Goal: Task Accomplishment & Management: Manage account settings

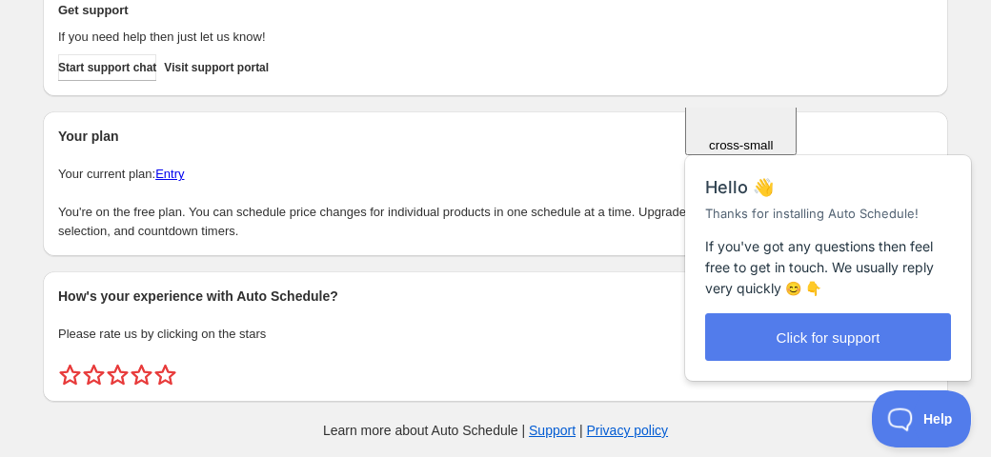
scroll to position [180, 0]
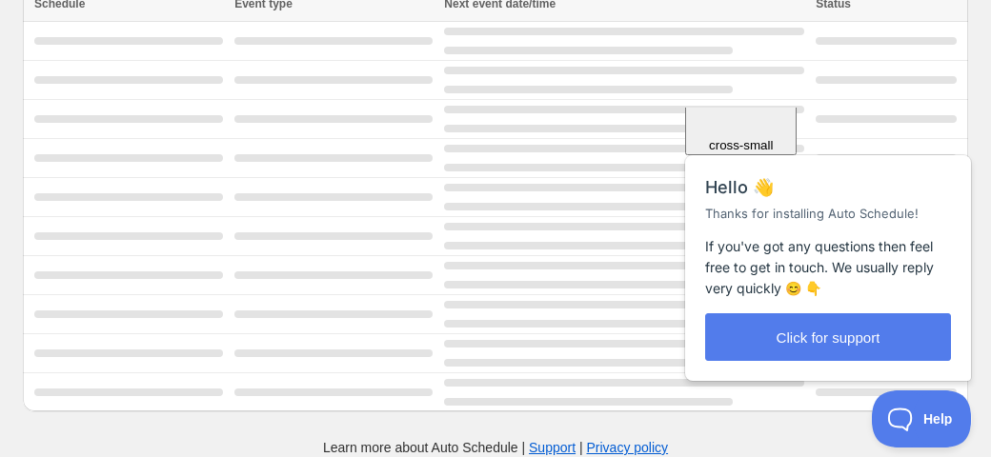
scroll to position [74, 0]
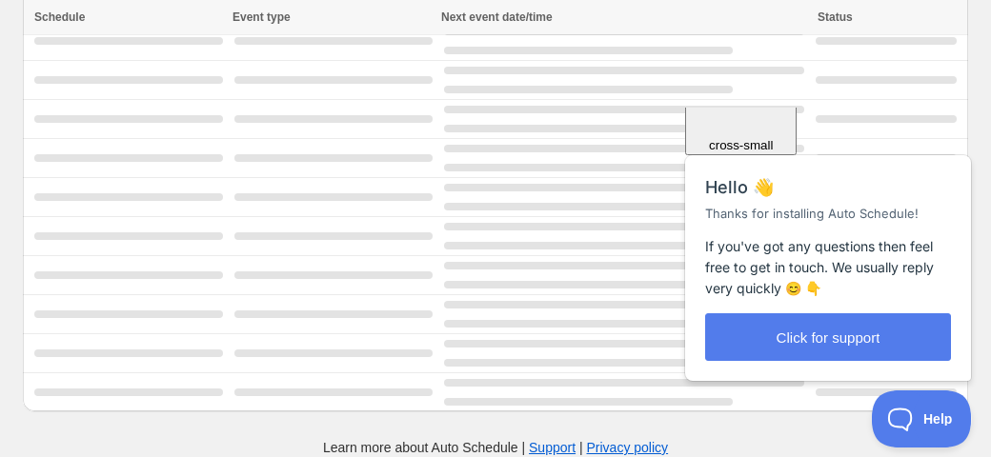
click at [789, 133] on div "Close cross-small" at bounding box center [741, 88] width 96 height 128
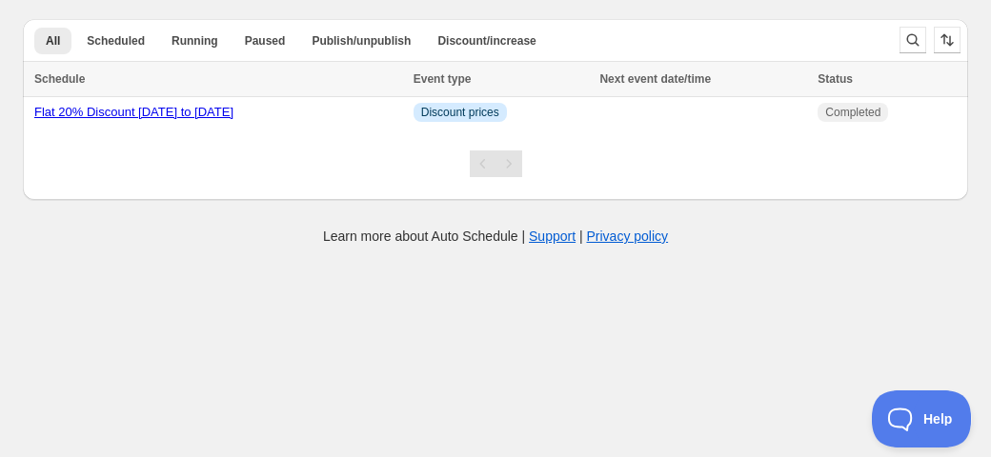
scroll to position [0, 0]
click at [588, 107] on td "Info Discount prices" at bounding box center [501, 112] width 187 height 31
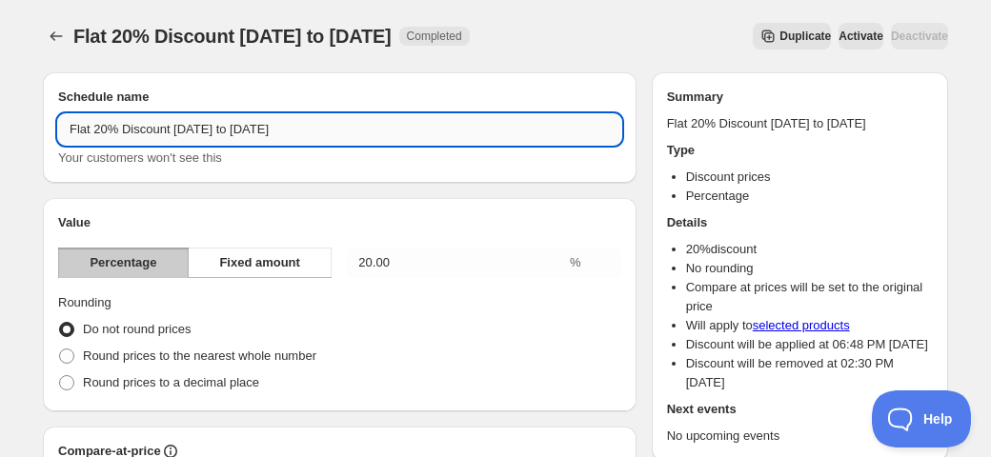
click at [102, 125] on input "Flat 20% Discount 09 Sep to 22 Sep" at bounding box center [339, 129] width 563 height 30
drag, startPoint x: 181, startPoint y: 128, endPoint x: 351, endPoint y: 134, distance: 169.7
click at [351, 134] on input "Flat 25% Discount 09 Sep to 22 Sep" at bounding box center [339, 129] width 563 height 30
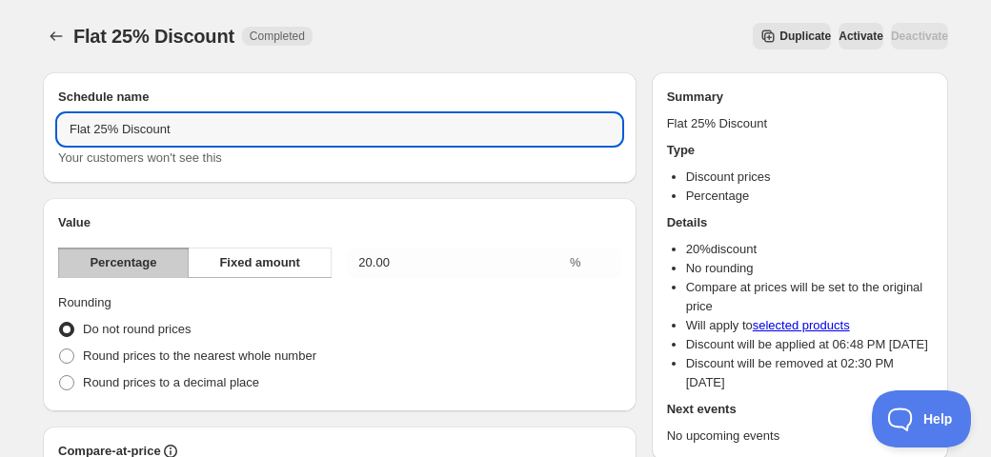
type input "Flat 25% Discount"
click at [257, 174] on div "Schedule name Flat 25% Discount Your customers won't see this" at bounding box center [340, 127] width 594 height 111
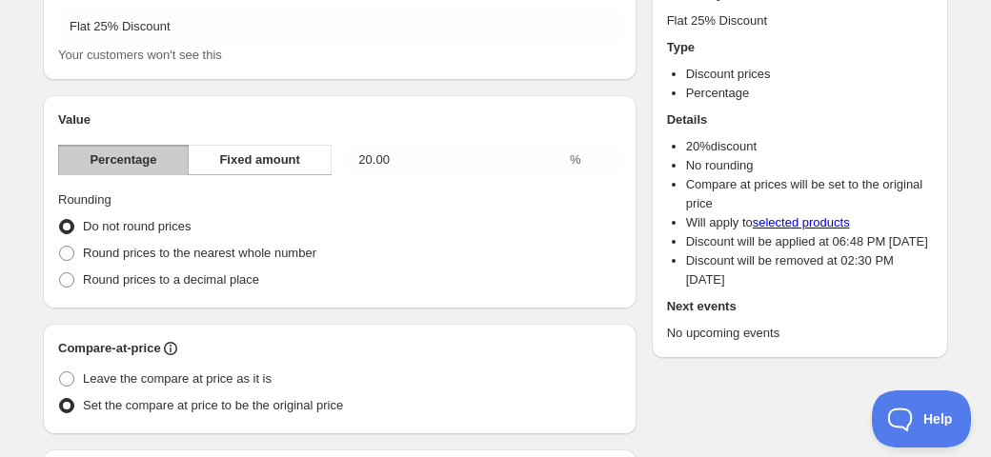
scroll to position [116, 0]
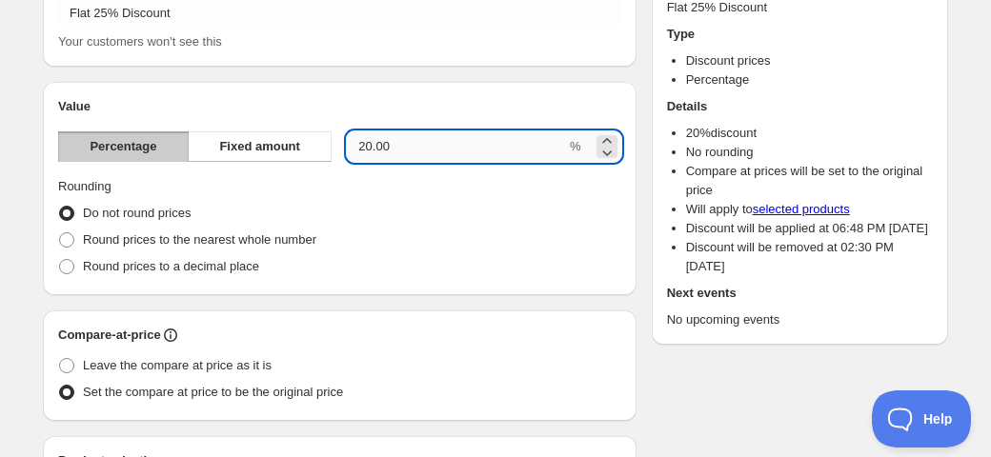
click at [371, 143] on input "20.00" at bounding box center [456, 146] width 219 height 30
type input "25.00"
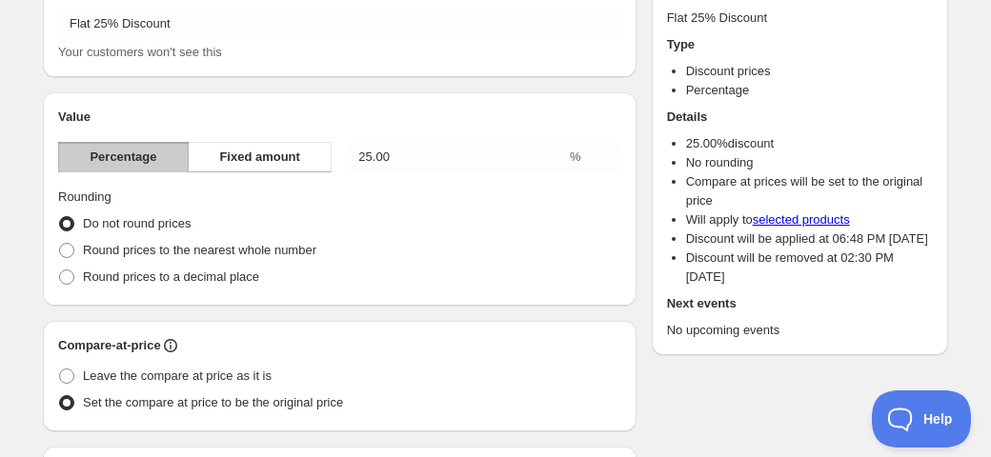
scroll to position [110, 0]
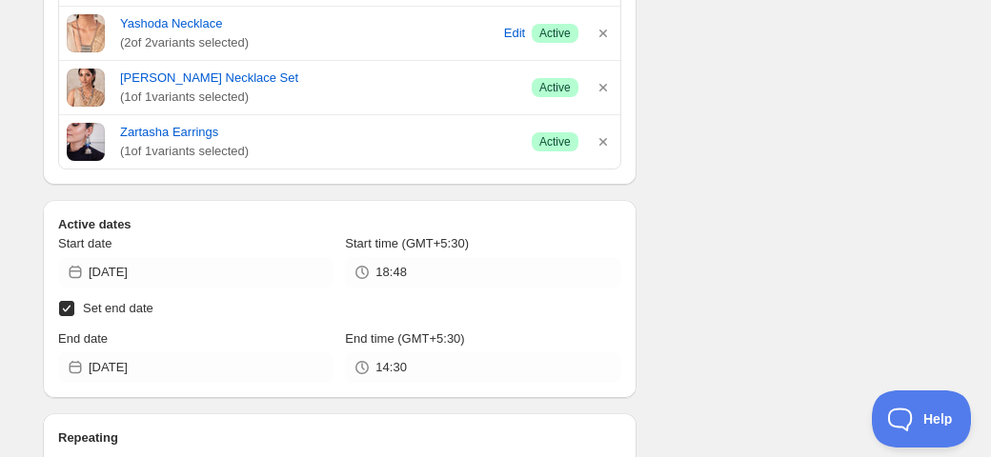
scroll to position [12650, 0]
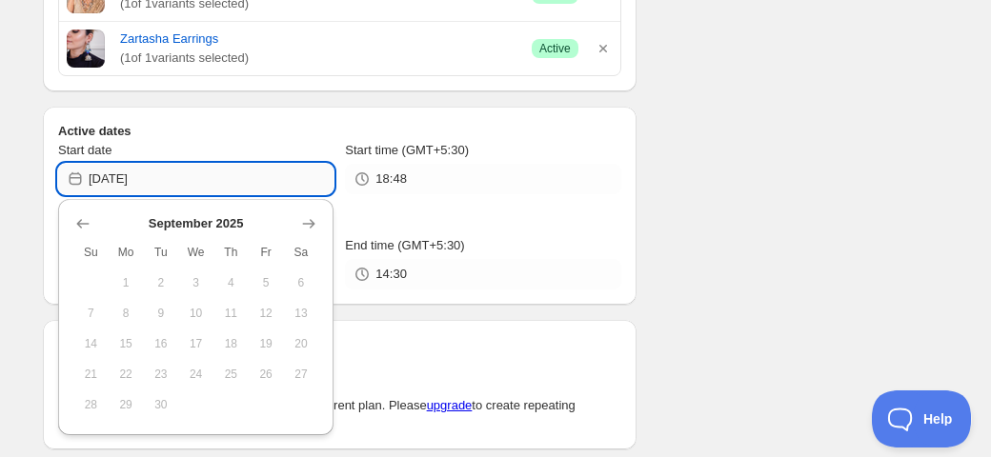
click at [172, 180] on input "2025-09-09" at bounding box center [211, 179] width 245 height 30
click at [305, 219] on icon "Show next month, October 2025" at bounding box center [308, 223] width 19 height 19
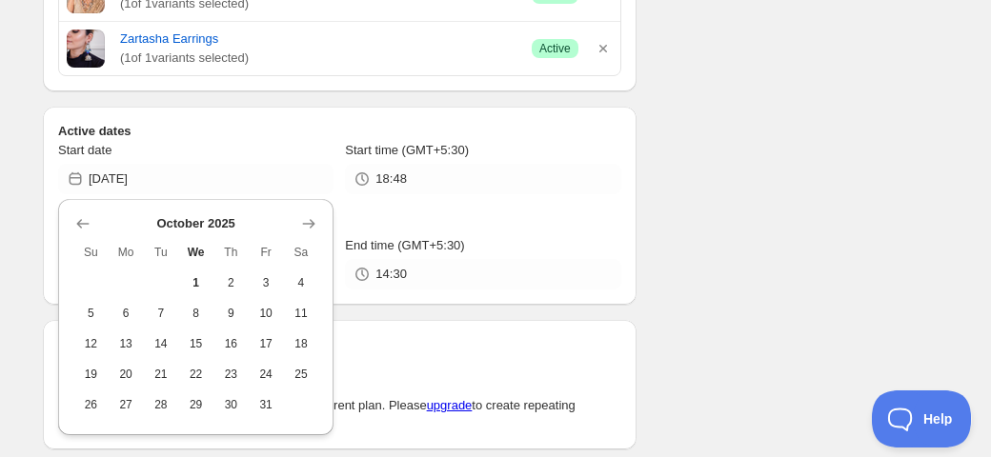
click at [202, 277] on span "1" at bounding box center [196, 282] width 20 height 15
type input "2025-10-01"
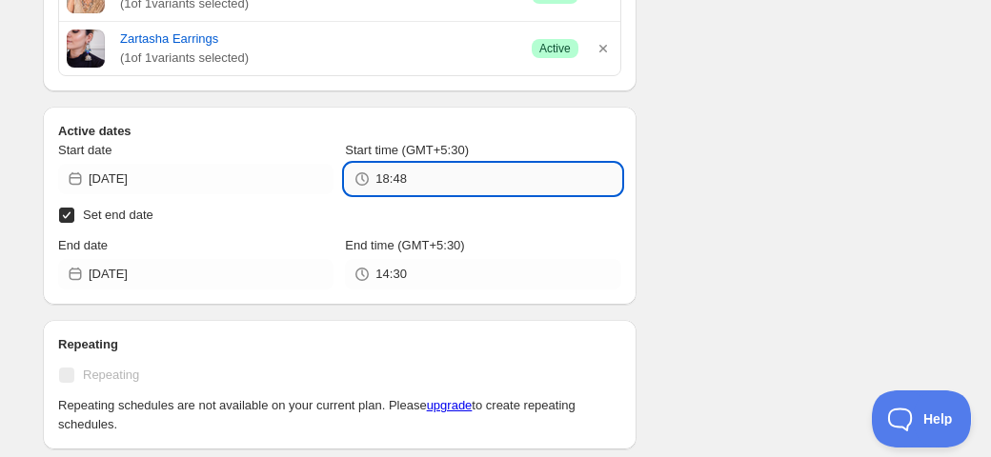
click at [423, 172] on input "18:48" at bounding box center [497, 179] width 245 height 30
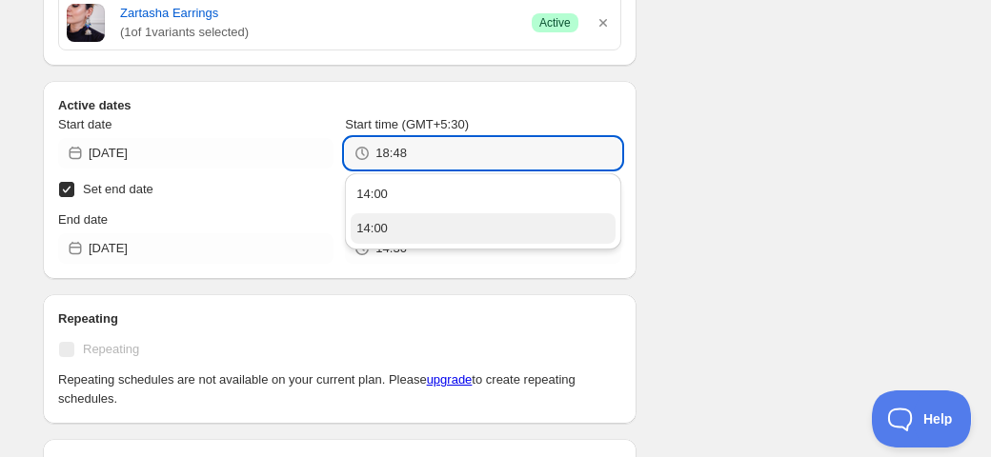
scroll to position [12662, 0]
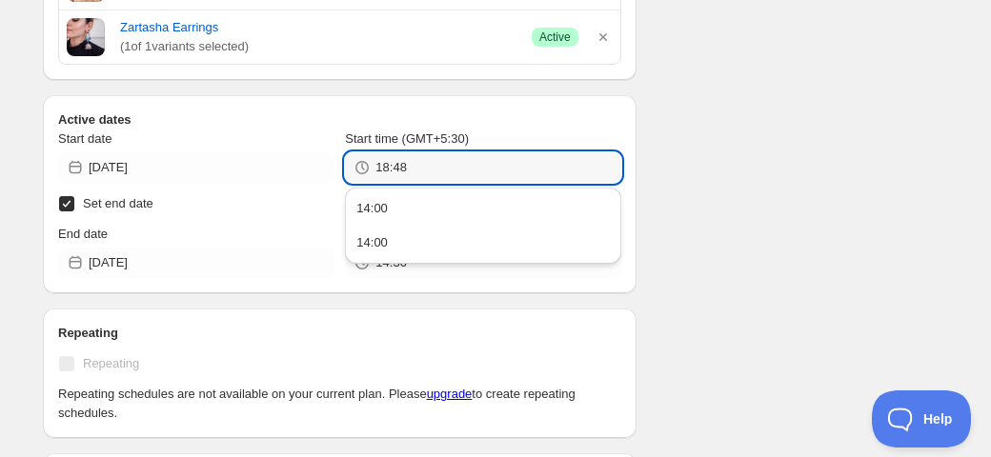
click at [379, 206] on div "14:00" at bounding box center [371, 208] width 31 height 19
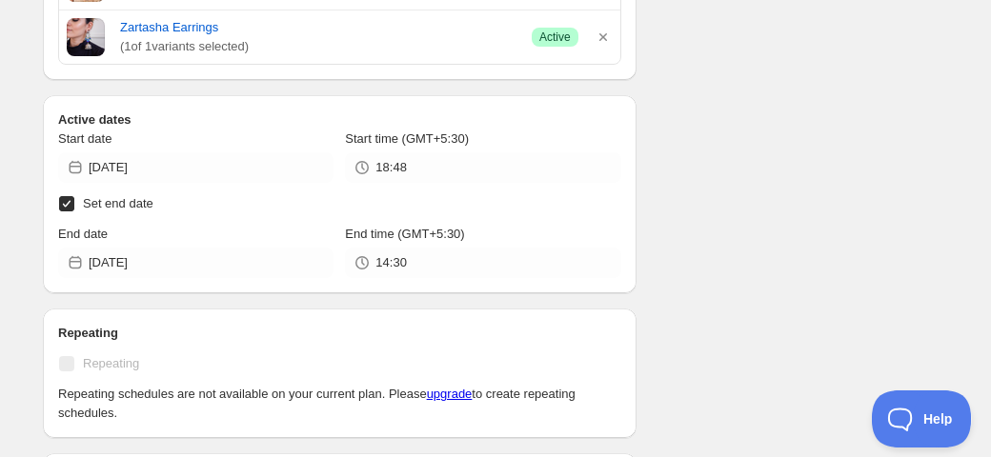
type input "14:00"
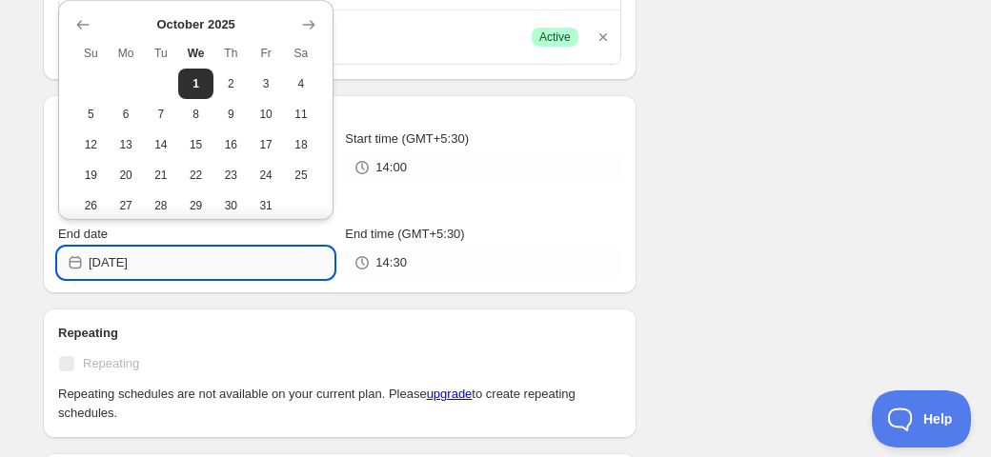
click at [151, 261] on input "2025-10-01" at bounding box center [211, 263] width 245 height 30
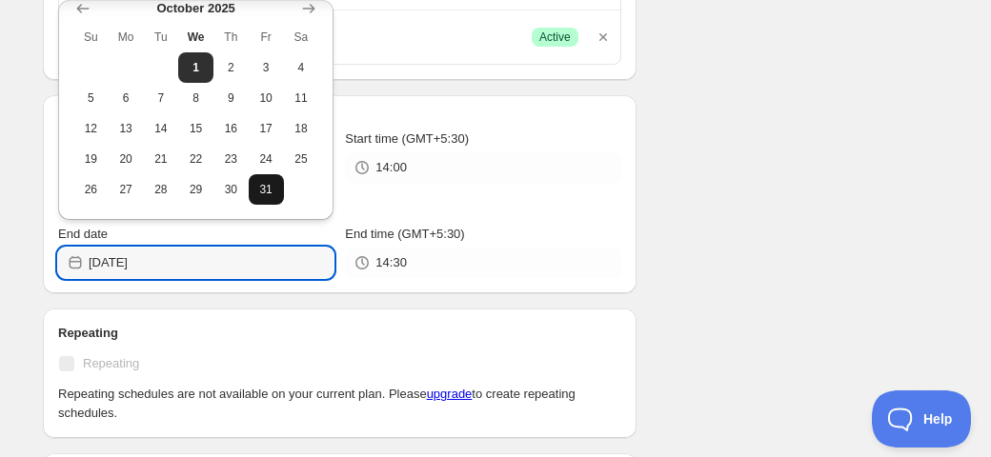
click at [264, 188] on span "31" at bounding box center [266, 189] width 20 height 15
type input "2025-10-31"
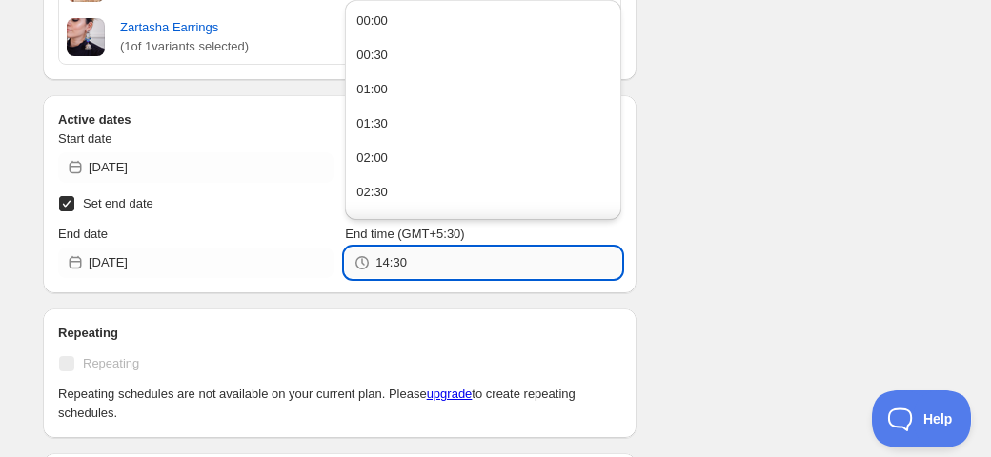
click at [408, 268] on input "14:30" at bounding box center [497, 263] width 245 height 30
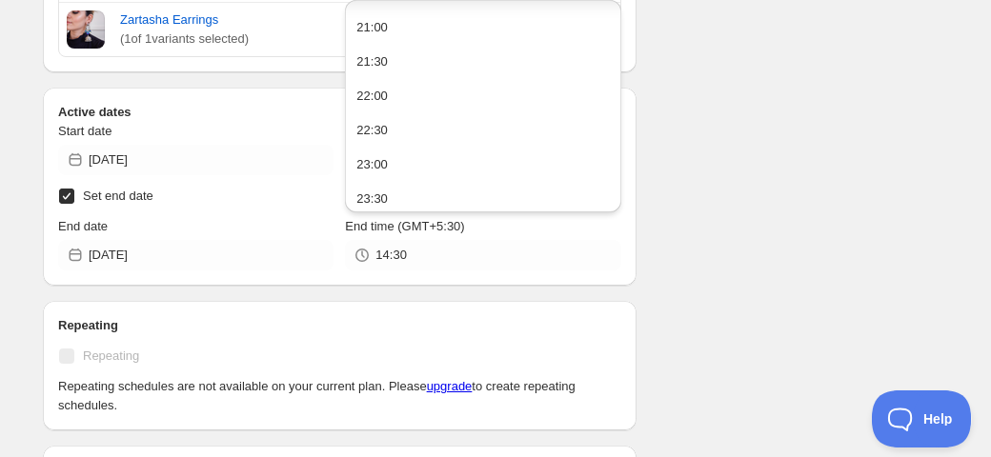
click at [394, 192] on button "23:30" at bounding box center [483, 199] width 264 height 30
type input "23:30"
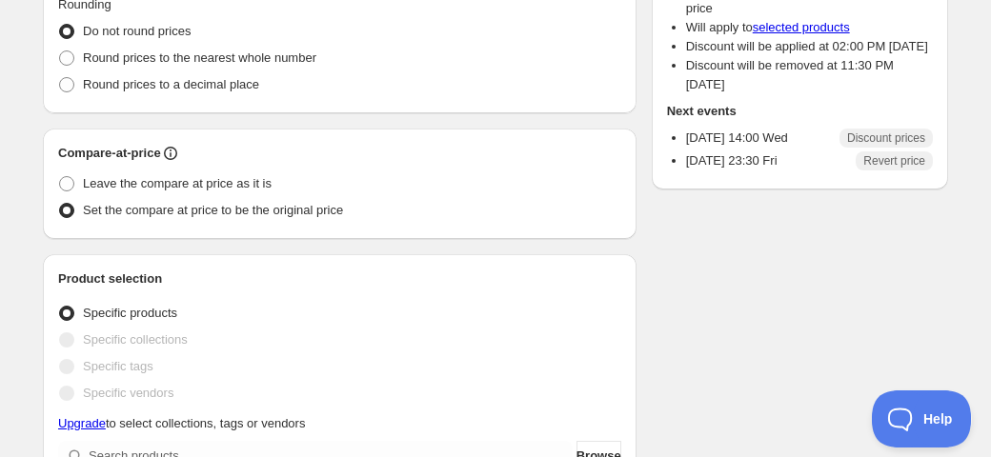
scroll to position [0, 0]
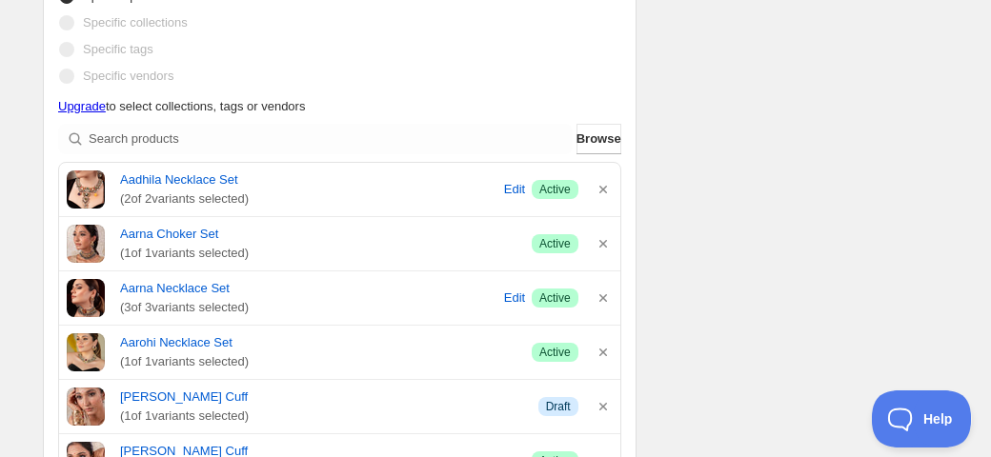
scroll to position [612, 0]
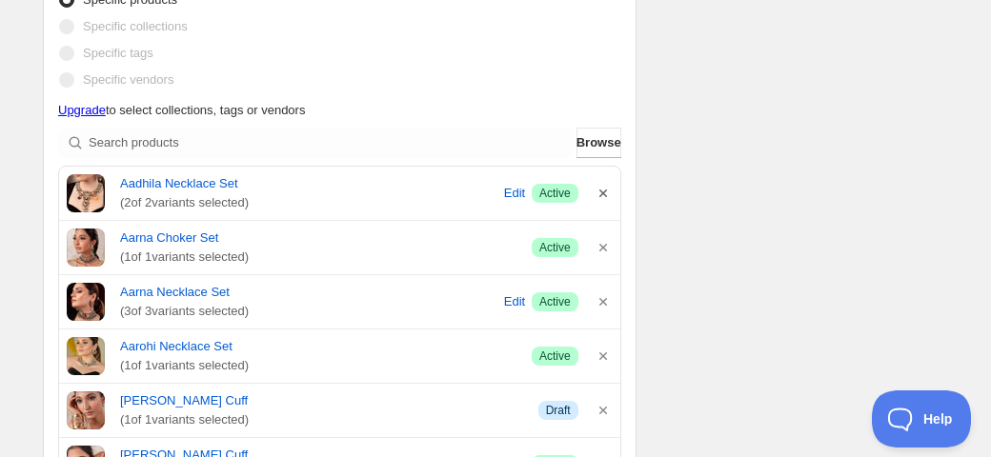
click at [602, 192] on icon "button" at bounding box center [603, 194] width 8 height 8
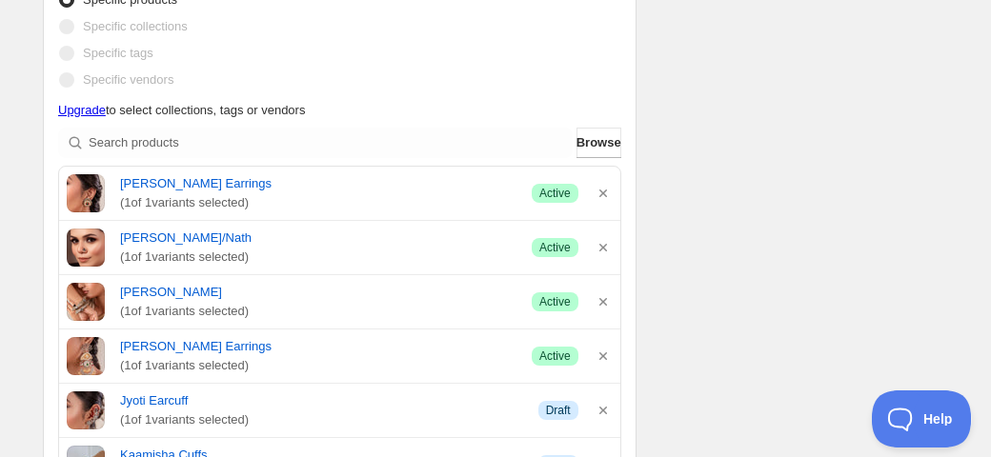
scroll to position [5691, 0]
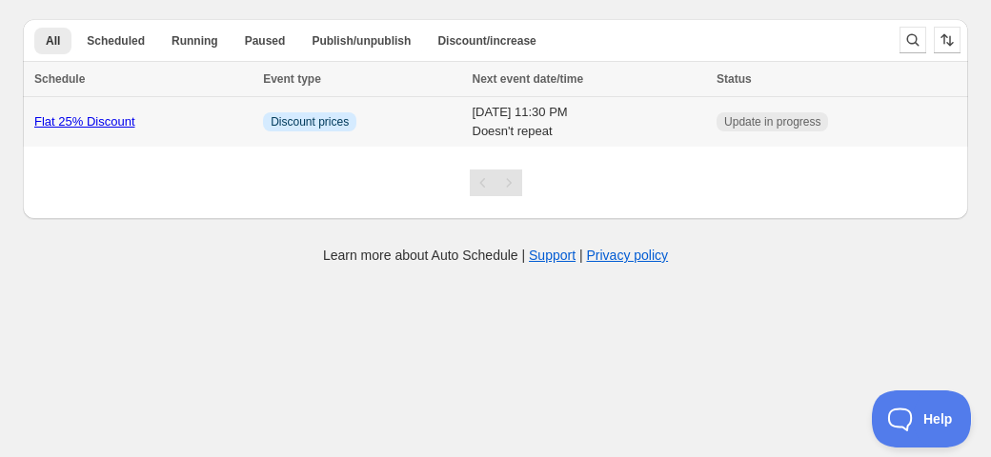
click at [100, 118] on link "Flat 25% Discount" at bounding box center [84, 121] width 101 height 14
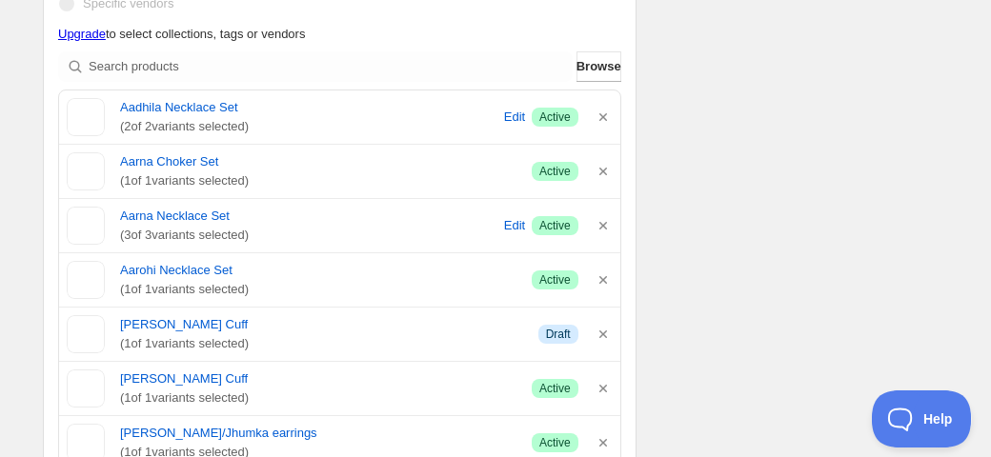
scroll to position [691, 0]
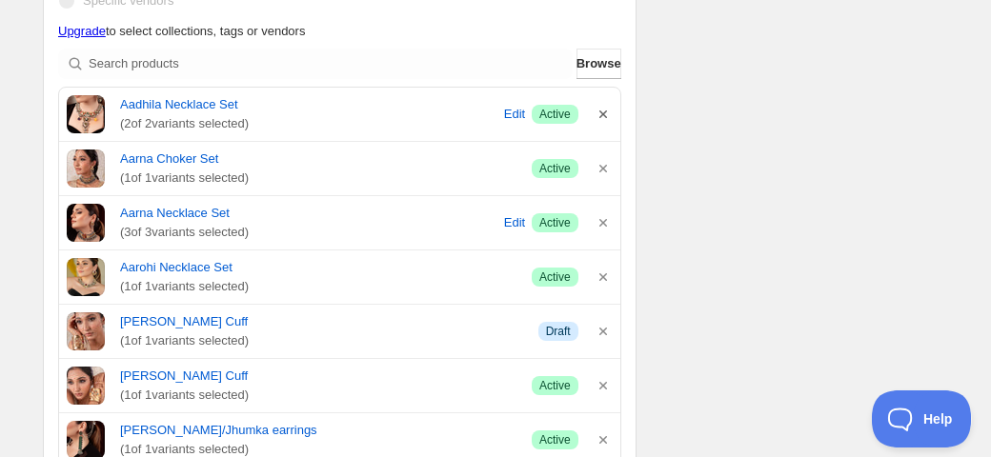
click at [601, 115] on icon "button" at bounding box center [603, 115] width 8 height 8
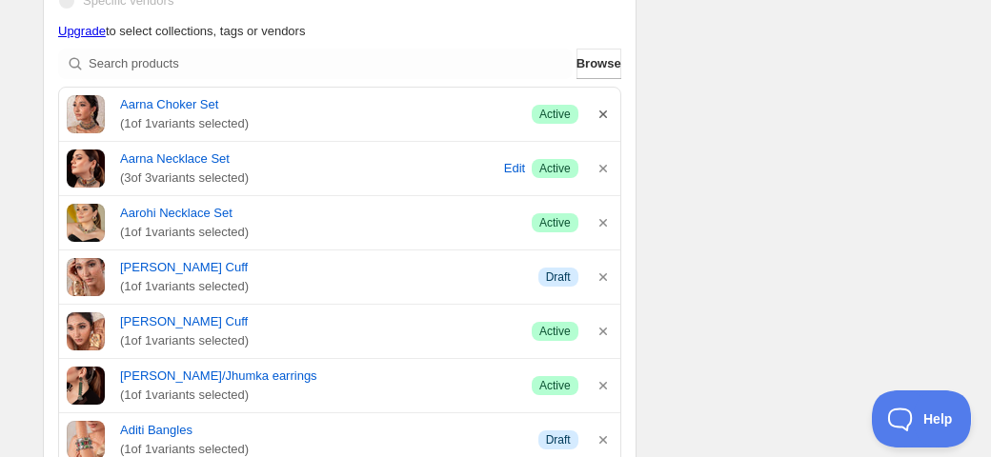
click at [602, 115] on icon "button" at bounding box center [603, 114] width 19 height 19
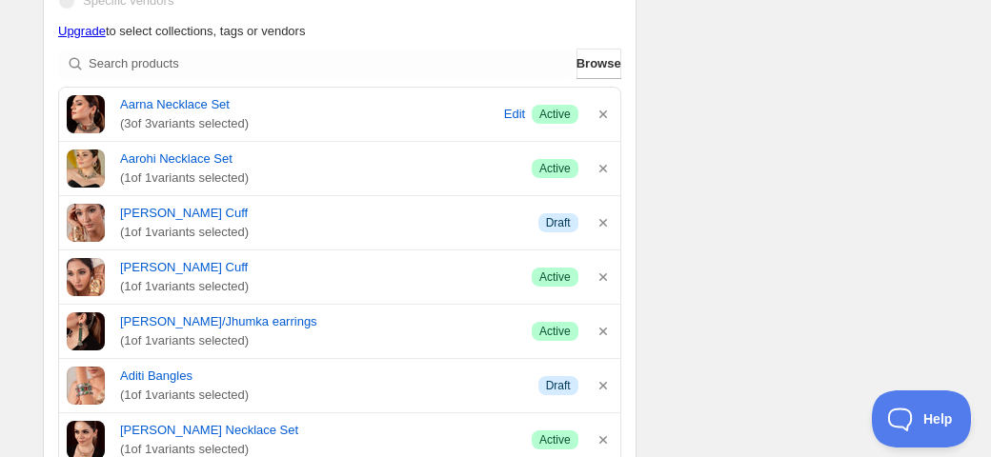
click at [602, 115] on icon "button" at bounding box center [603, 114] width 19 height 19
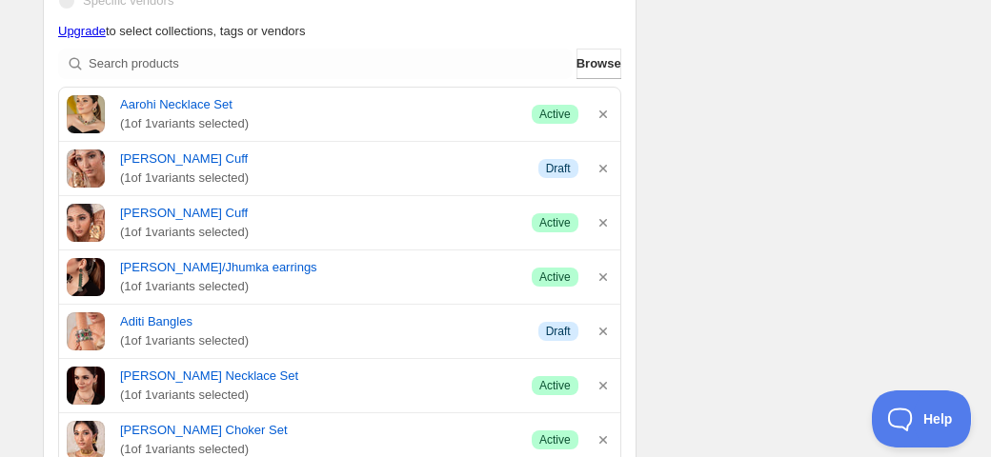
click at [602, 115] on icon "button" at bounding box center [603, 114] width 19 height 19
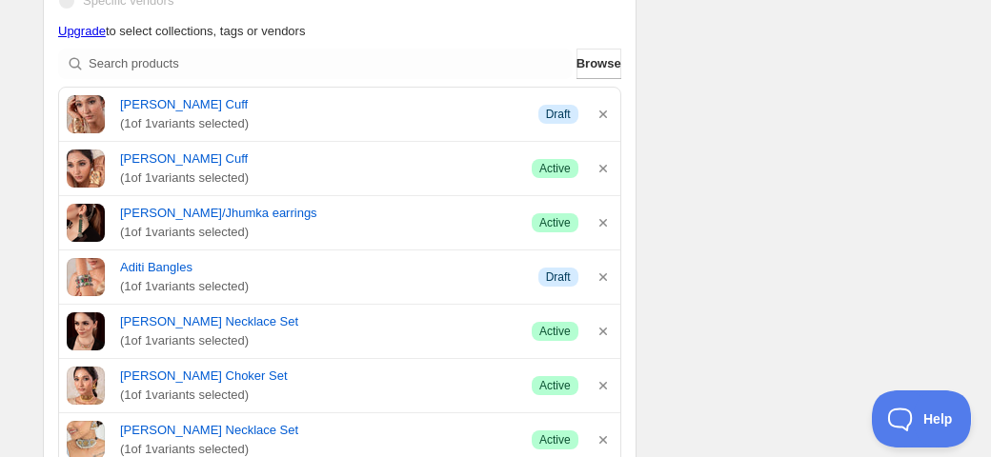
click at [602, 115] on icon "button" at bounding box center [603, 114] width 19 height 19
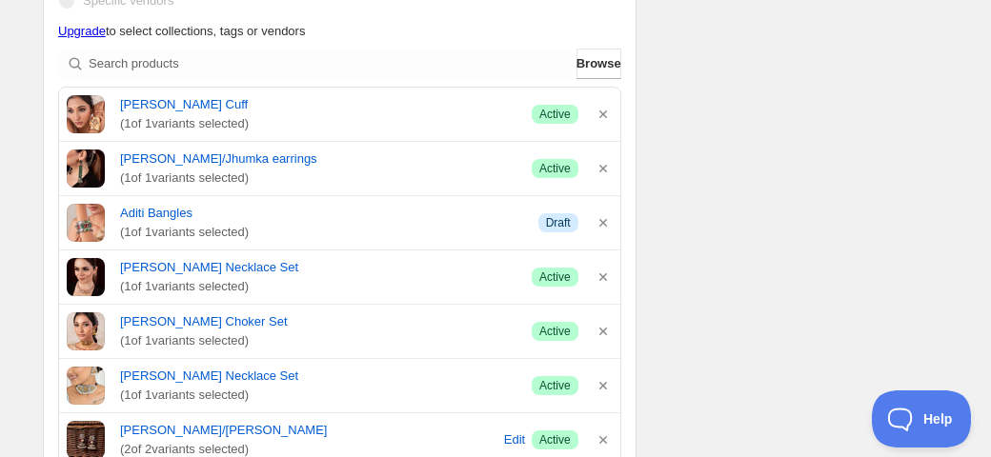
click at [602, 115] on icon "button" at bounding box center [603, 114] width 19 height 19
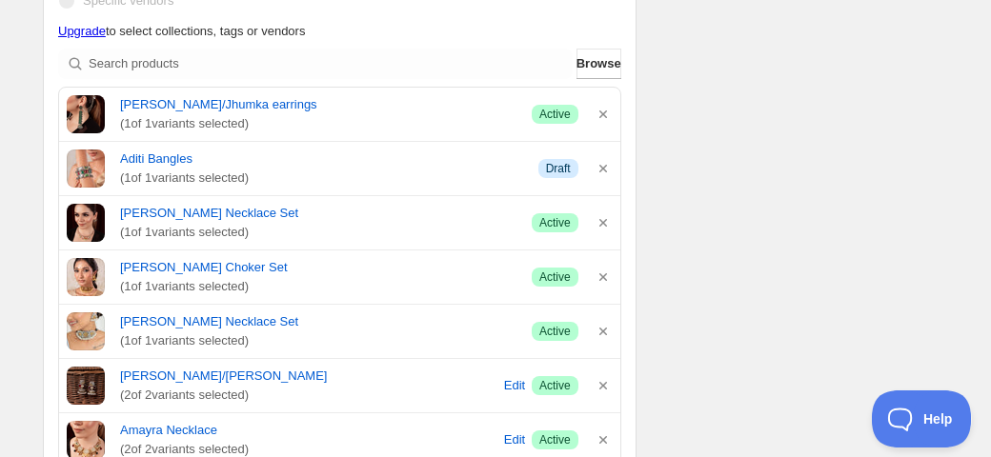
click at [602, 115] on icon "button" at bounding box center [603, 114] width 19 height 19
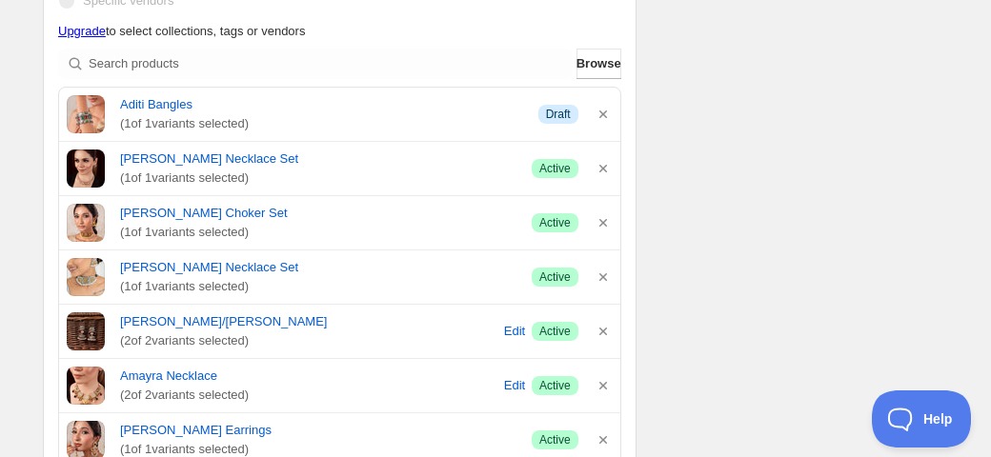
click at [602, 115] on icon "button" at bounding box center [603, 114] width 19 height 19
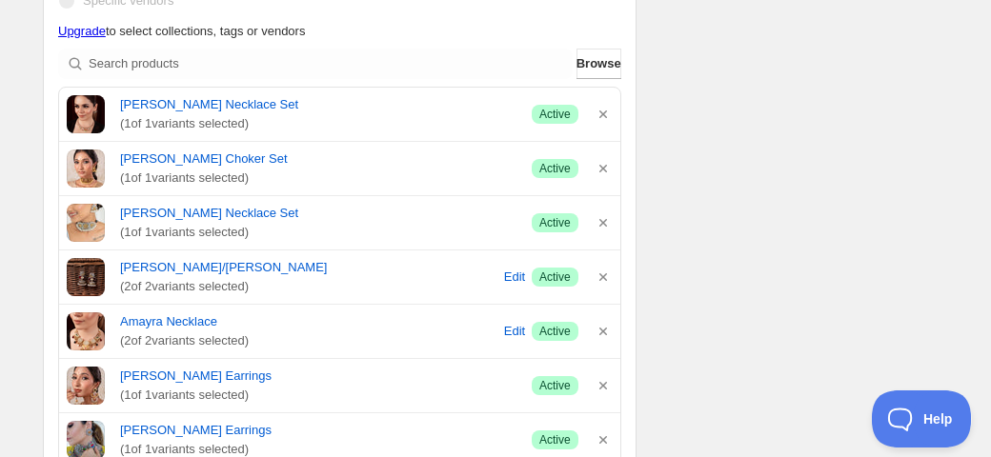
click at [602, 115] on icon "button" at bounding box center [603, 114] width 19 height 19
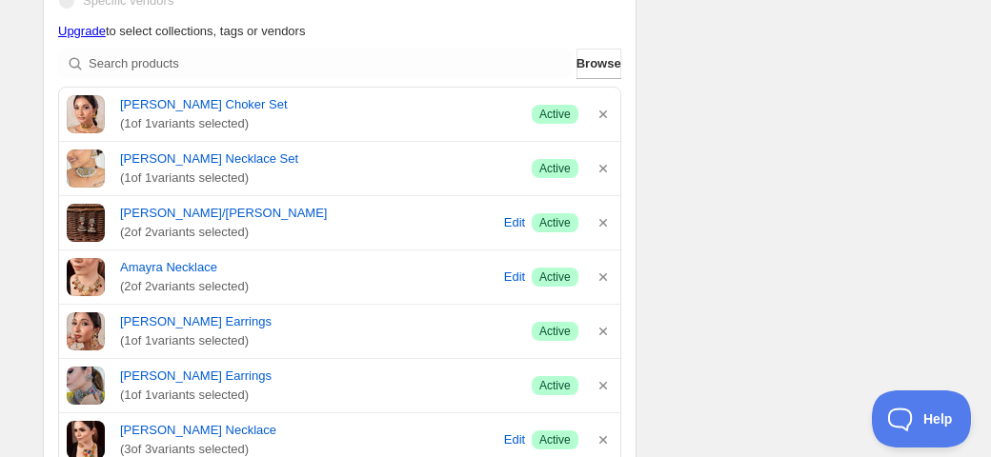
click at [602, 115] on icon "button" at bounding box center [603, 114] width 19 height 19
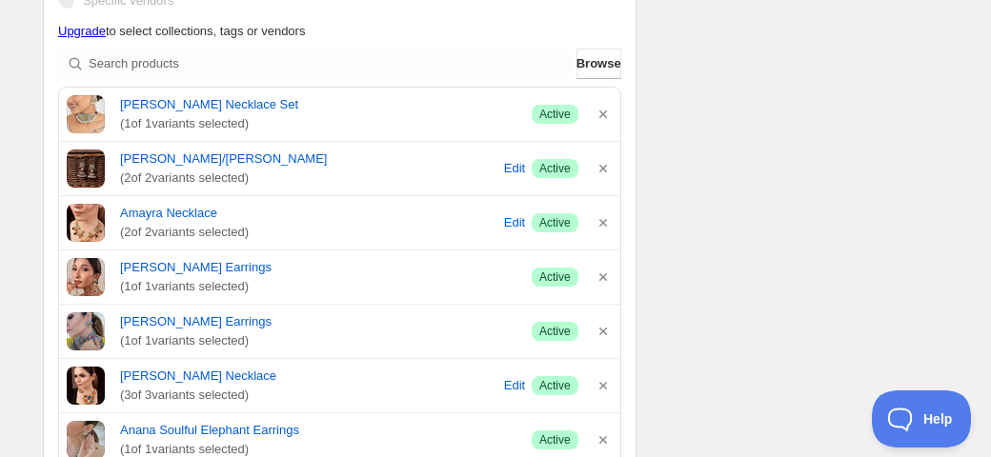
click at [602, 115] on icon "button" at bounding box center [603, 114] width 19 height 19
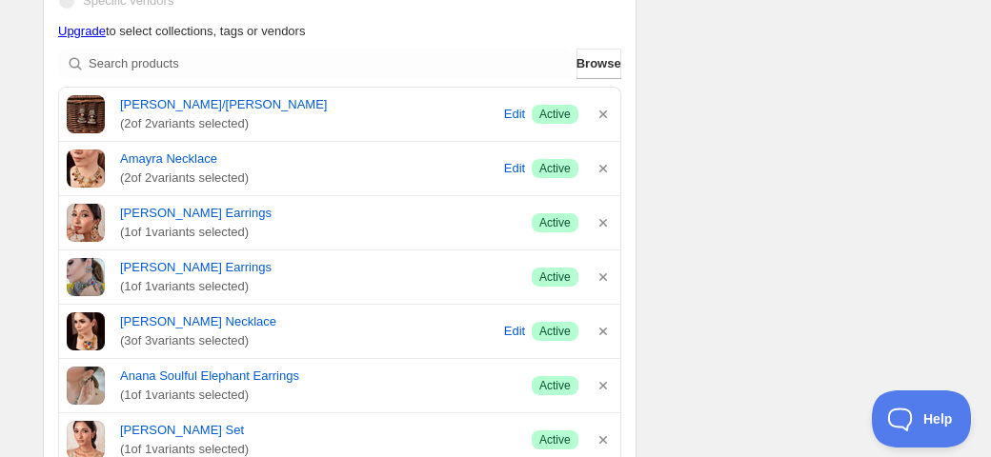
click at [602, 115] on icon "button" at bounding box center [603, 114] width 19 height 19
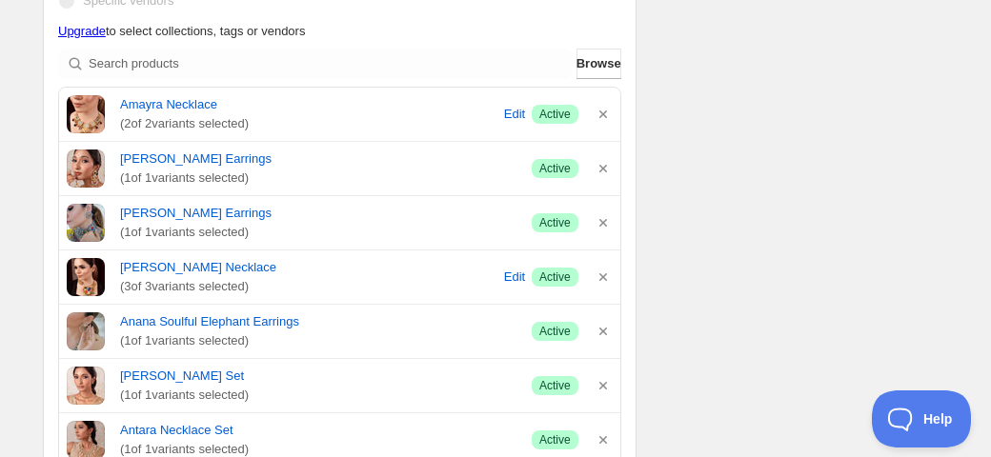
click at [602, 115] on icon "button" at bounding box center [603, 114] width 19 height 19
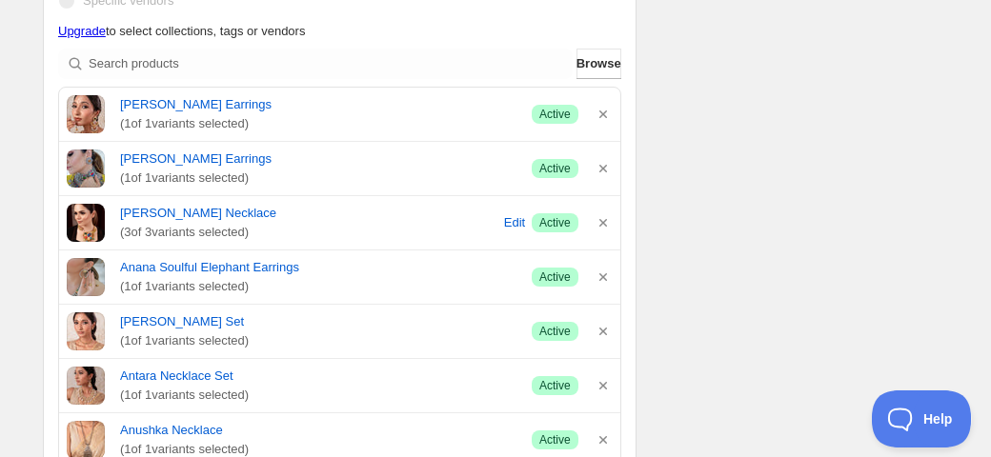
click at [602, 115] on icon "button" at bounding box center [603, 114] width 19 height 19
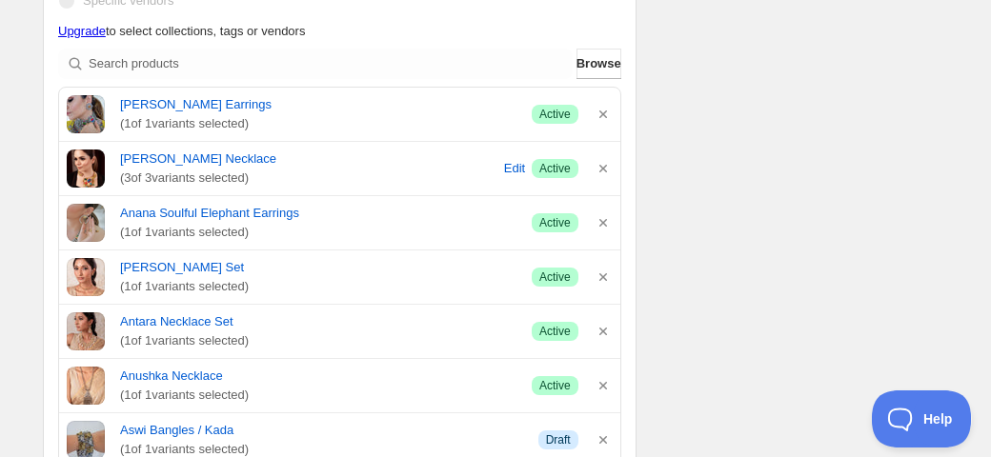
click at [602, 115] on icon "button" at bounding box center [603, 114] width 19 height 19
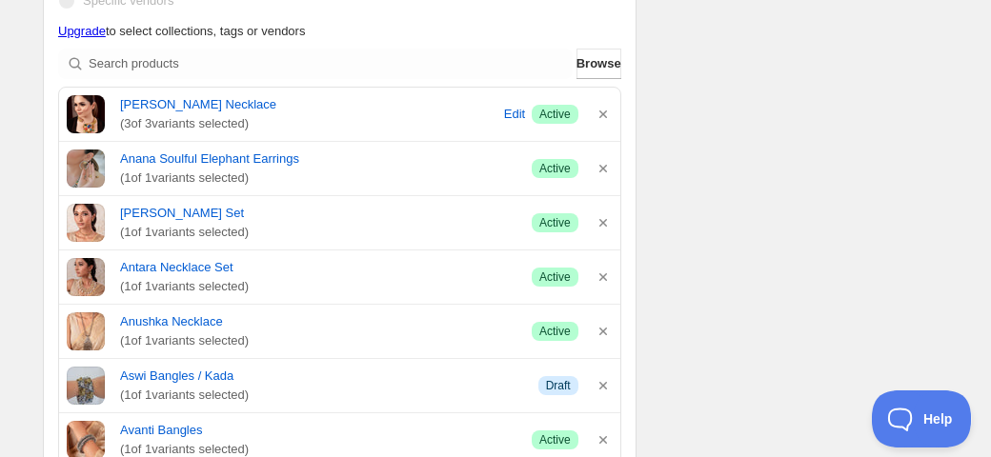
click at [602, 115] on icon "button" at bounding box center [603, 114] width 19 height 19
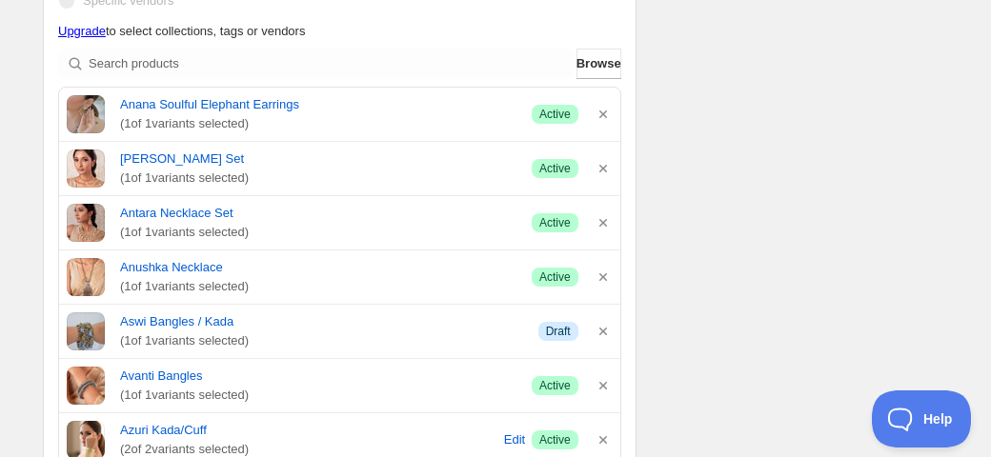
click at [602, 115] on icon "button" at bounding box center [603, 114] width 19 height 19
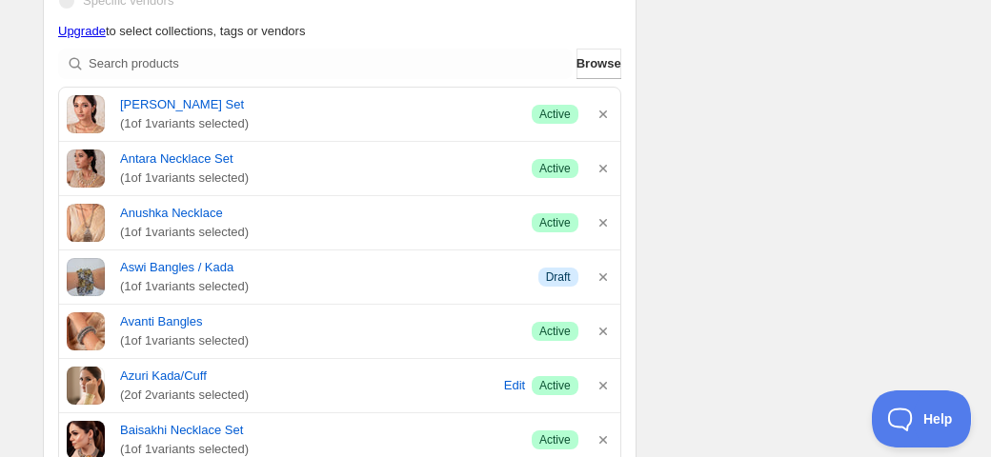
click at [602, 115] on icon "button" at bounding box center [603, 114] width 19 height 19
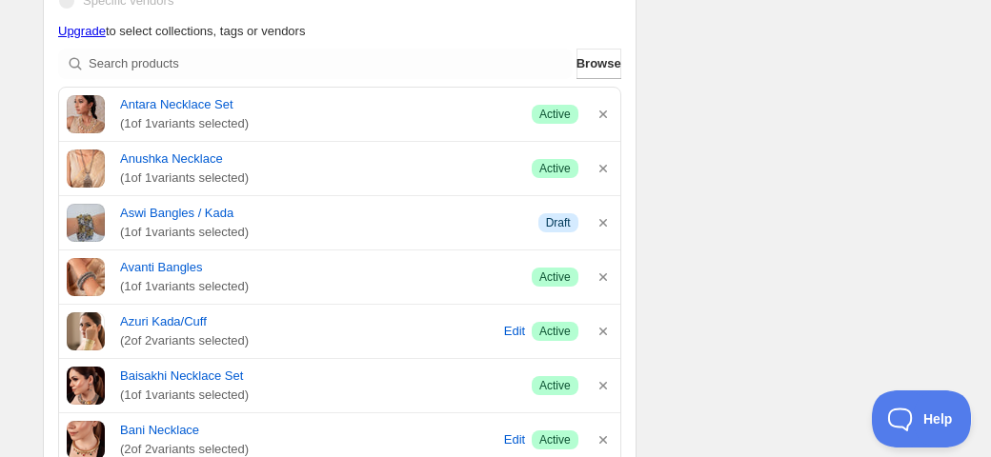
click at [602, 115] on icon "button" at bounding box center [603, 114] width 19 height 19
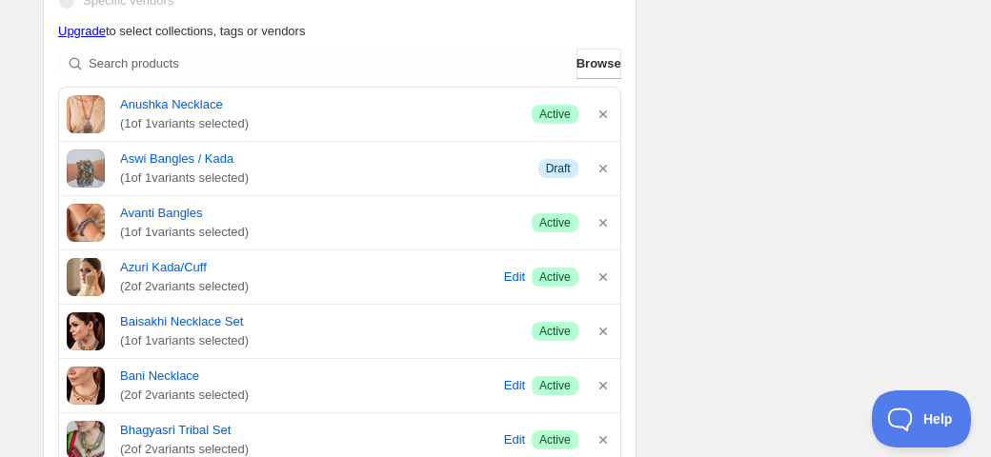
click at [602, 115] on icon "button" at bounding box center [603, 114] width 19 height 19
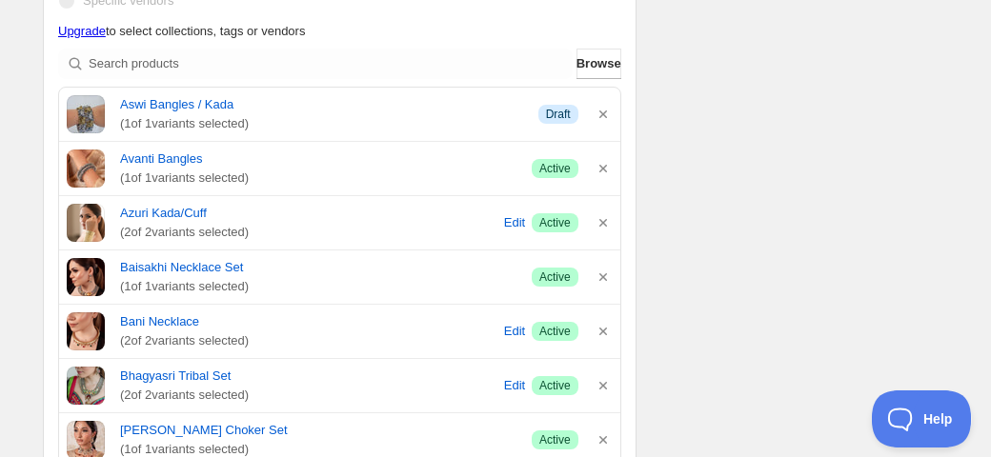
click at [602, 115] on icon "button" at bounding box center [603, 114] width 19 height 19
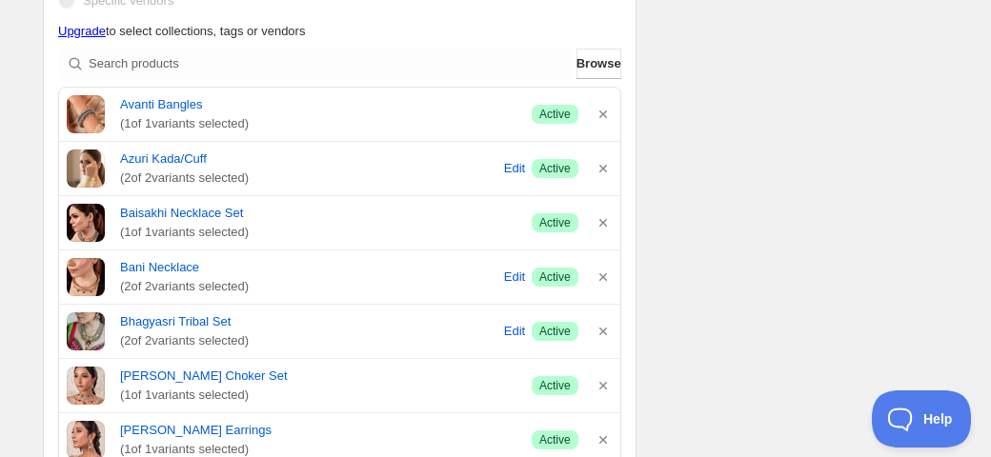
click at [602, 115] on icon "button" at bounding box center [603, 114] width 19 height 19
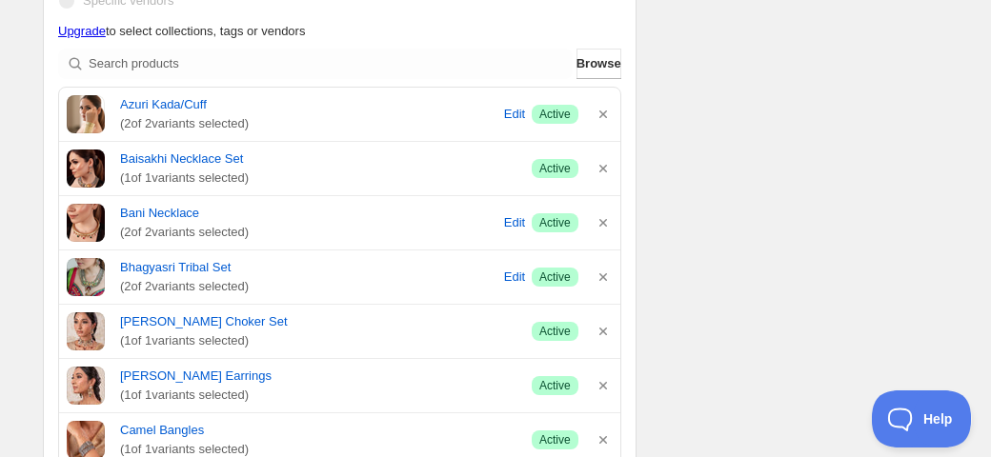
click at [602, 115] on icon "button" at bounding box center [603, 114] width 19 height 19
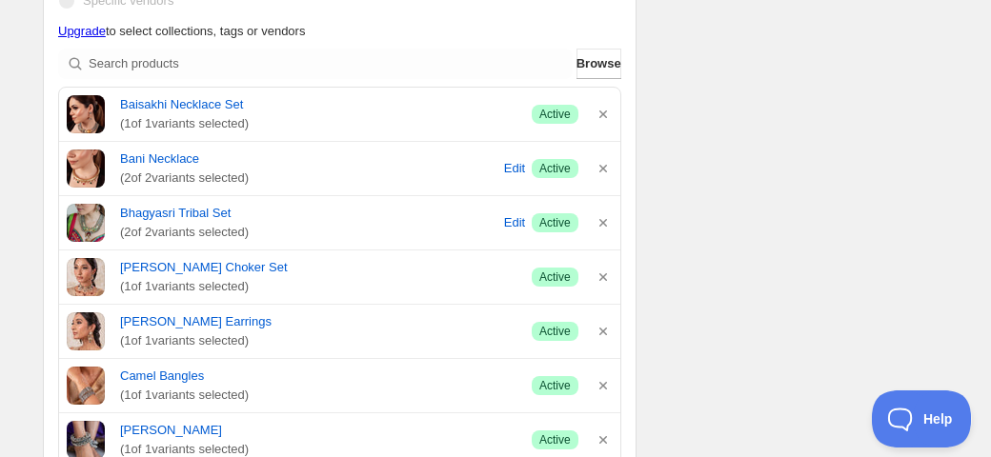
click at [602, 115] on icon "button" at bounding box center [603, 114] width 19 height 19
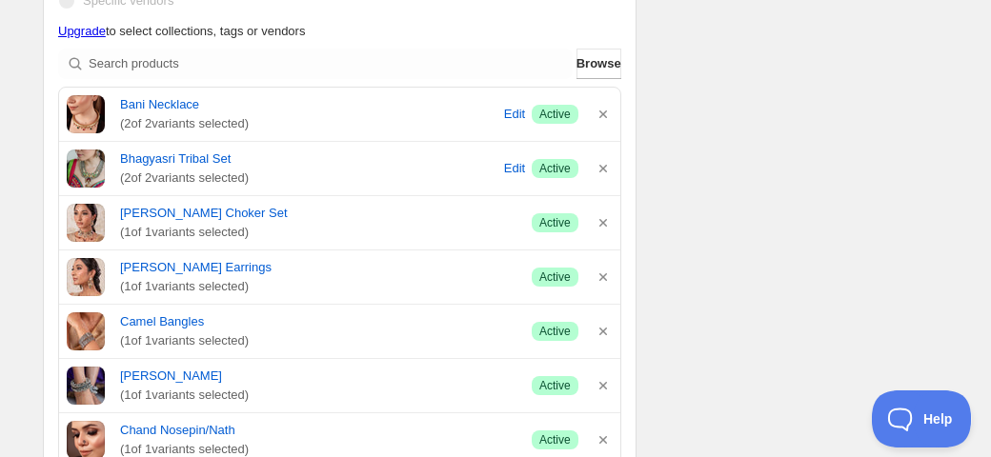
click at [602, 115] on icon "button" at bounding box center [603, 114] width 19 height 19
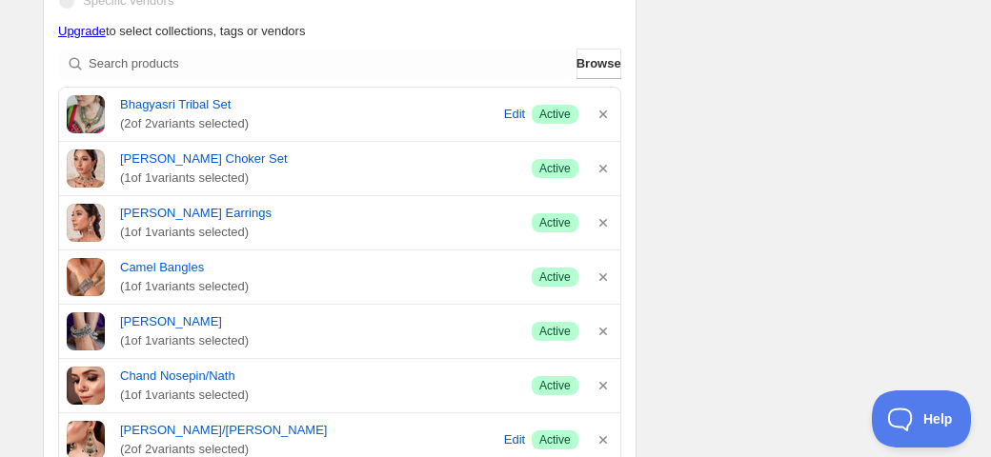
click at [602, 115] on icon "button" at bounding box center [603, 114] width 19 height 19
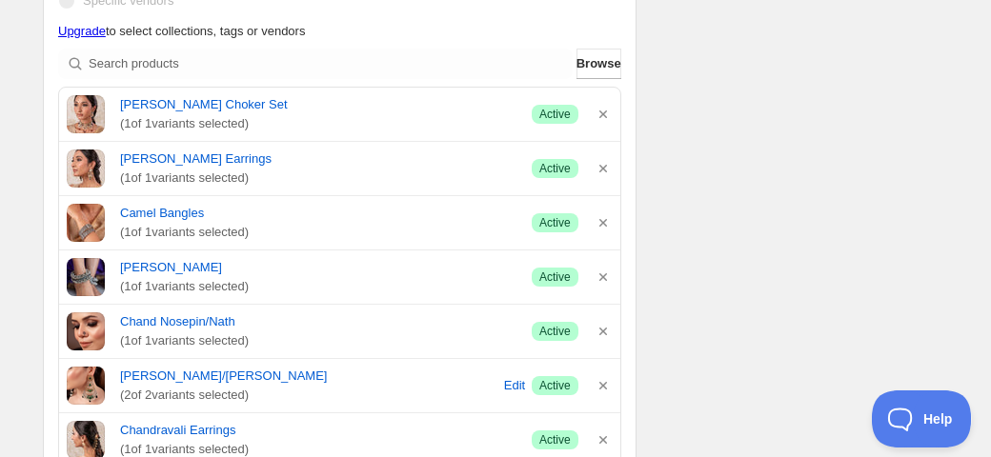
click at [602, 115] on icon "button" at bounding box center [603, 114] width 19 height 19
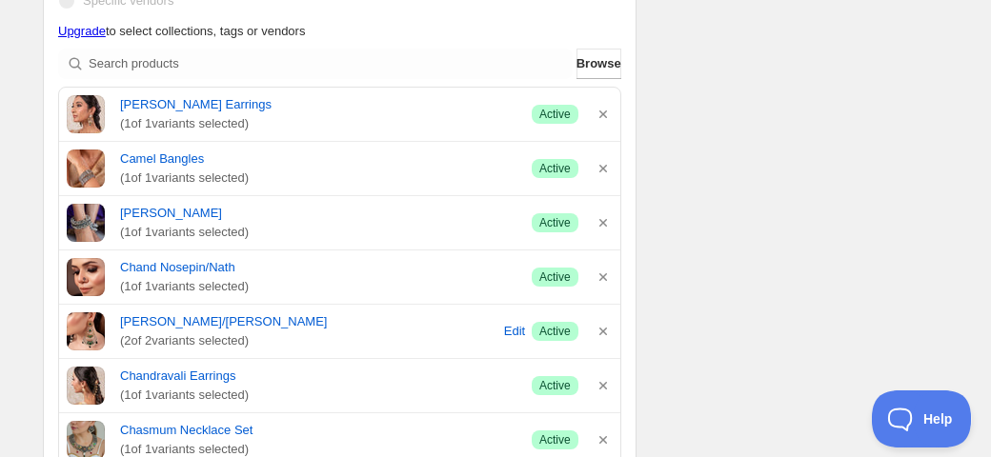
click at [602, 115] on icon "button" at bounding box center [603, 114] width 19 height 19
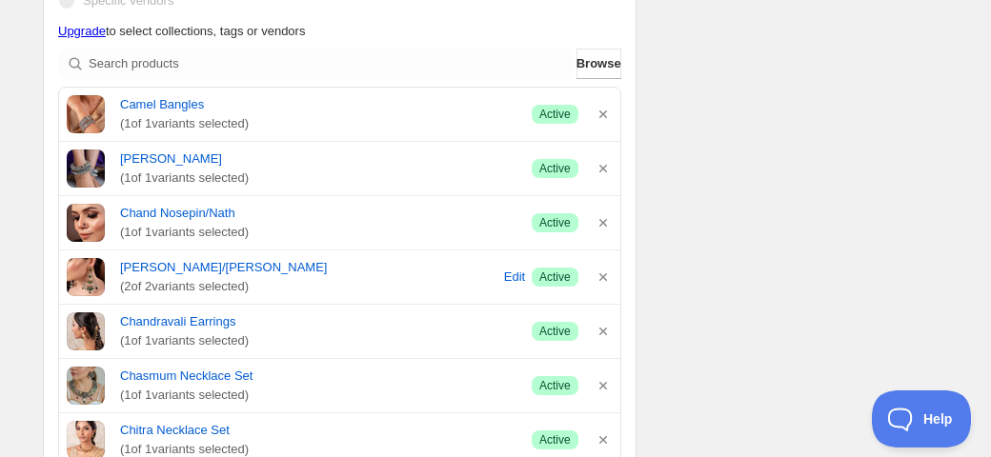
click at [602, 115] on icon "button" at bounding box center [603, 114] width 19 height 19
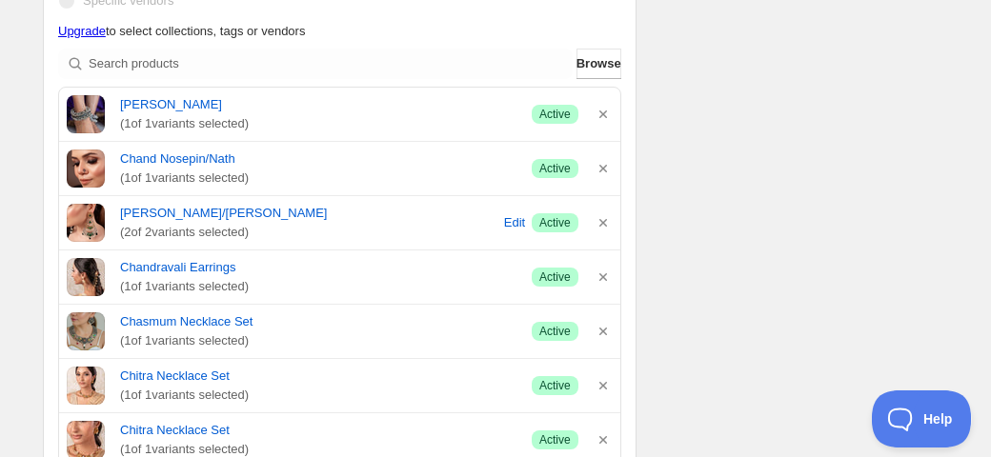
click at [602, 115] on icon "button" at bounding box center [603, 114] width 19 height 19
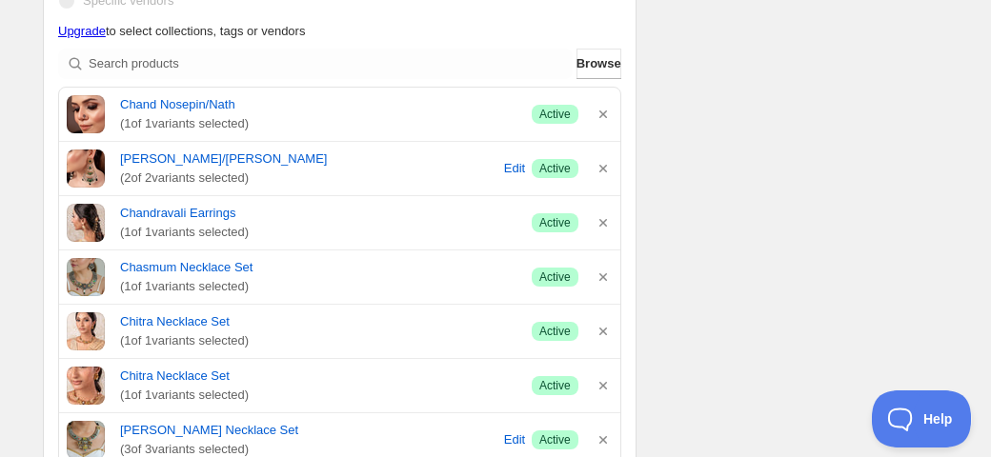
click at [602, 115] on icon "button" at bounding box center [603, 114] width 19 height 19
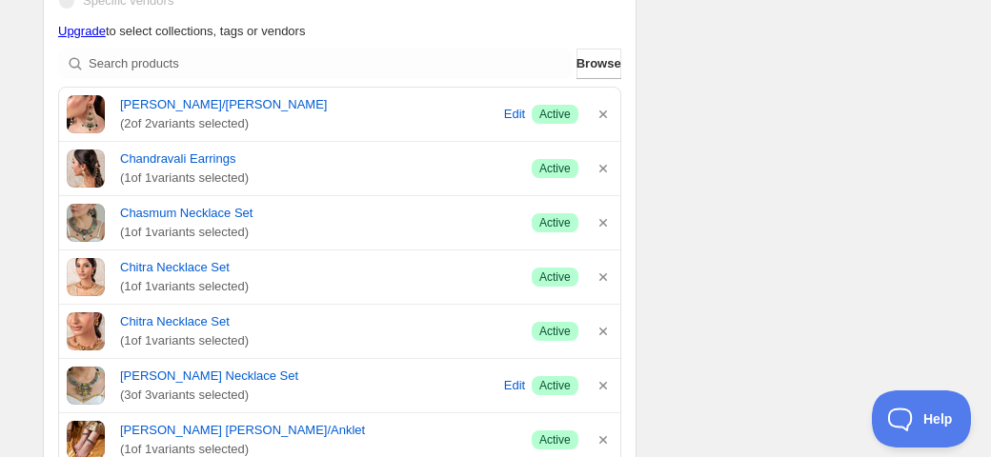
click at [602, 115] on icon "button" at bounding box center [603, 114] width 19 height 19
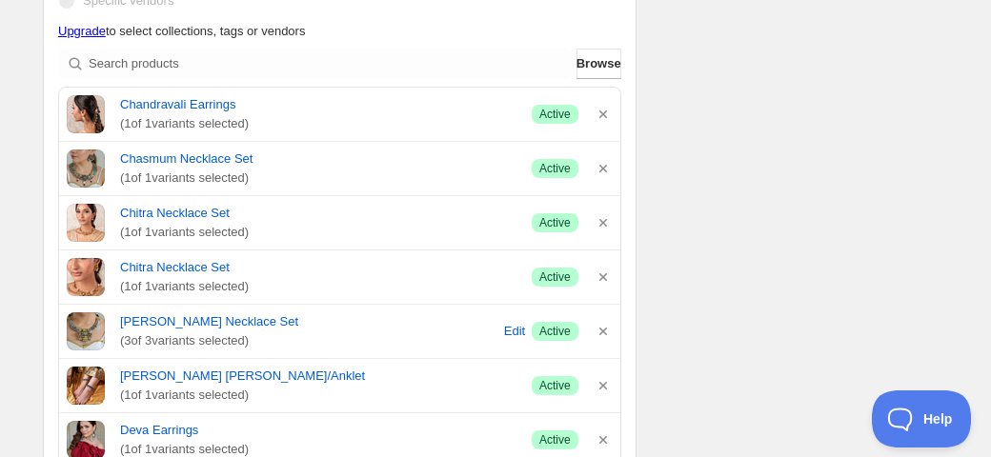
click at [602, 115] on icon "button" at bounding box center [603, 114] width 19 height 19
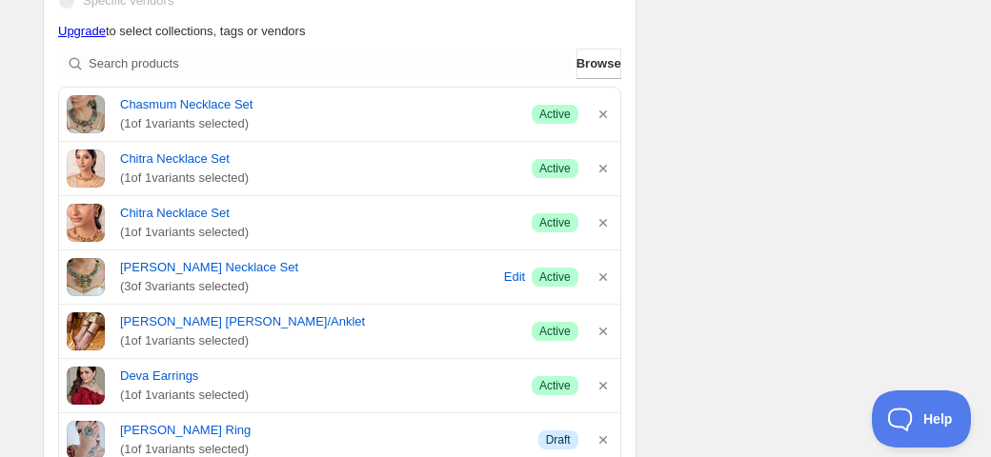
click at [602, 115] on icon "button" at bounding box center [603, 114] width 19 height 19
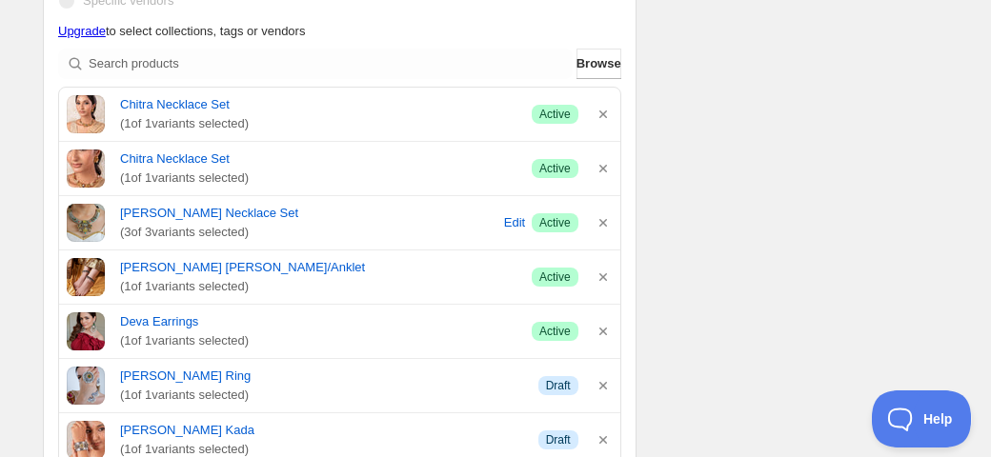
click at [602, 115] on icon "button" at bounding box center [603, 114] width 19 height 19
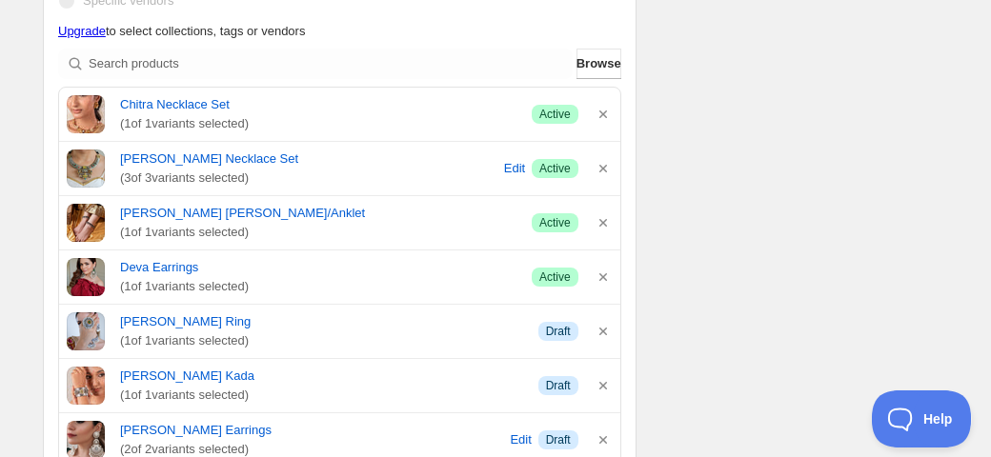
click at [602, 115] on icon "button" at bounding box center [603, 114] width 19 height 19
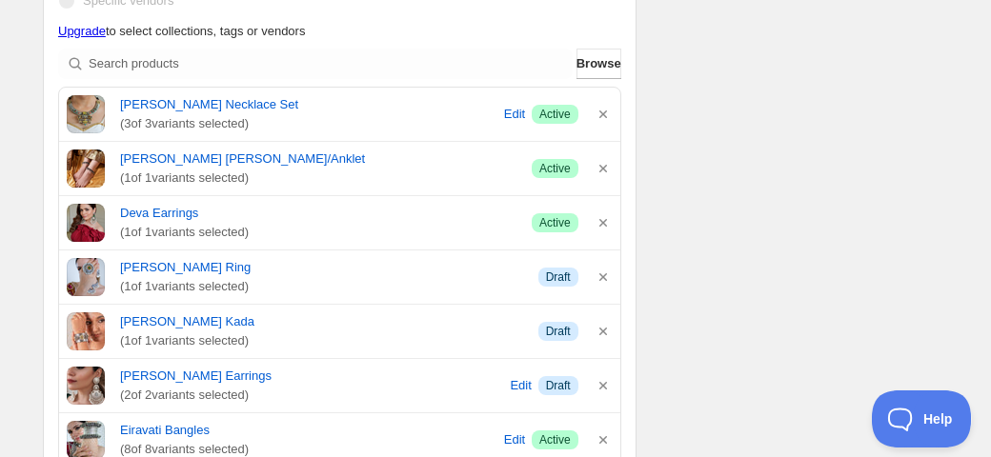
click at [602, 115] on icon "button" at bounding box center [603, 114] width 19 height 19
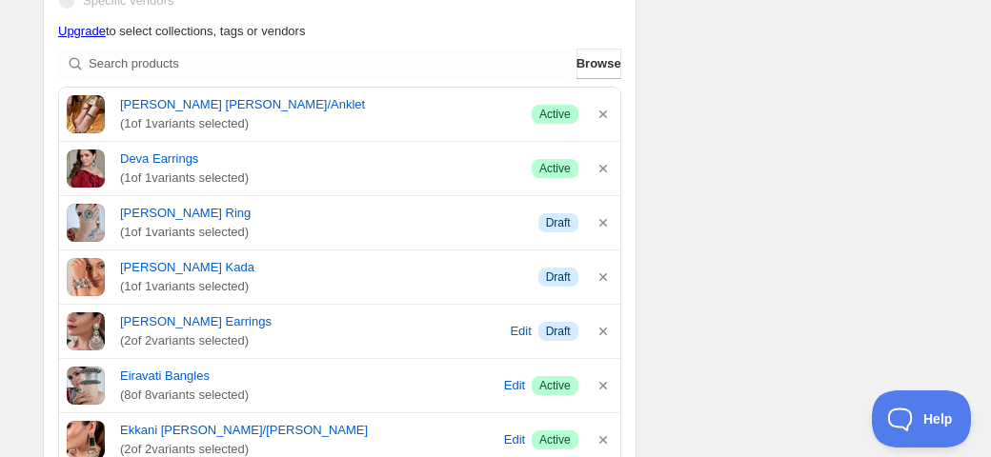
click at [602, 115] on icon "button" at bounding box center [603, 114] width 19 height 19
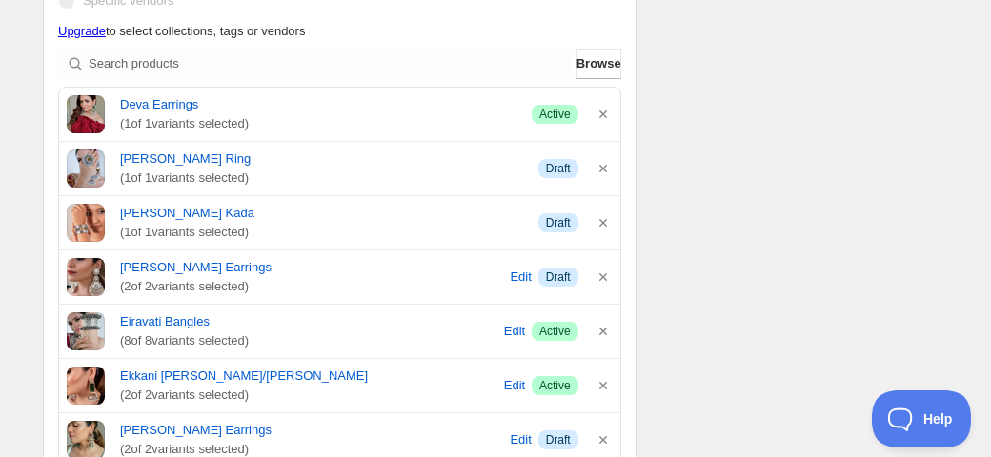
click at [602, 115] on icon "button" at bounding box center [603, 114] width 19 height 19
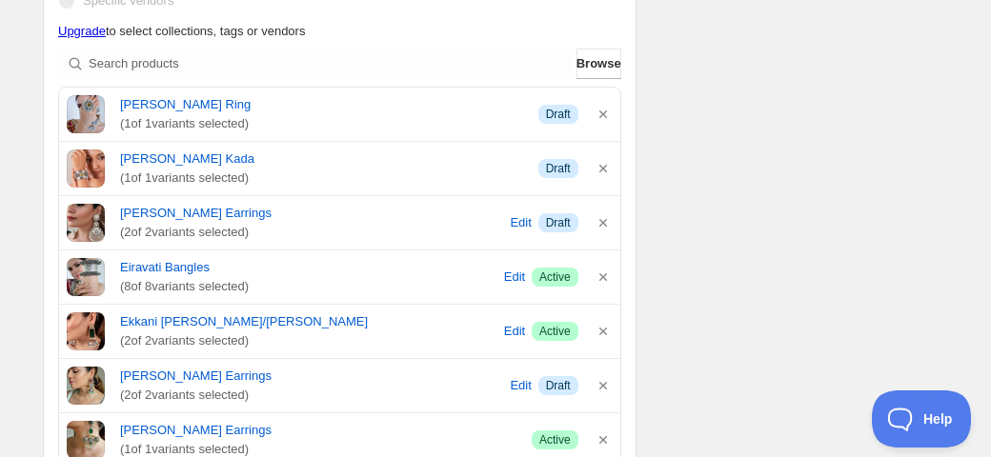
click at [602, 115] on icon "button" at bounding box center [603, 114] width 19 height 19
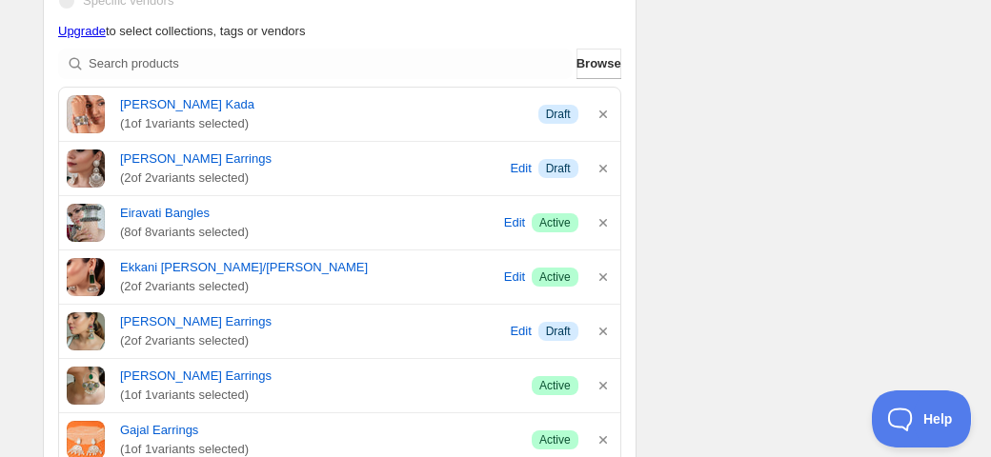
click at [602, 115] on icon "button" at bounding box center [603, 114] width 19 height 19
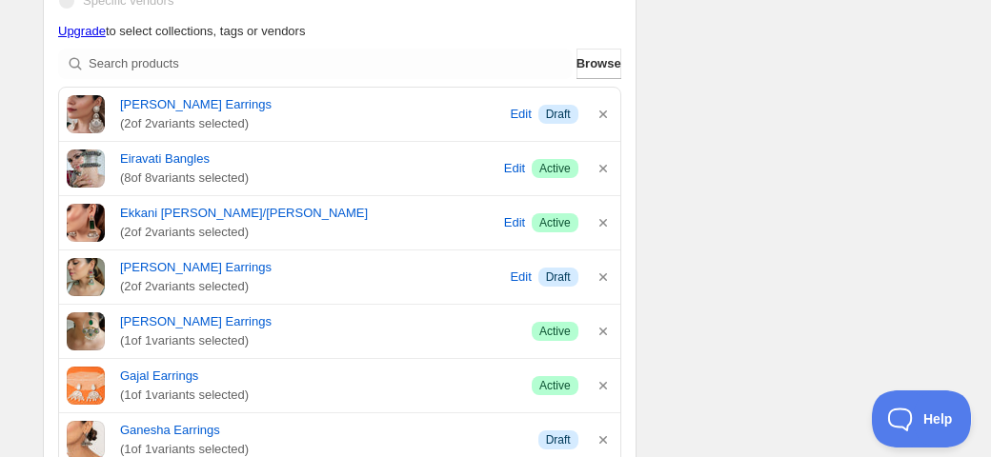
click at [602, 115] on icon "button" at bounding box center [603, 114] width 19 height 19
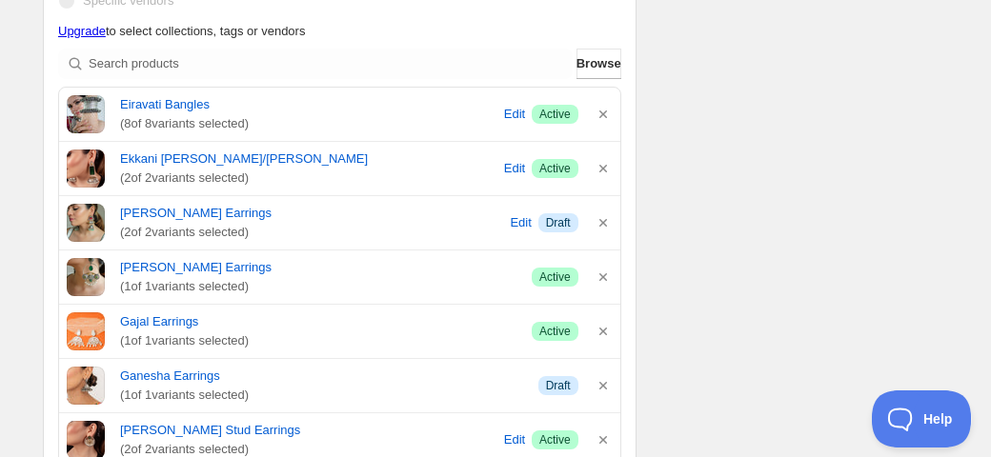
click at [602, 115] on icon "button" at bounding box center [603, 114] width 19 height 19
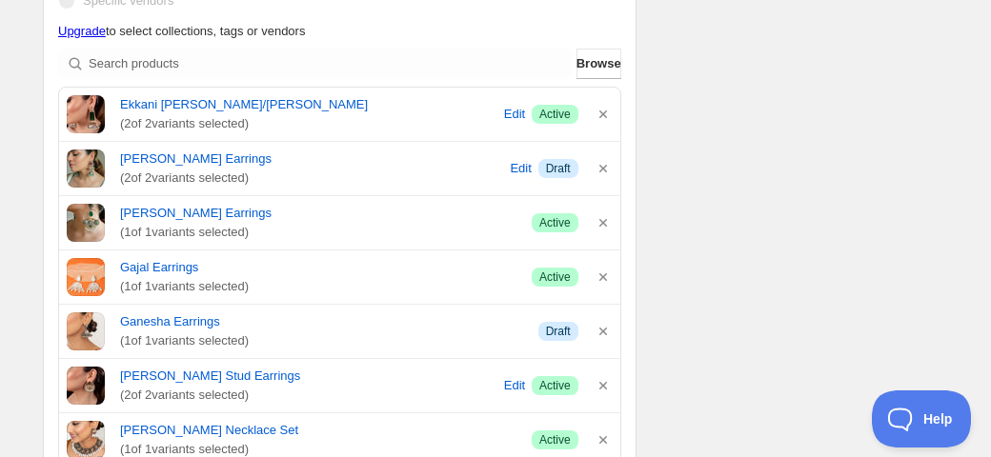
click at [602, 115] on icon "button" at bounding box center [603, 114] width 19 height 19
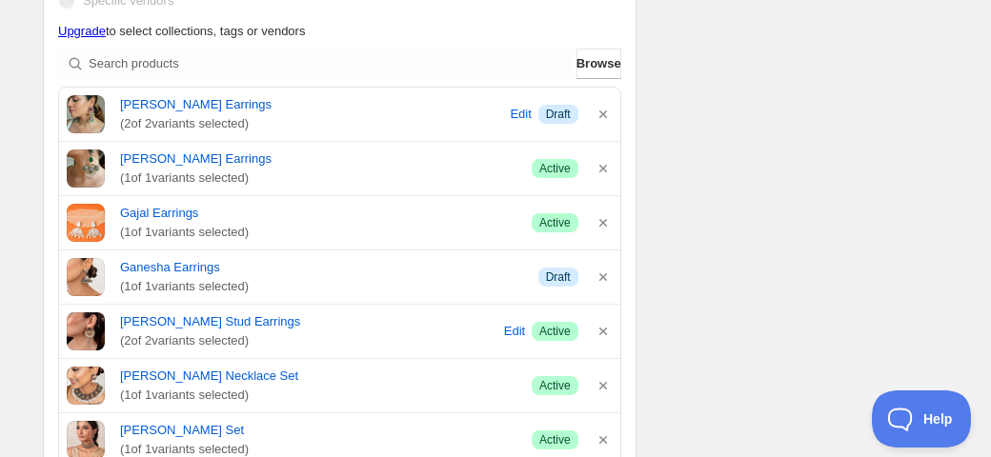
click at [602, 115] on icon "button" at bounding box center [603, 114] width 19 height 19
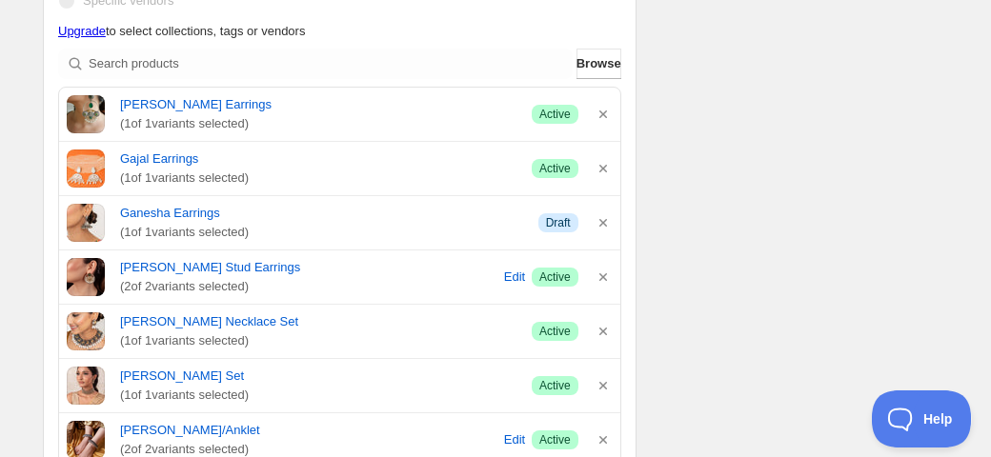
click at [602, 115] on icon "button" at bounding box center [603, 114] width 19 height 19
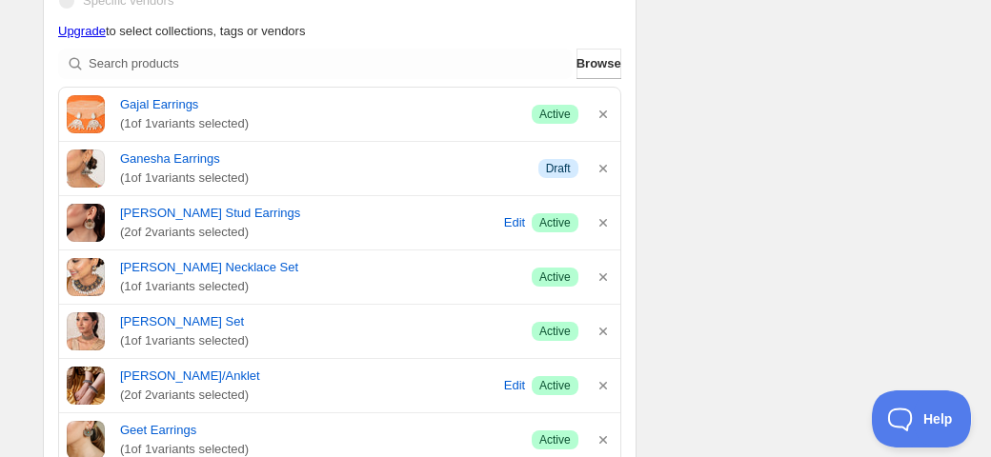
click at [602, 115] on icon "button" at bounding box center [603, 114] width 19 height 19
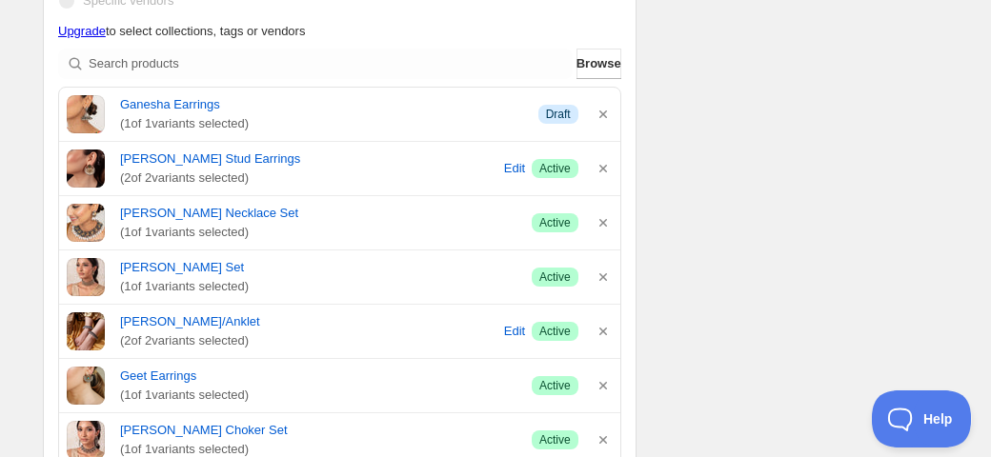
click at [602, 115] on icon "button" at bounding box center [603, 114] width 19 height 19
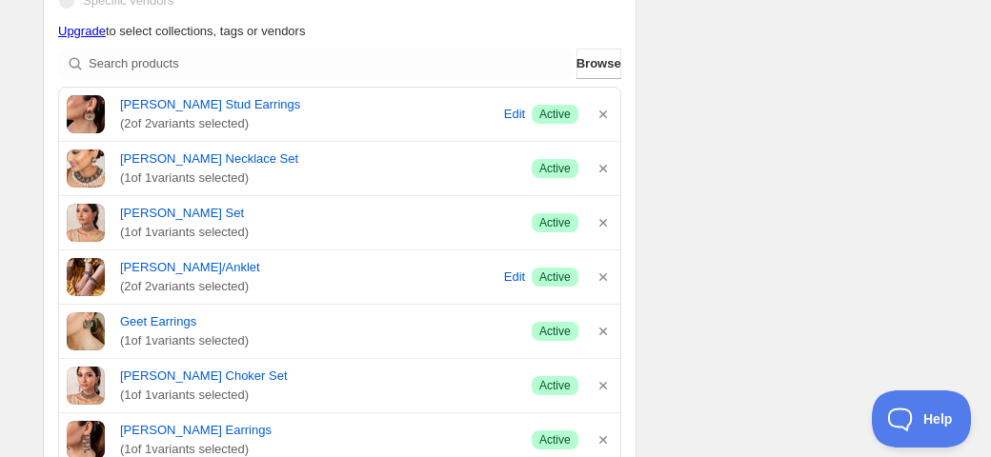
click at [602, 115] on icon "button" at bounding box center [603, 114] width 19 height 19
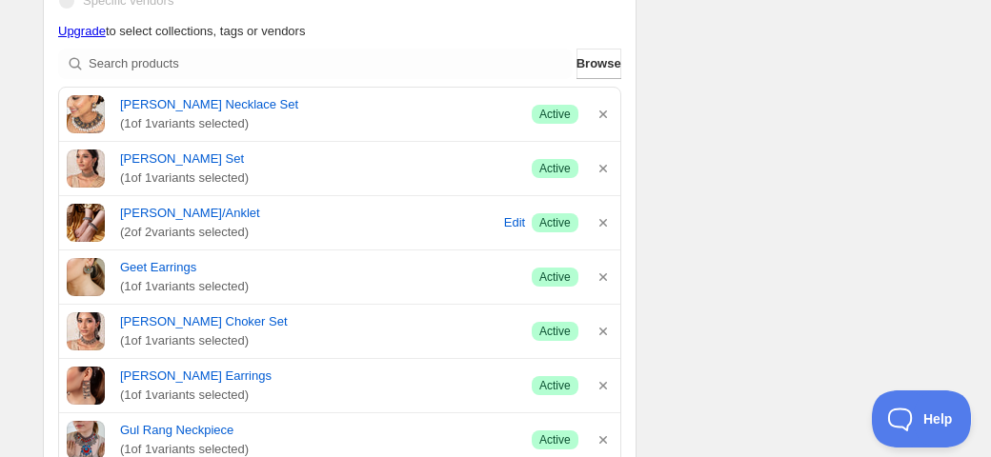
click at [602, 115] on icon "button" at bounding box center [603, 114] width 19 height 19
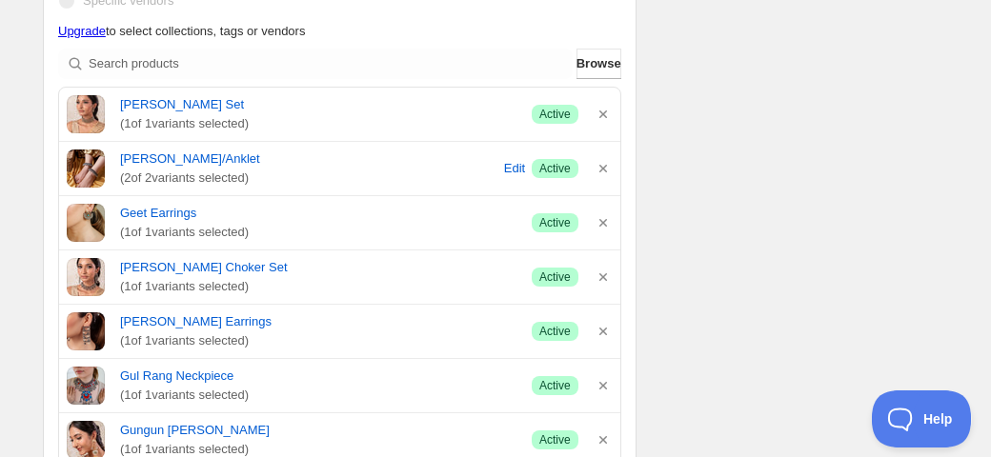
click at [602, 115] on icon "button" at bounding box center [603, 114] width 19 height 19
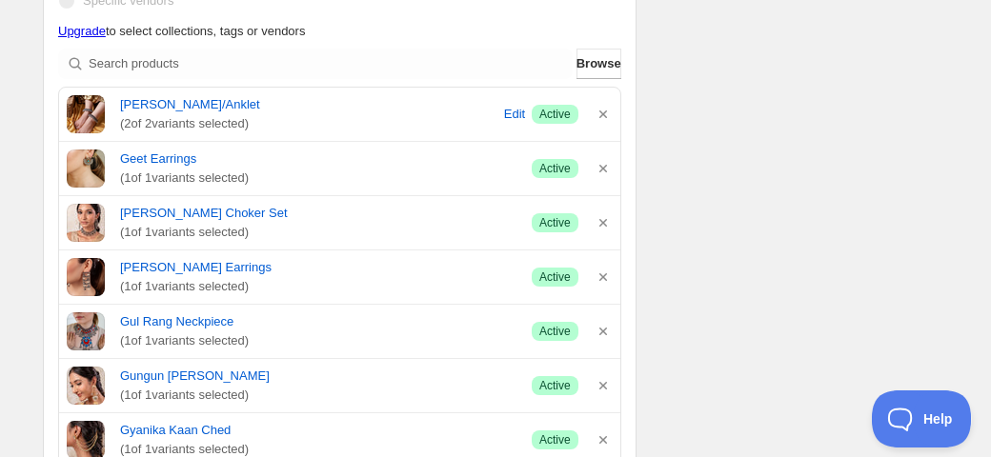
click at [602, 115] on icon "button" at bounding box center [603, 114] width 19 height 19
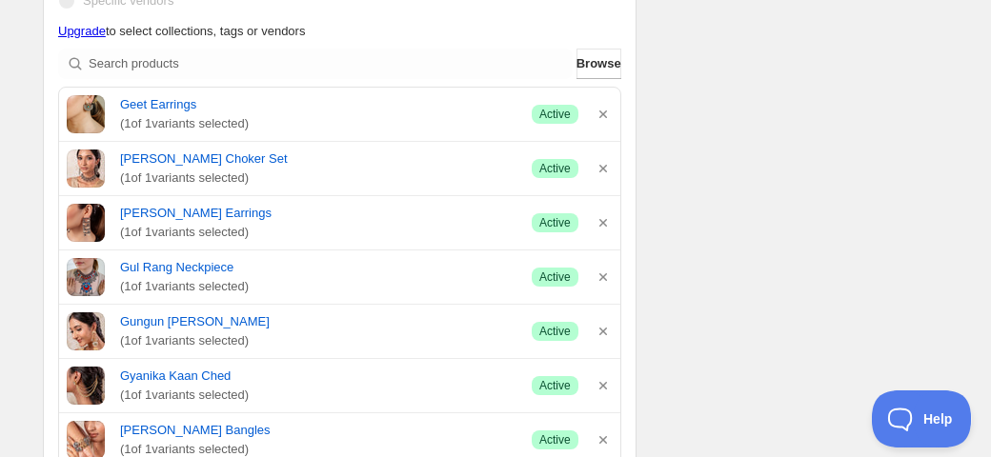
click at [602, 115] on icon "button" at bounding box center [603, 114] width 19 height 19
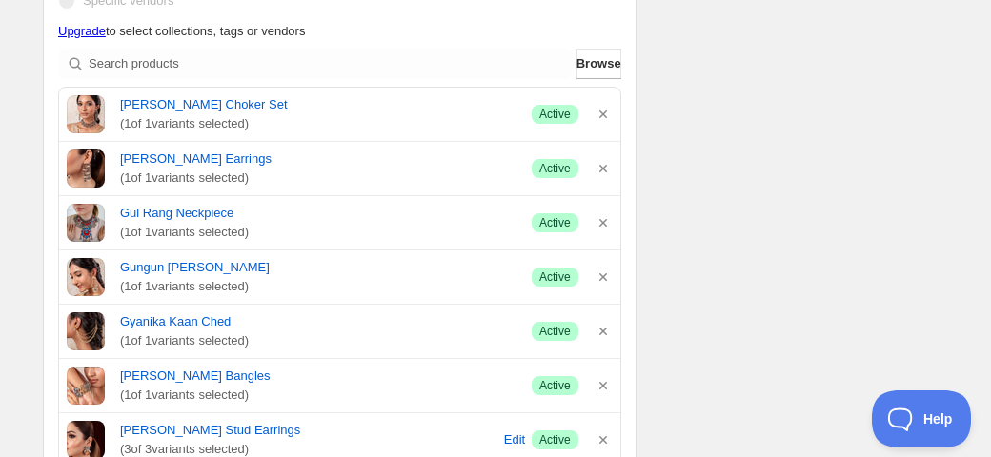
click at [602, 115] on icon "button" at bounding box center [603, 114] width 19 height 19
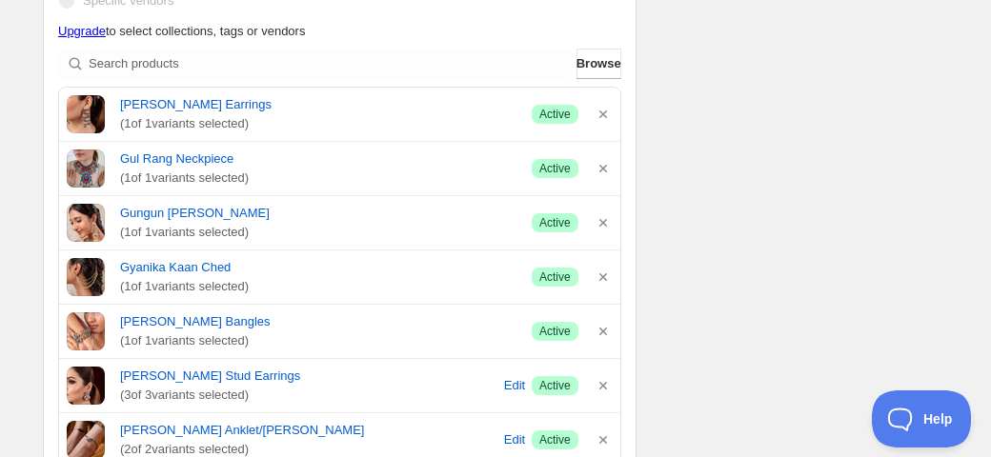
click at [602, 115] on icon "button" at bounding box center [603, 114] width 19 height 19
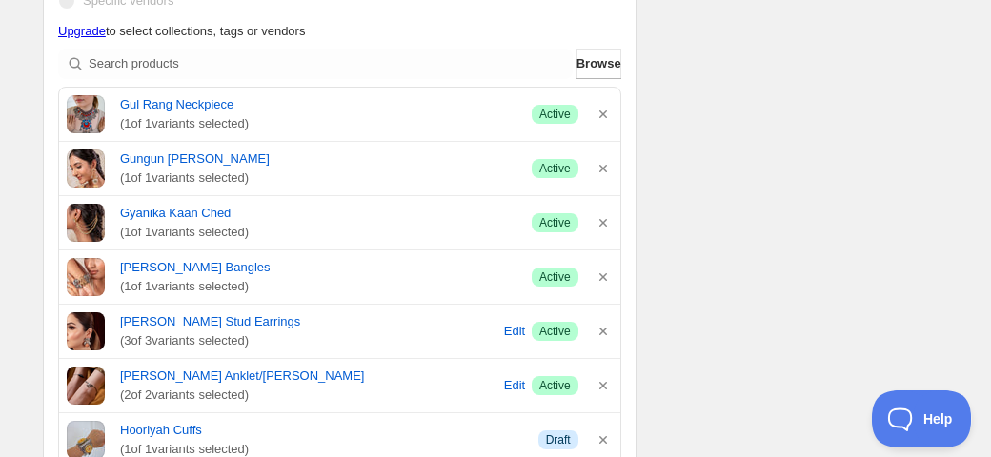
click at [602, 115] on icon "button" at bounding box center [603, 114] width 19 height 19
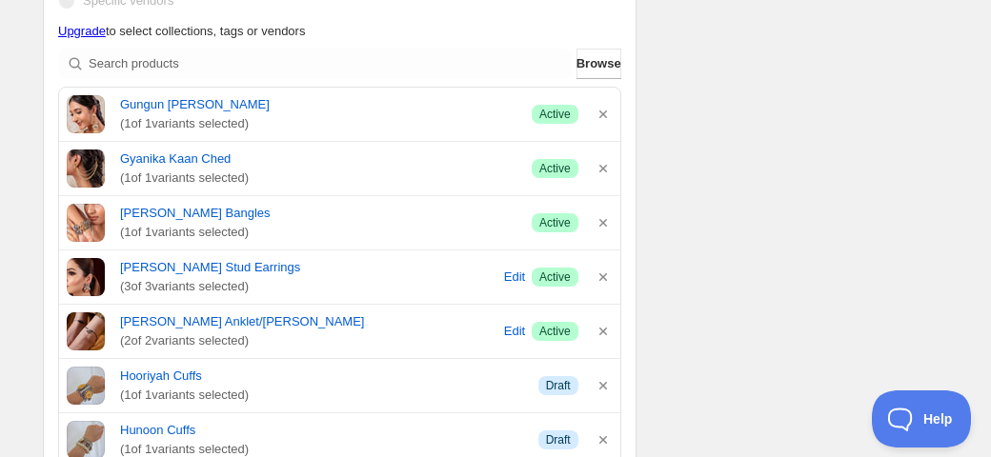
click at [602, 115] on icon "button" at bounding box center [603, 114] width 19 height 19
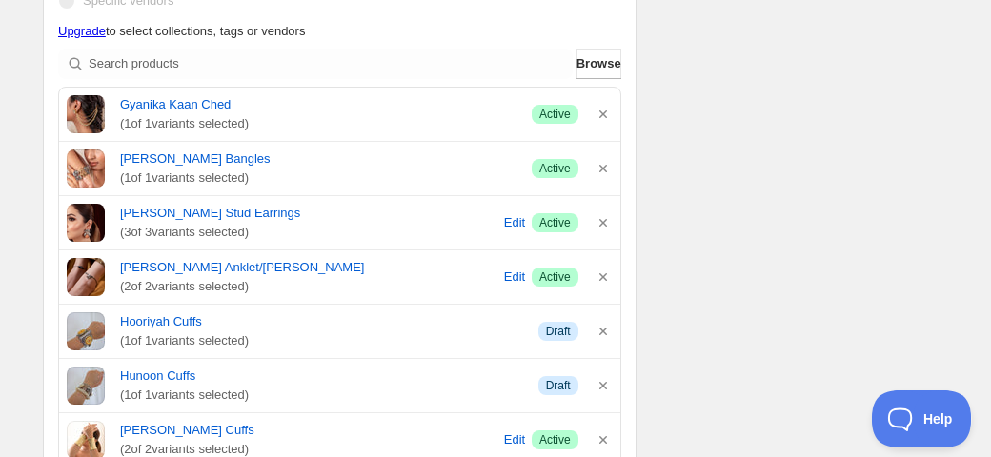
click at [602, 115] on icon "button" at bounding box center [603, 114] width 19 height 19
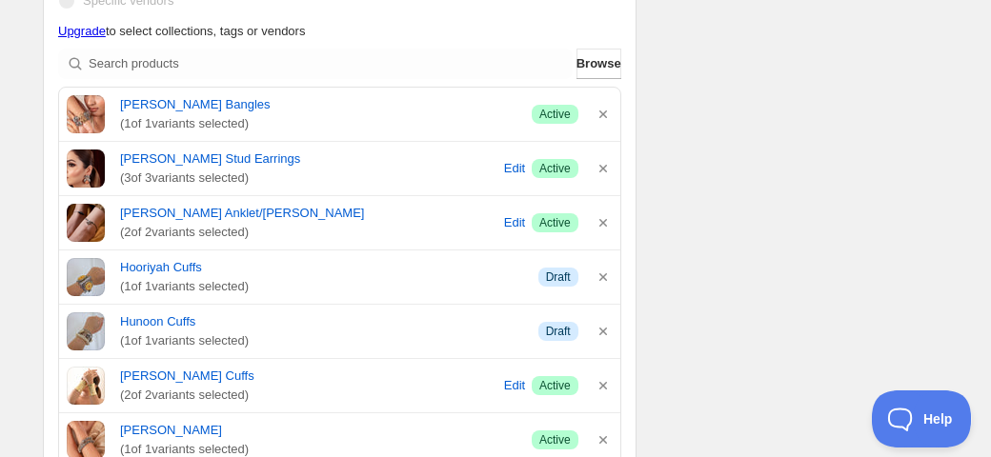
click at [602, 115] on icon "button" at bounding box center [603, 114] width 19 height 19
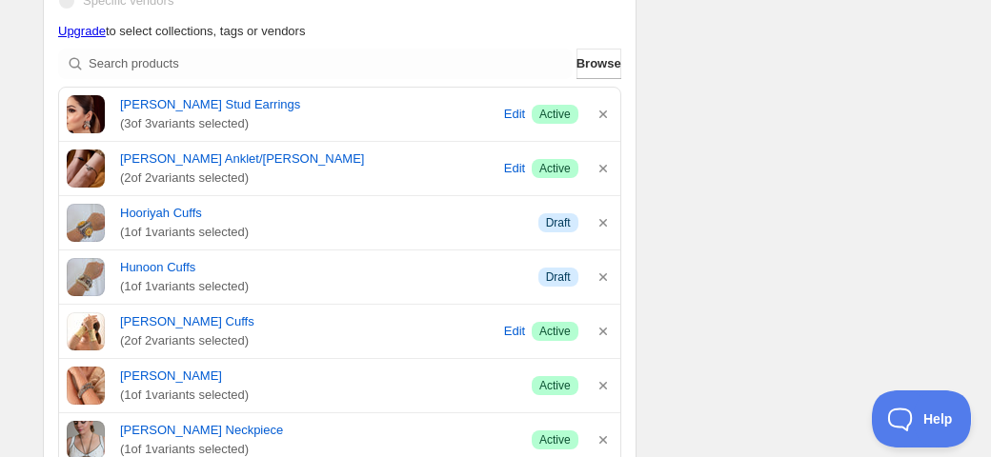
click at [602, 115] on icon "button" at bounding box center [603, 114] width 19 height 19
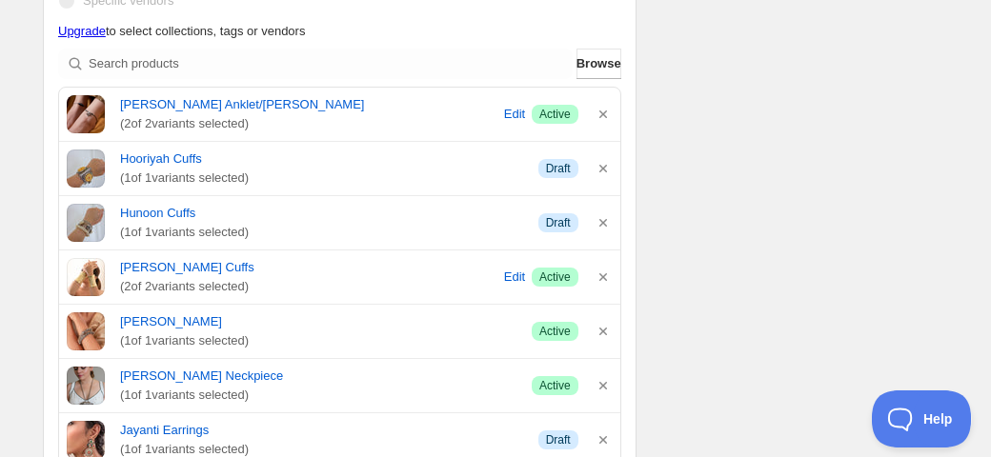
click at [602, 115] on icon "button" at bounding box center [603, 114] width 19 height 19
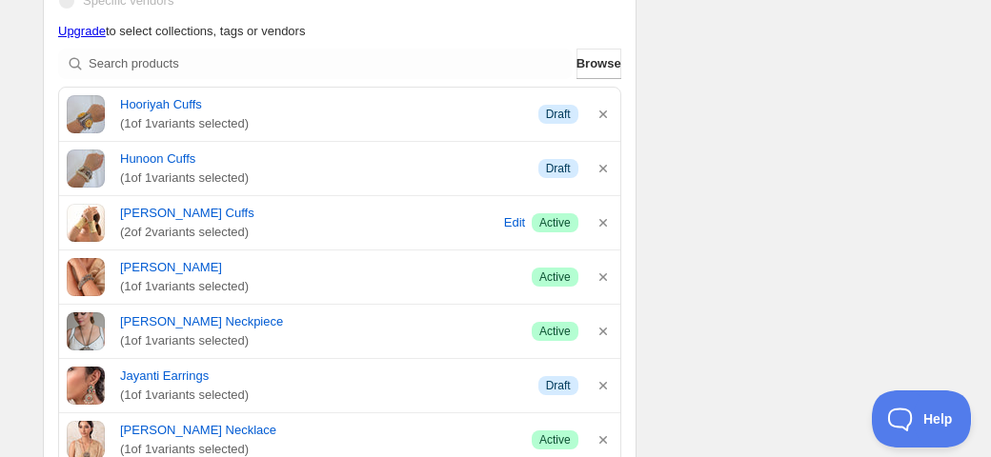
click at [602, 115] on icon "button" at bounding box center [603, 114] width 19 height 19
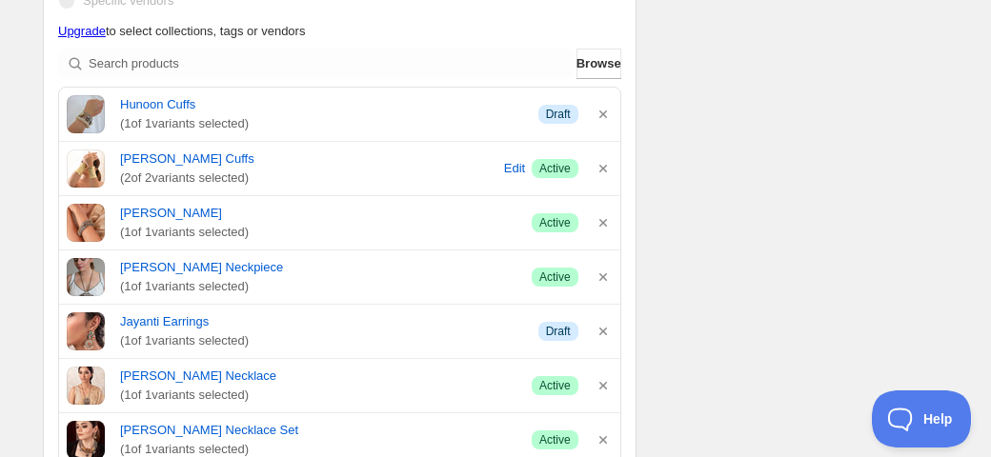
click at [602, 115] on icon "button" at bounding box center [603, 114] width 19 height 19
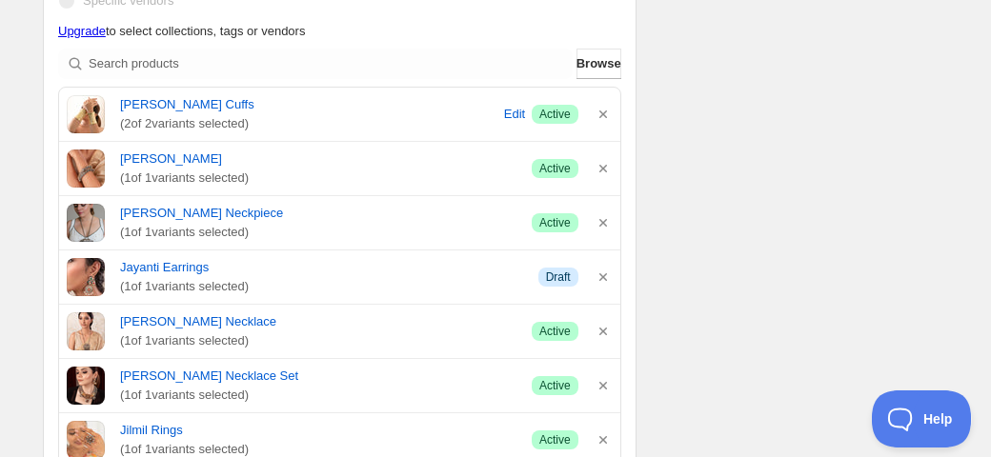
click at [602, 115] on icon "button" at bounding box center [603, 114] width 19 height 19
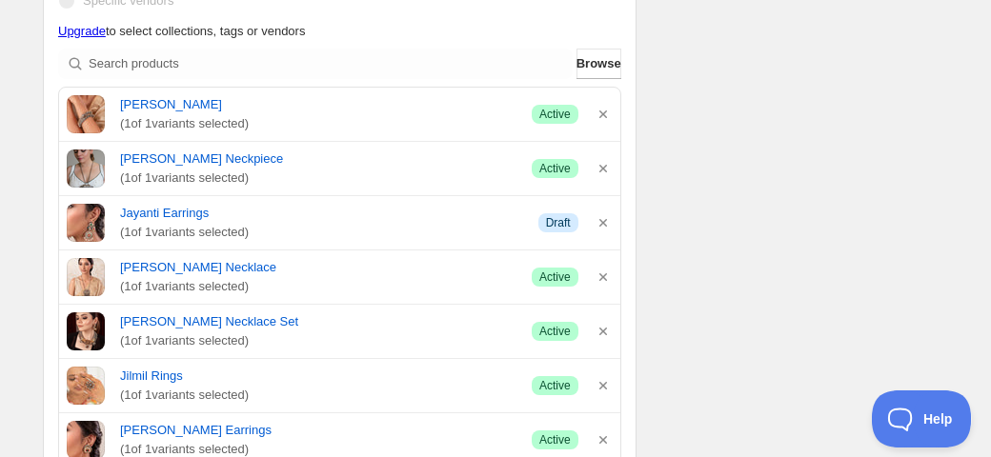
click at [602, 115] on icon "button" at bounding box center [603, 114] width 19 height 19
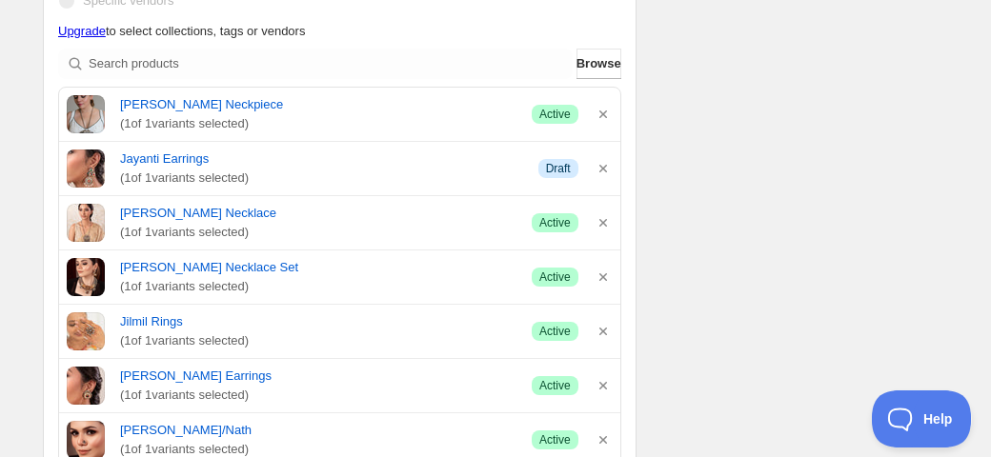
click at [602, 115] on icon "button" at bounding box center [603, 114] width 19 height 19
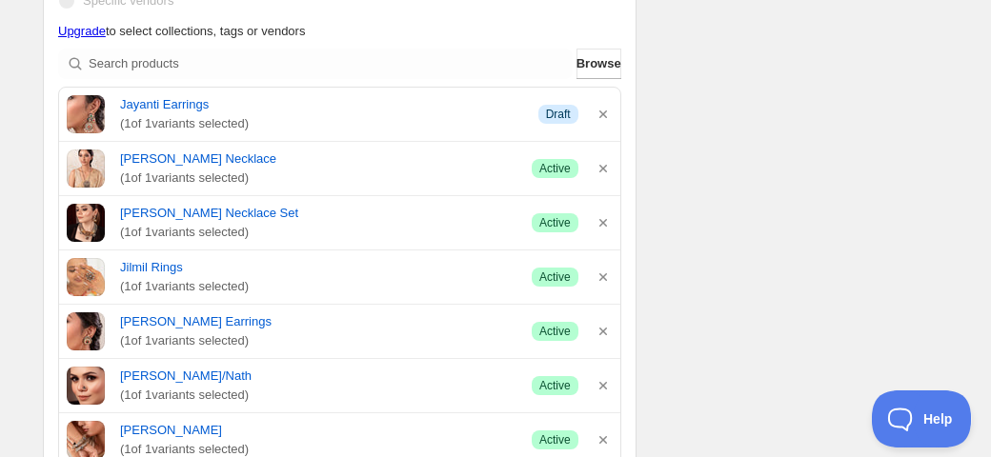
click at [602, 115] on icon "button" at bounding box center [603, 114] width 19 height 19
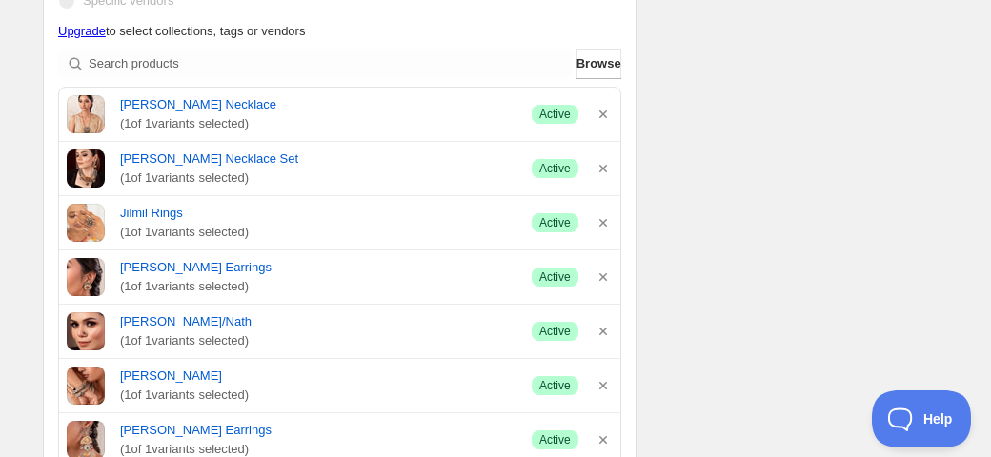
click at [602, 115] on icon "button" at bounding box center [603, 114] width 19 height 19
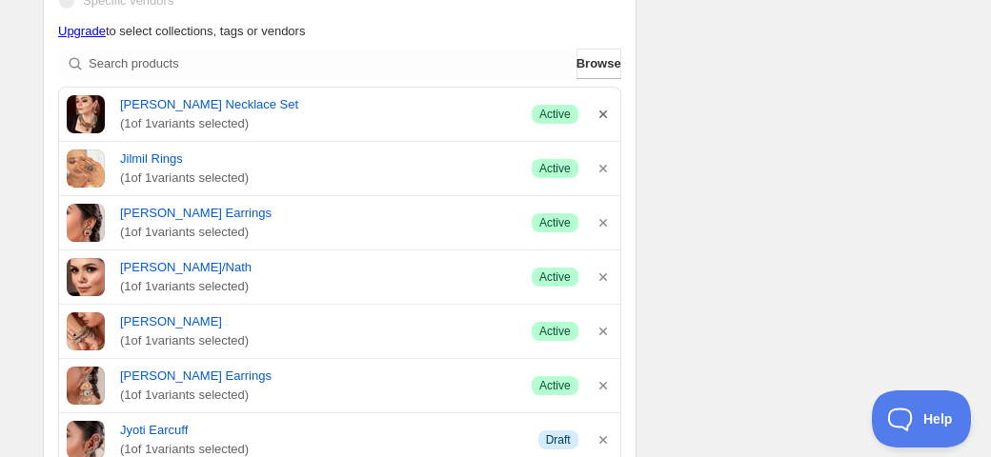
click at [602, 115] on icon "button" at bounding box center [603, 114] width 19 height 19
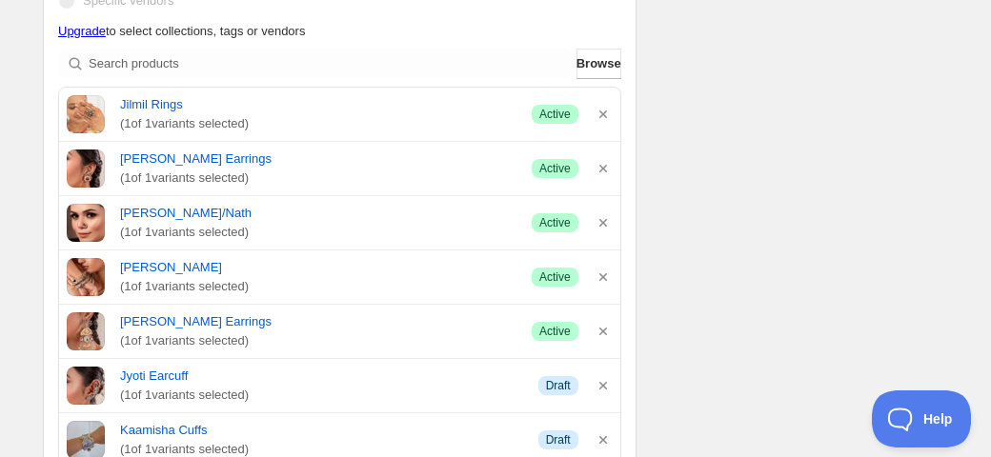
click at [601, 115] on icon "button" at bounding box center [603, 115] width 8 height 8
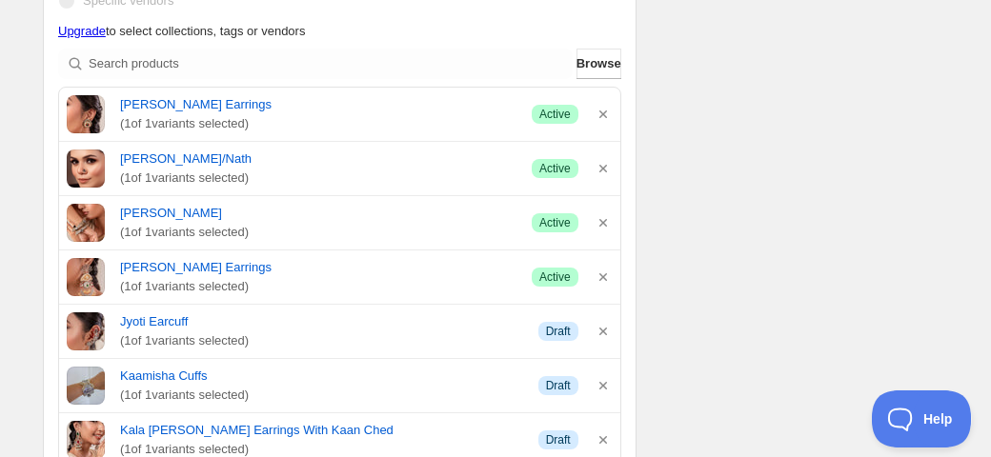
click at [601, 115] on icon "button" at bounding box center [603, 115] width 8 height 8
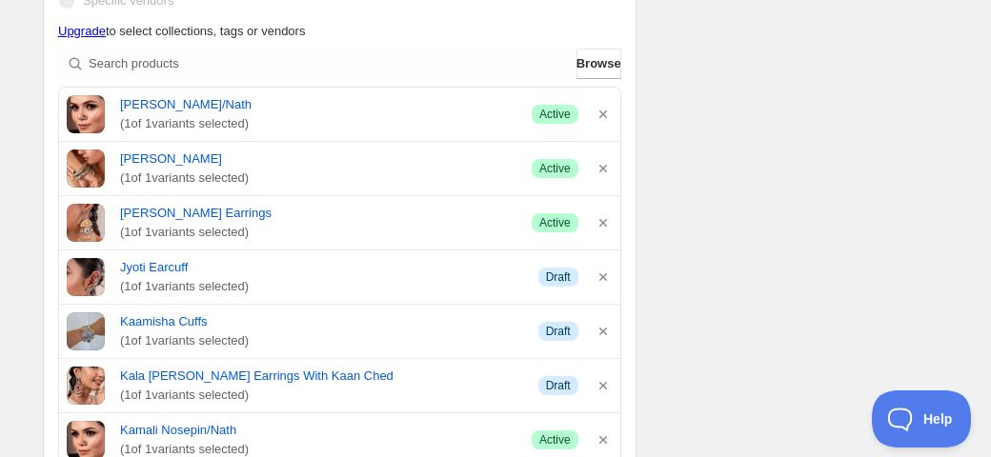
click at [601, 115] on icon "button" at bounding box center [603, 115] width 8 height 8
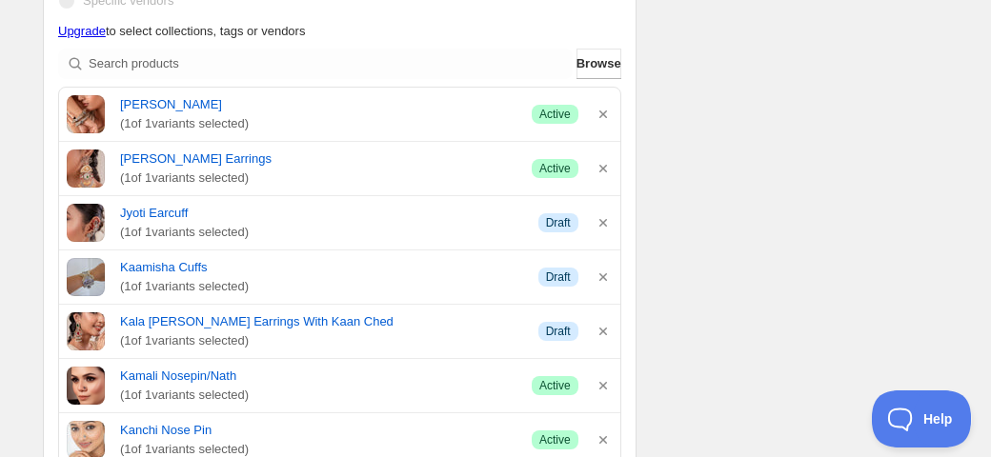
click at [601, 115] on icon "button" at bounding box center [603, 115] width 8 height 8
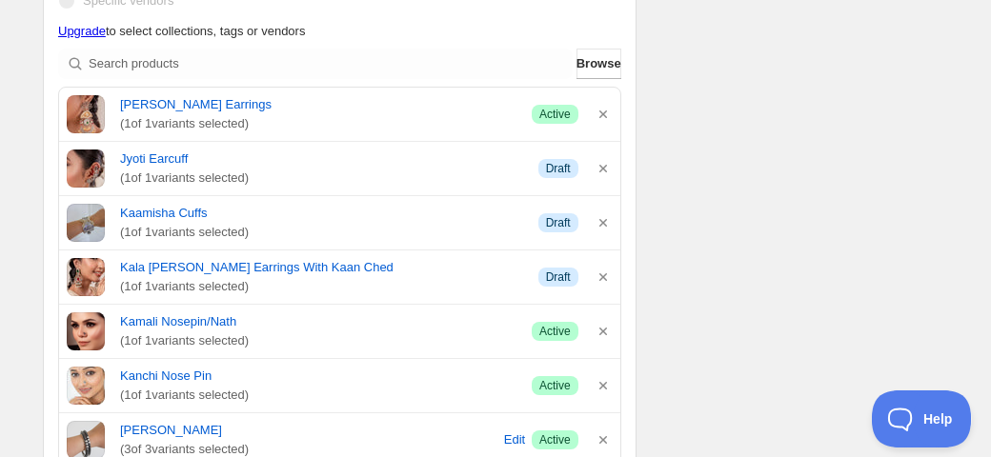
click at [601, 115] on icon "button" at bounding box center [603, 115] width 8 height 8
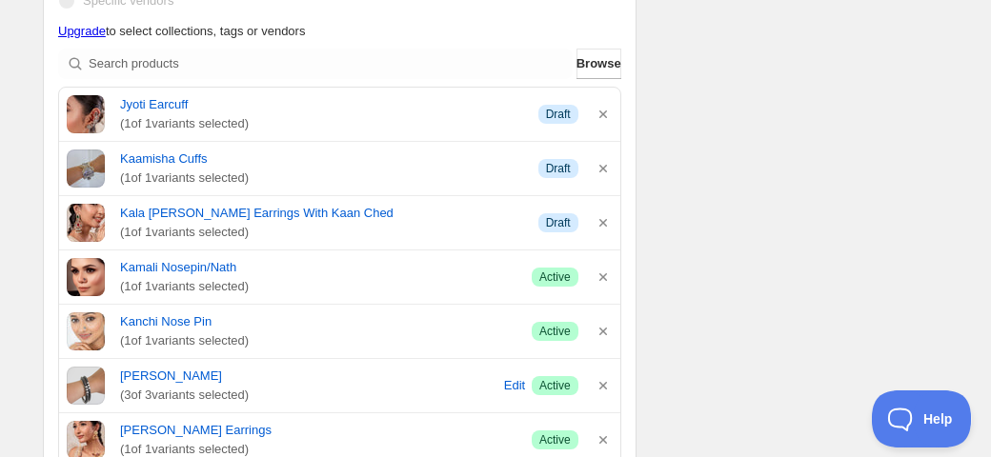
click at [601, 115] on icon "button" at bounding box center [603, 115] width 8 height 8
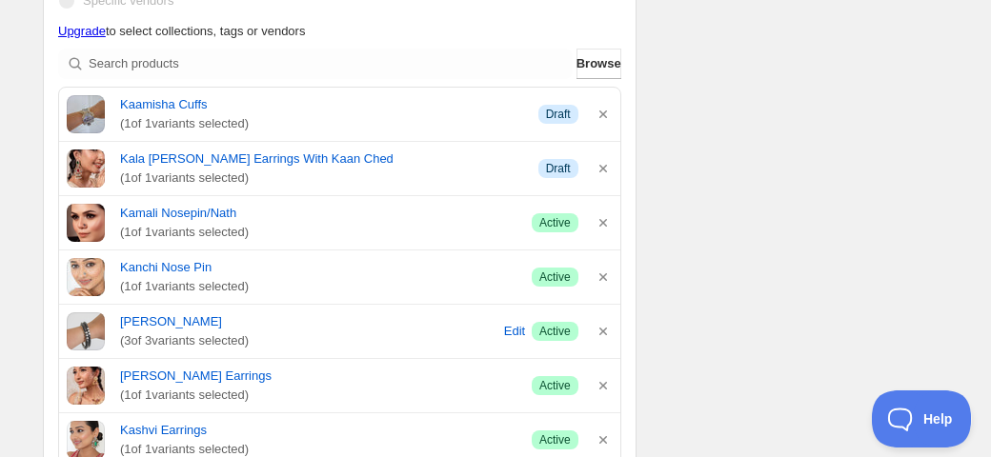
click at [601, 115] on icon "button" at bounding box center [603, 115] width 8 height 8
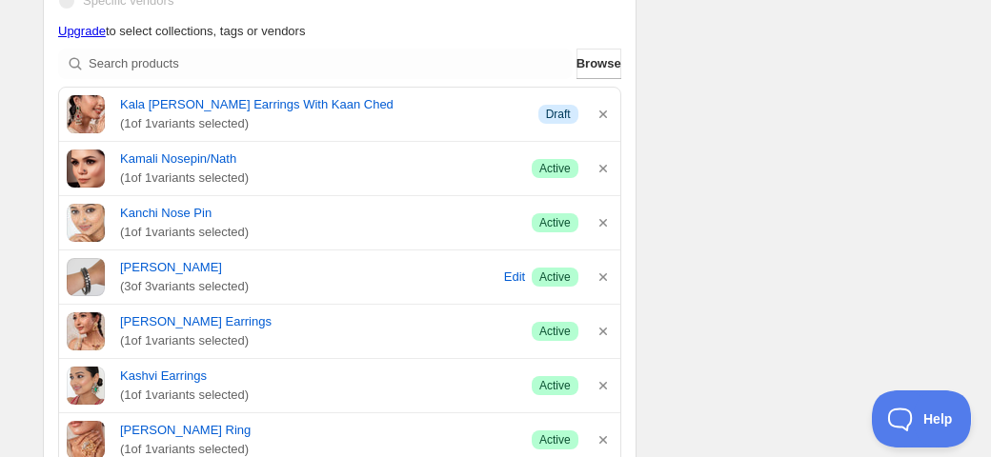
click at [601, 115] on icon "button" at bounding box center [603, 115] width 8 height 8
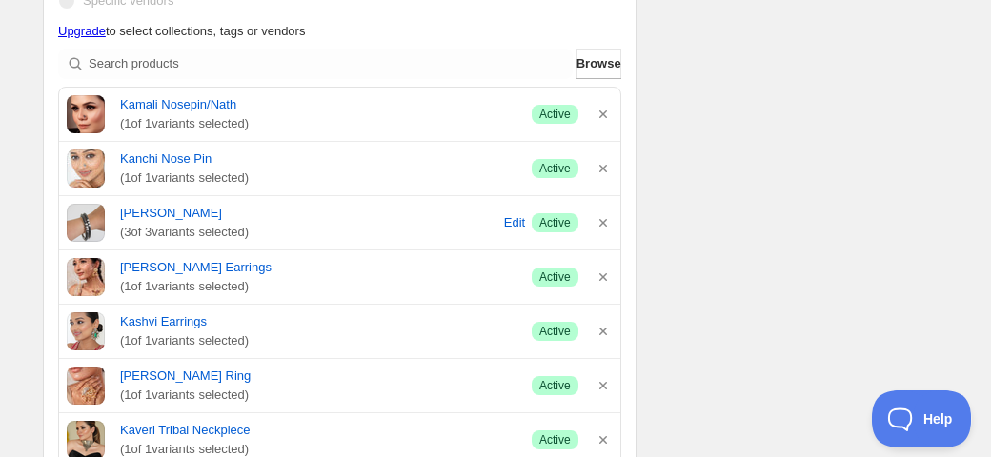
click at [601, 115] on icon "button" at bounding box center [603, 115] width 8 height 8
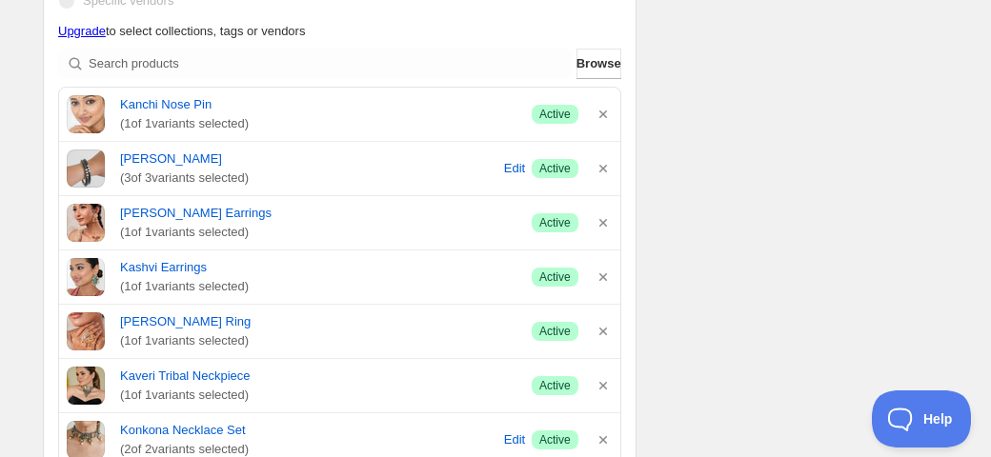
click at [601, 115] on icon "button" at bounding box center [603, 115] width 8 height 8
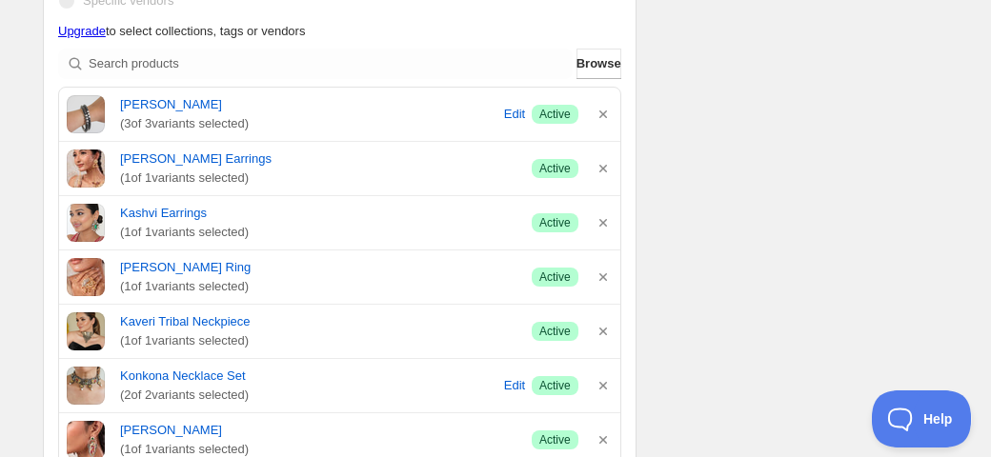
click at [601, 115] on icon "button" at bounding box center [603, 115] width 8 height 8
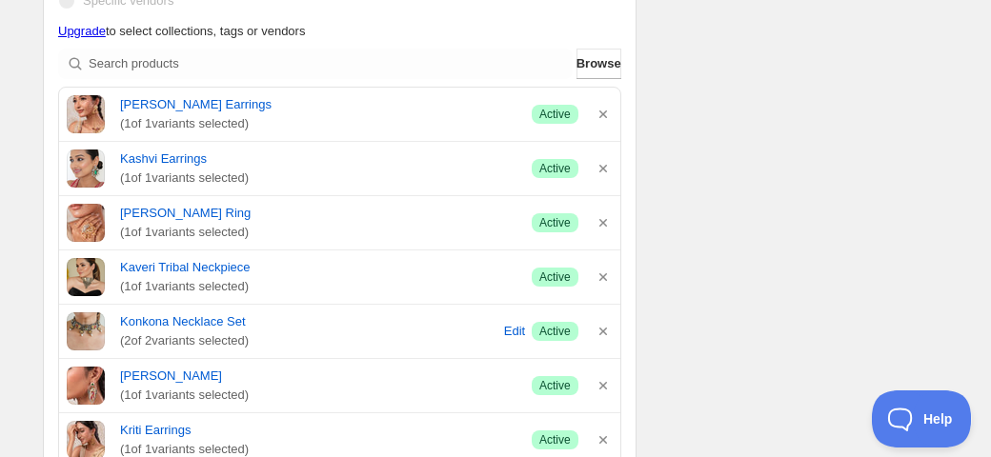
click at [601, 115] on icon "button" at bounding box center [603, 115] width 8 height 8
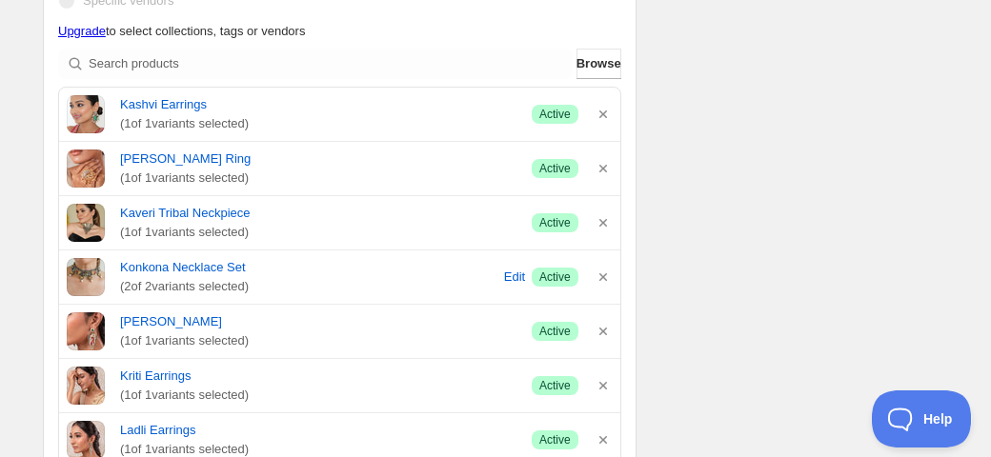
click at [601, 115] on icon "button" at bounding box center [603, 115] width 8 height 8
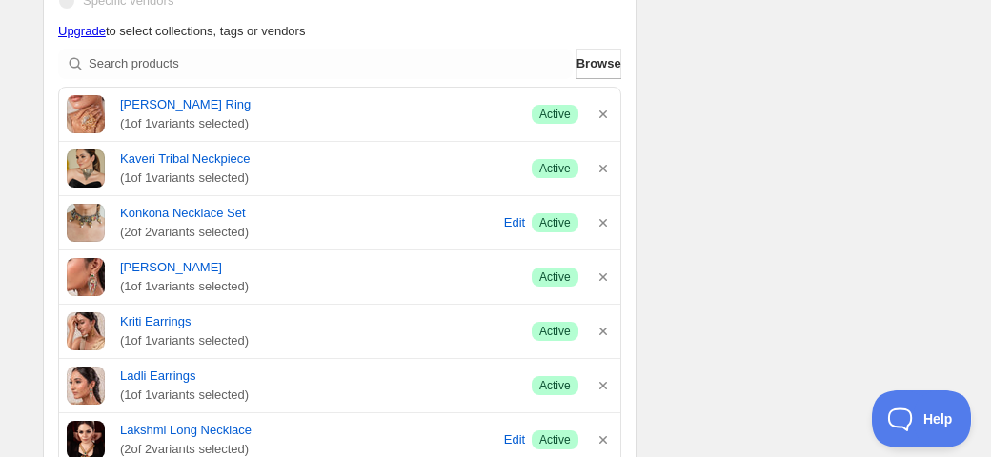
click at [601, 115] on icon "button" at bounding box center [603, 115] width 8 height 8
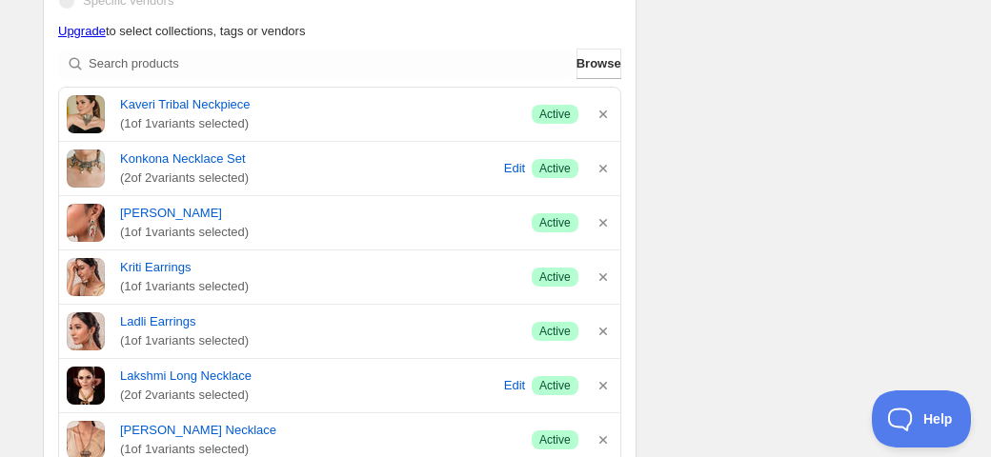
click at [601, 115] on icon "button" at bounding box center [603, 115] width 8 height 8
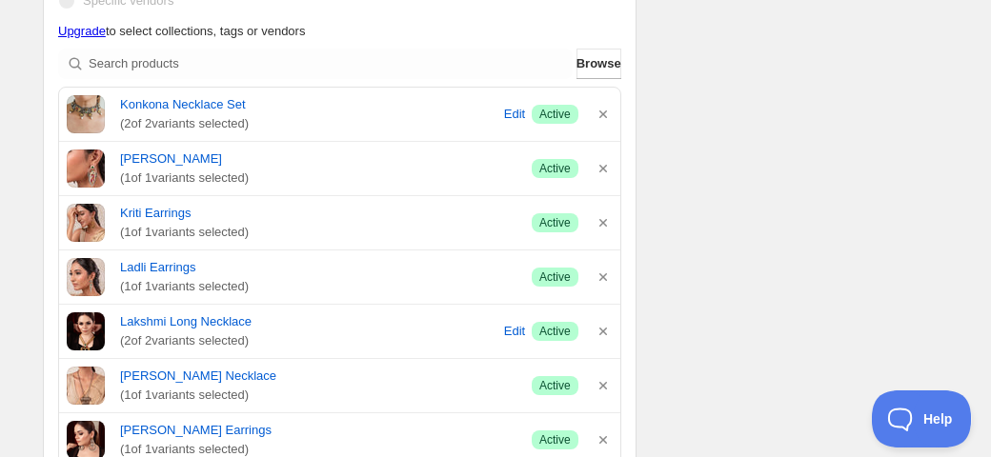
click at [601, 115] on icon "button" at bounding box center [603, 115] width 8 height 8
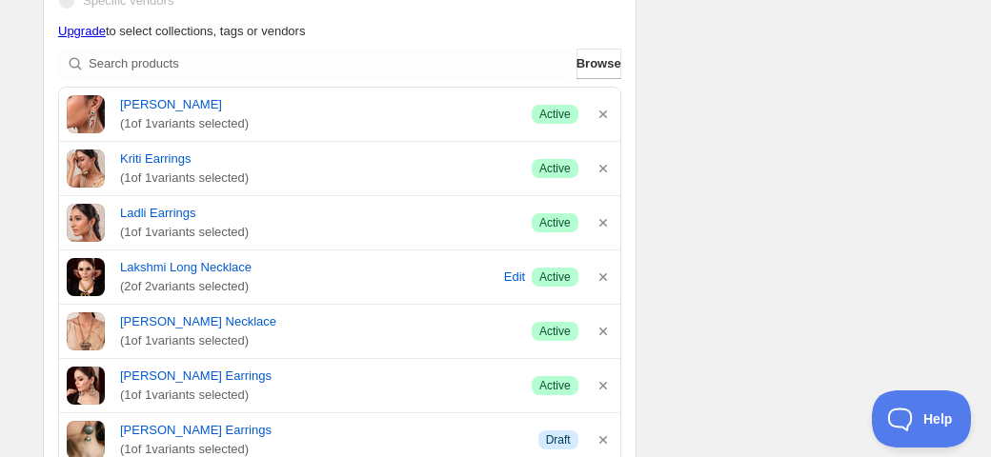
click at [601, 115] on icon "button" at bounding box center [603, 115] width 8 height 8
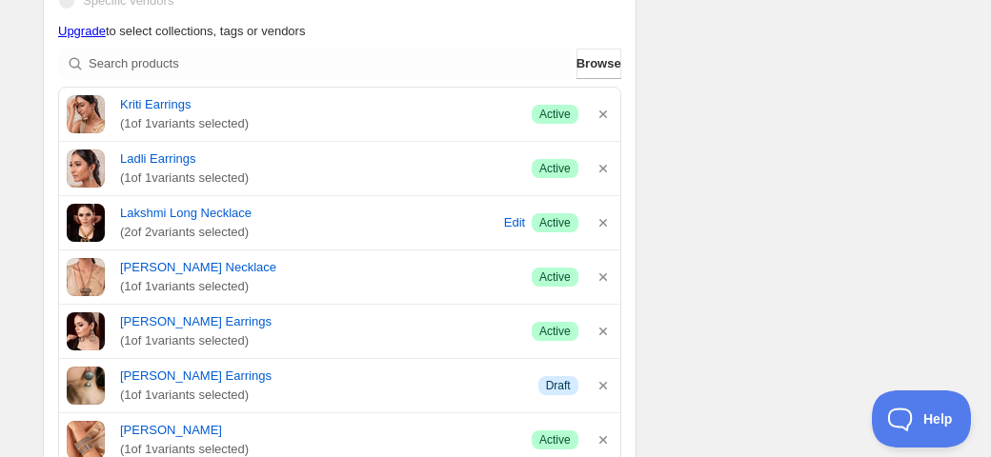
click at [601, 115] on icon "button" at bounding box center [603, 115] width 8 height 8
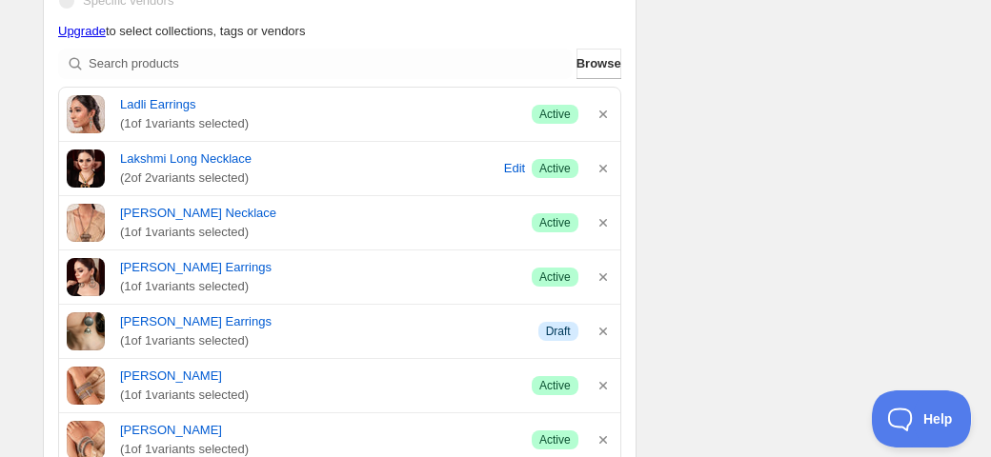
click at [601, 115] on icon "button" at bounding box center [603, 115] width 8 height 8
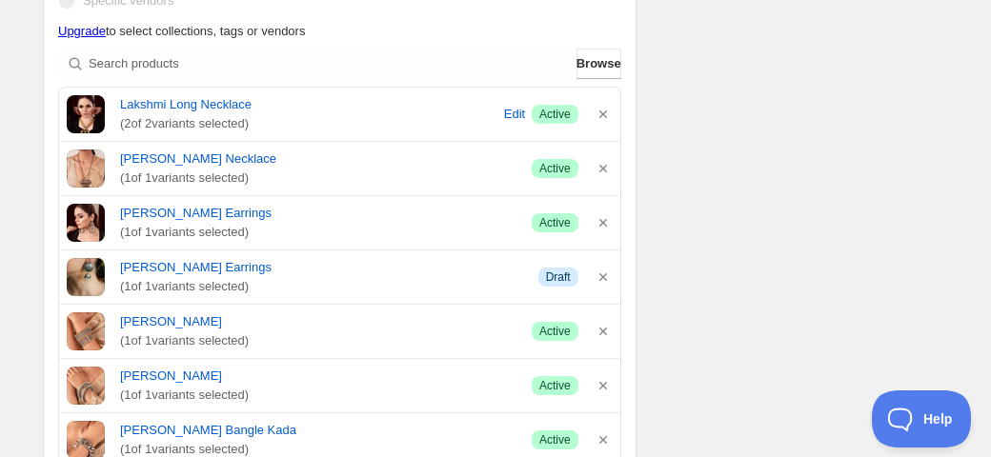
click at [601, 115] on icon "button" at bounding box center [603, 115] width 8 height 8
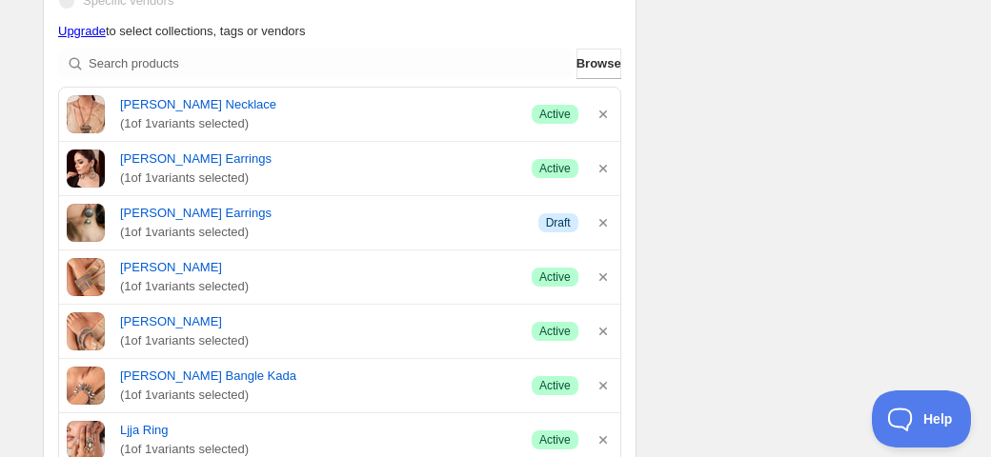
click at [601, 115] on icon "button" at bounding box center [603, 115] width 8 height 8
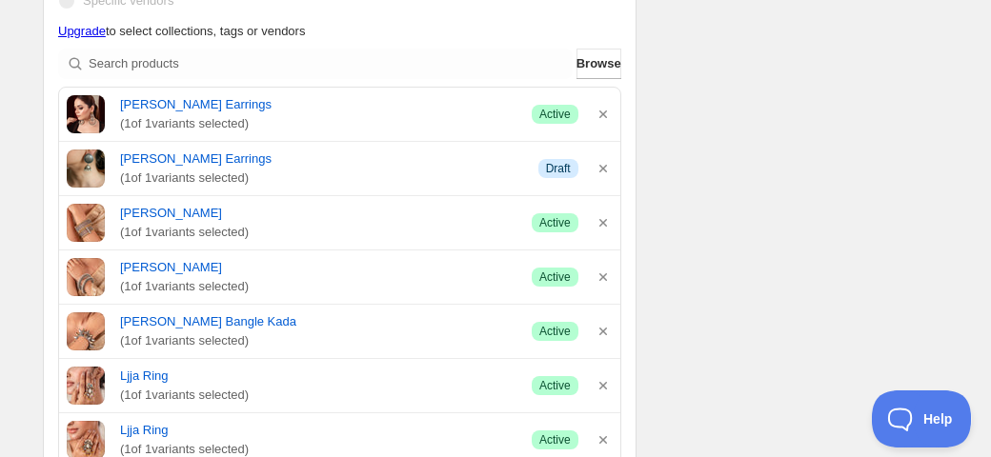
click at [601, 115] on icon "button" at bounding box center [603, 115] width 8 height 8
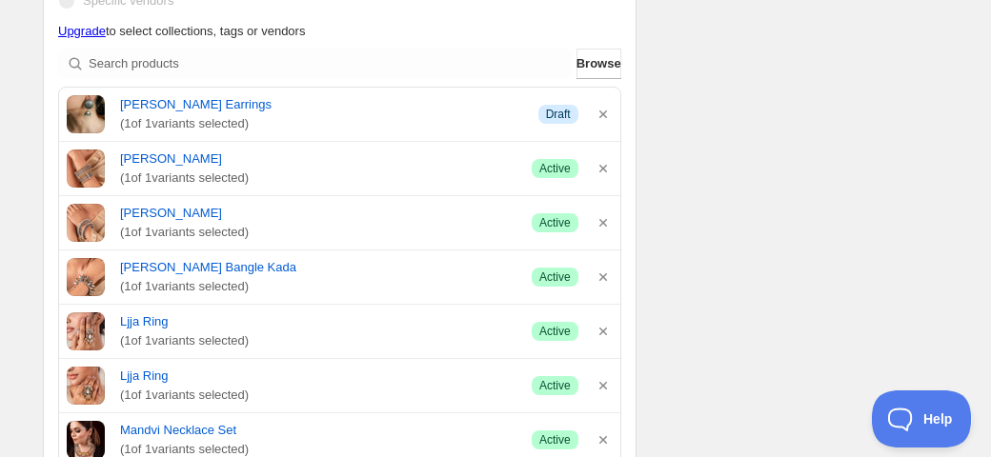
click at [601, 115] on icon "button" at bounding box center [603, 115] width 8 height 8
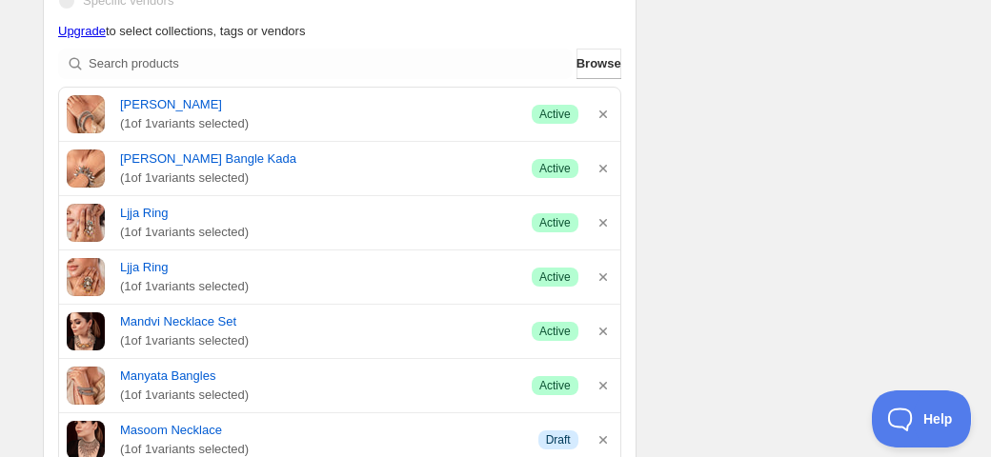
click at [601, 115] on icon "button" at bounding box center [603, 115] width 8 height 8
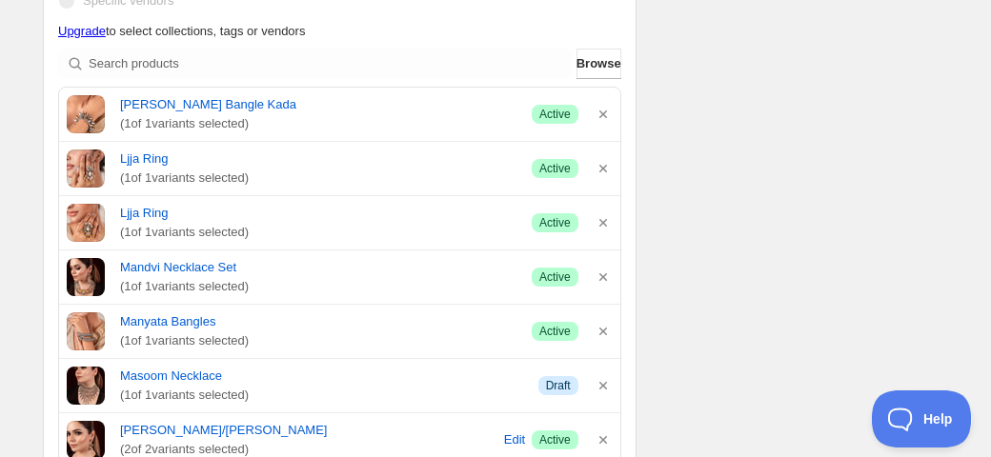
click at [601, 115] on icon "button" at bounding box center [603, 115] width 8 height 8
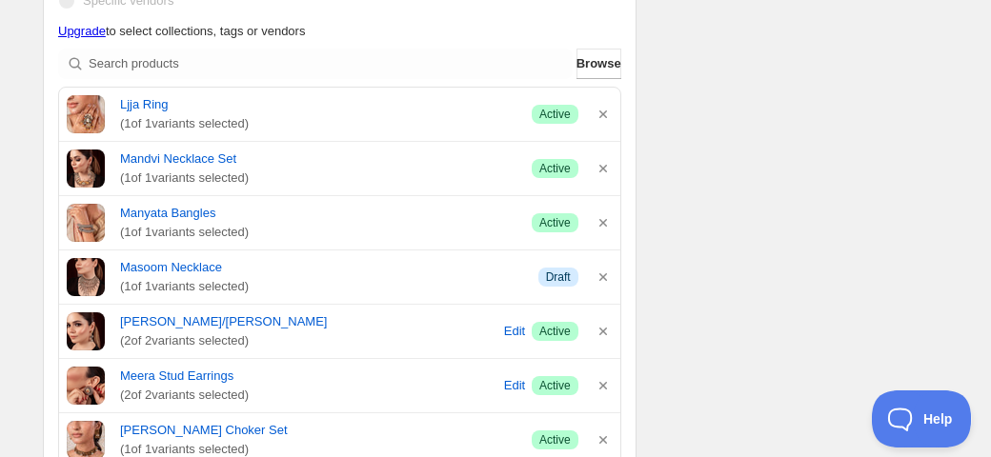
click at [601, 115] on icon "button" at bounding box center [603, 115] width 8 height 8
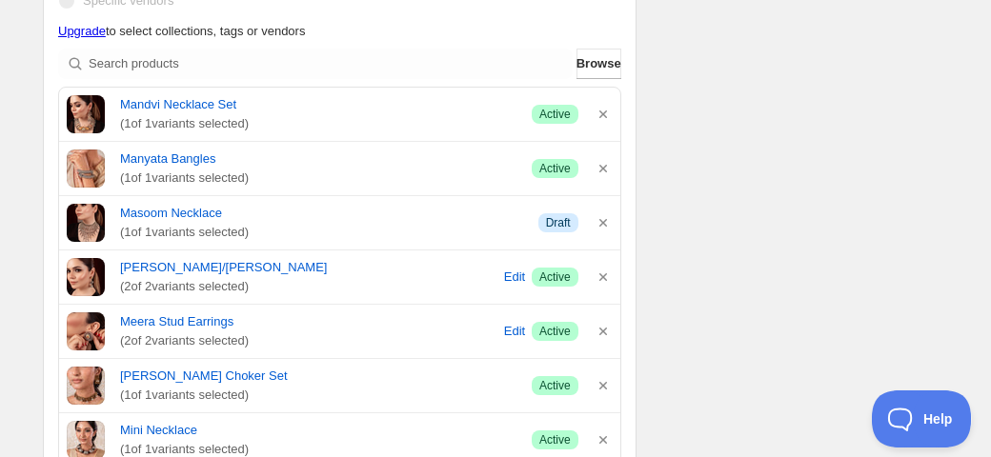
click at [601, 115] on icon "button" at bounding box center [603, 115] width 8 height 8
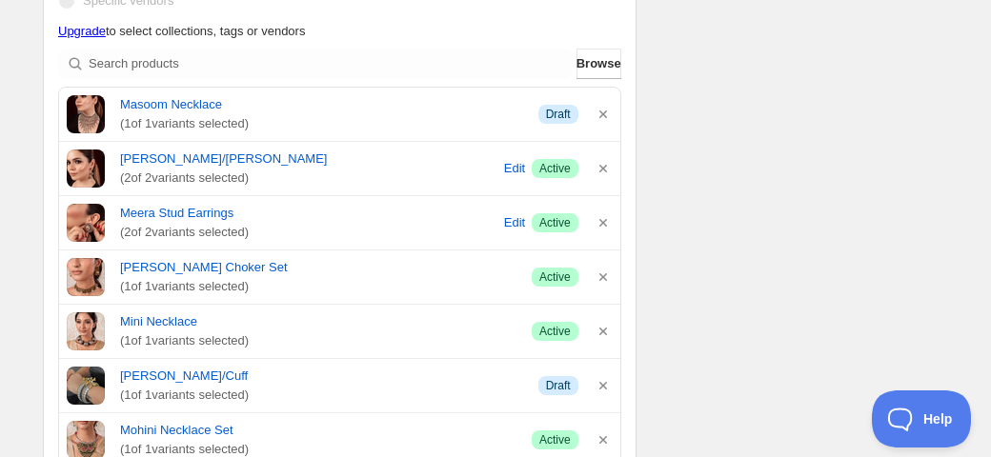
click at [601, 115] on icon "button" at bounding box center [603, 115] width 8 height 8
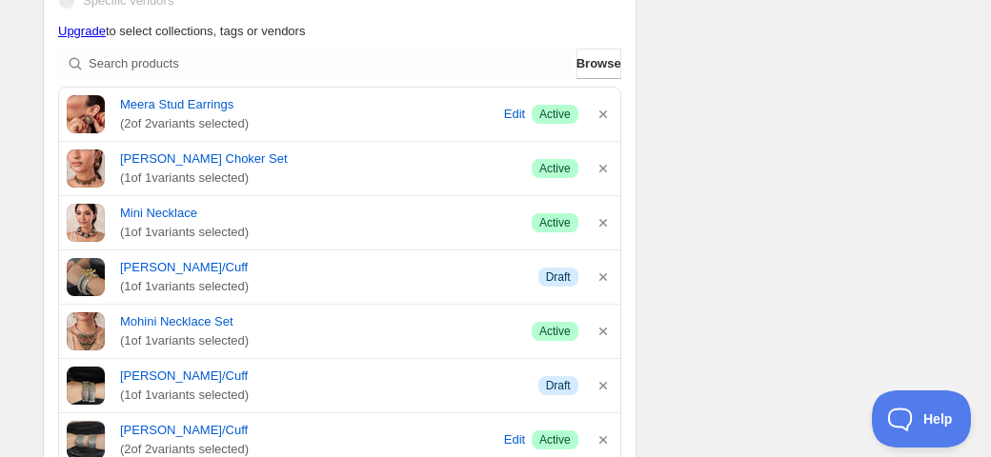
click at [601, 115] on icon "button" at bounding box center [603, 115] width 8 height 8
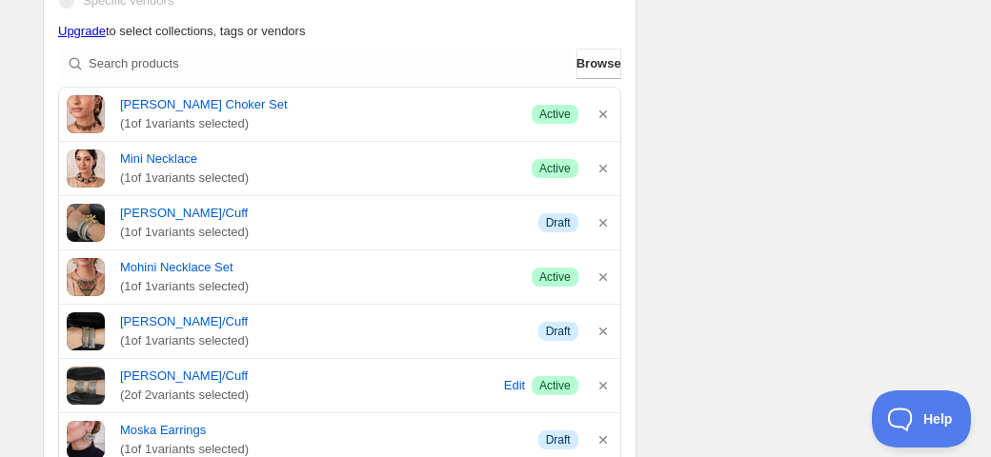
click at [601, 115] on icon "button" at bounding box center [603, 115] width 8 height 8
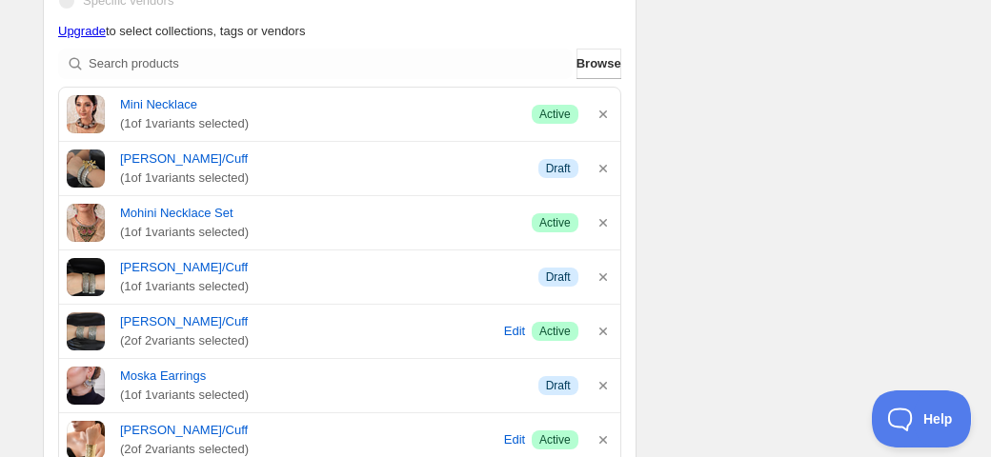
click at [601, 115] on icon "button" at bounding box center [603, 115] width 8 height 8
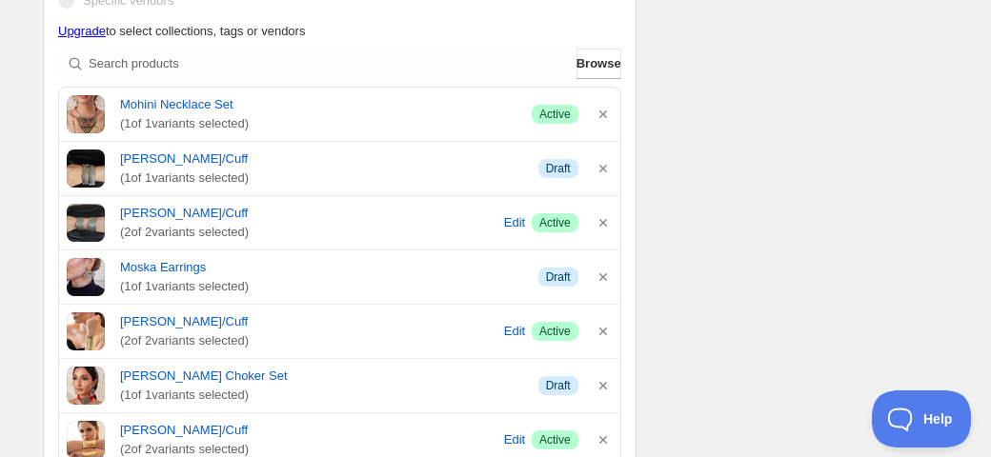
click at [601, 115] on icon "button" at bounding box center [603, 115] width 8 height 8
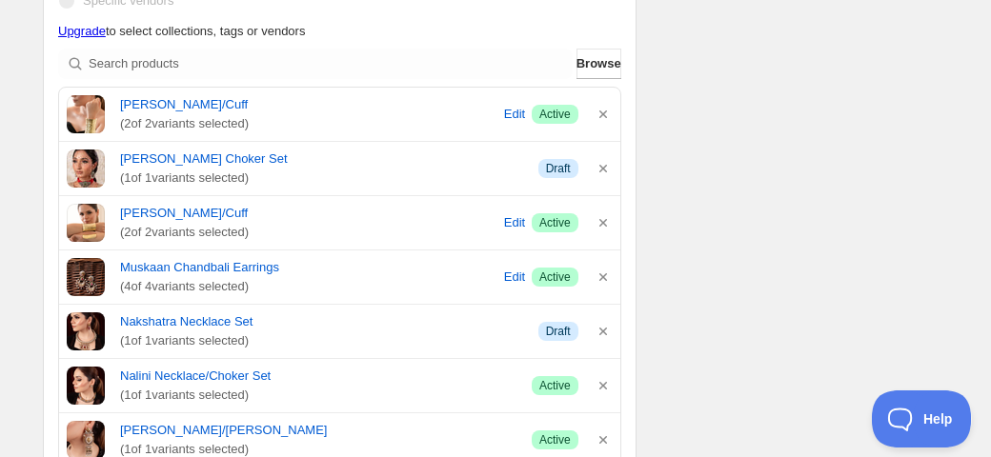
click at [601, 115] on icon "button" at bounding box center [603, 115] width 8 height 8
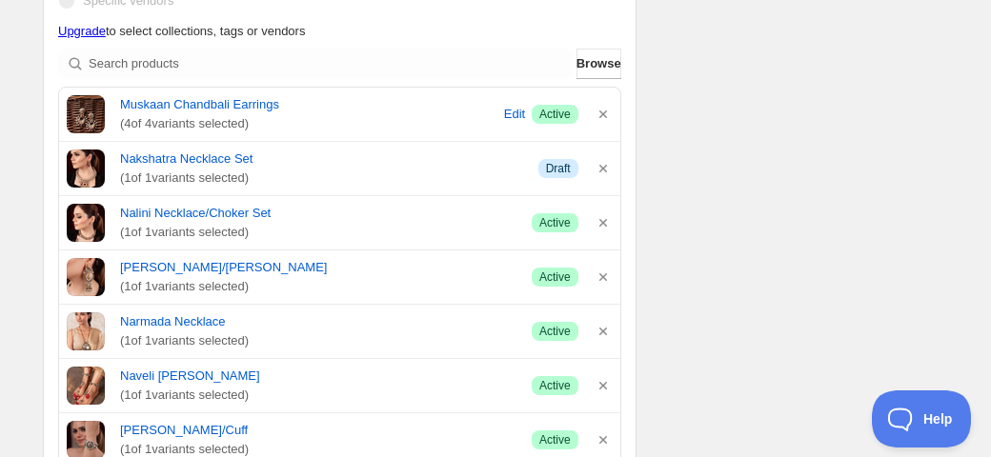
click at [601, 115] on icon "button" at bounding box center [603, 115] width 8 height 8
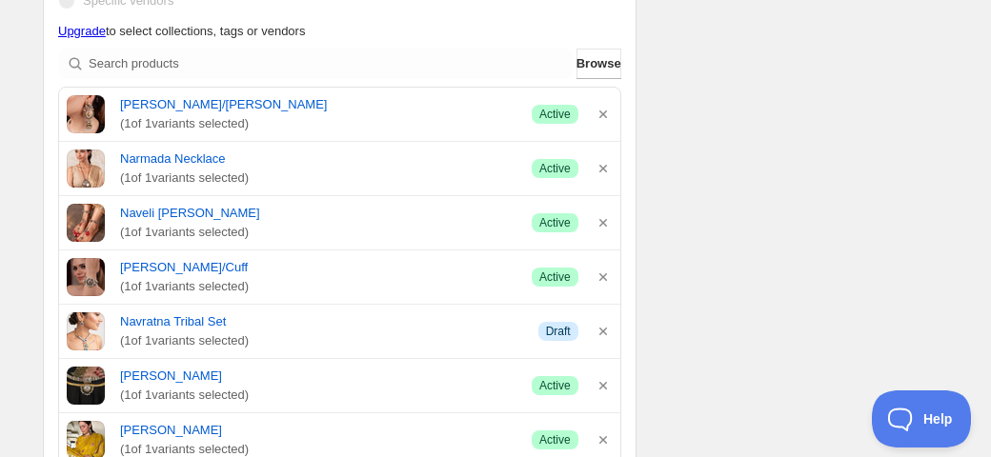
click at [601, 115] on icon "button" at bounding box center [603, 115] width 8 height 8
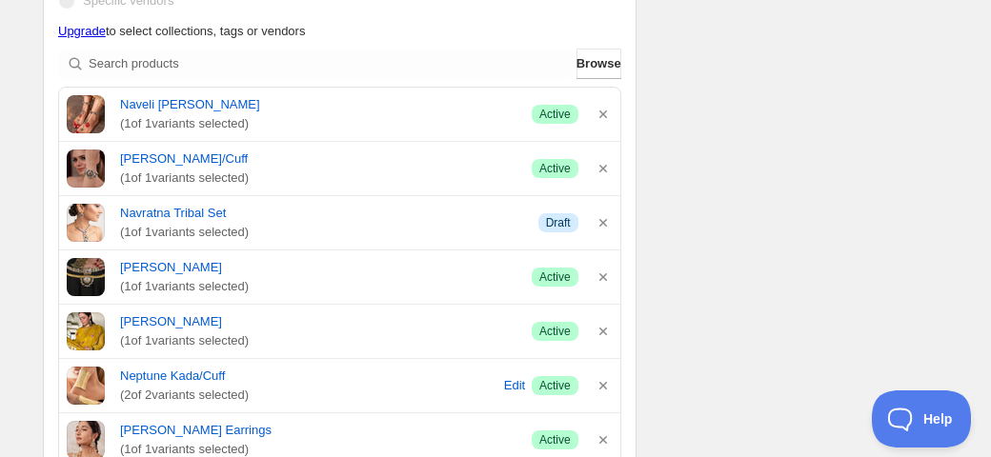
click at [601, 115] on icon "button" at bounding box center [603, 115] width 8 height 8
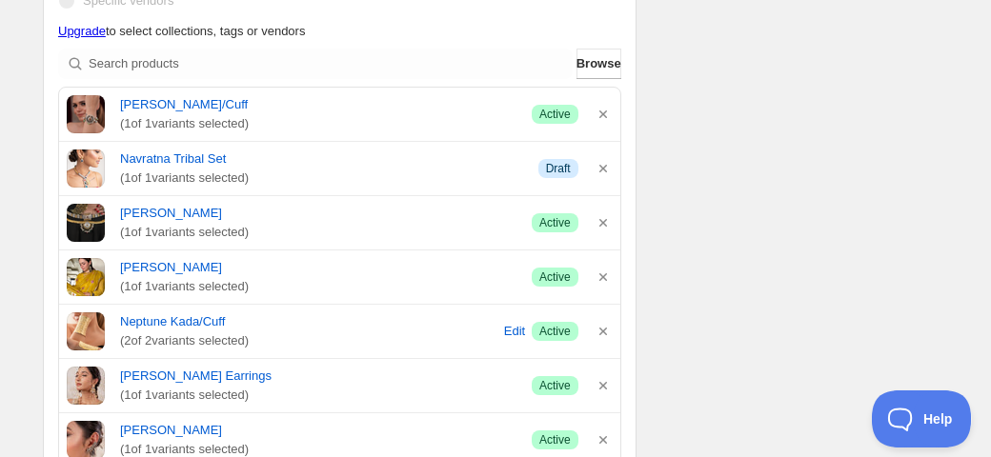
click at [601, 115] on icon "button" at bounding box center [603, 115] width 8 height 8
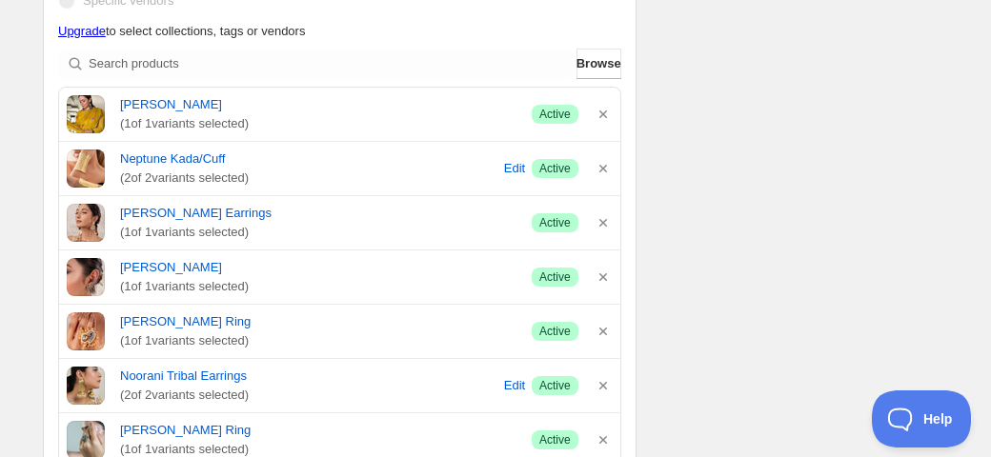
click at [601, 115] on icon "button" at bounding box center [603, 115] width 8 height 8
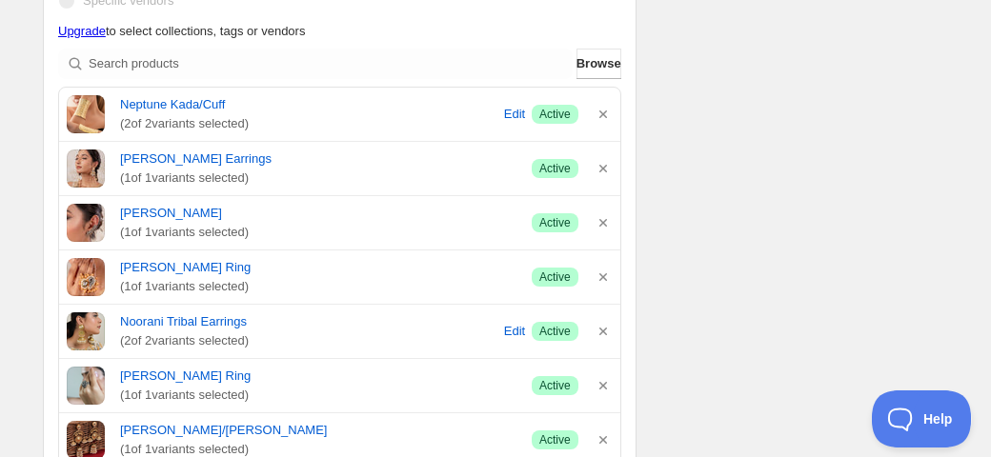
click at [601, 115] on icon "button" at bounding box center [603, 115] width 8 height 8
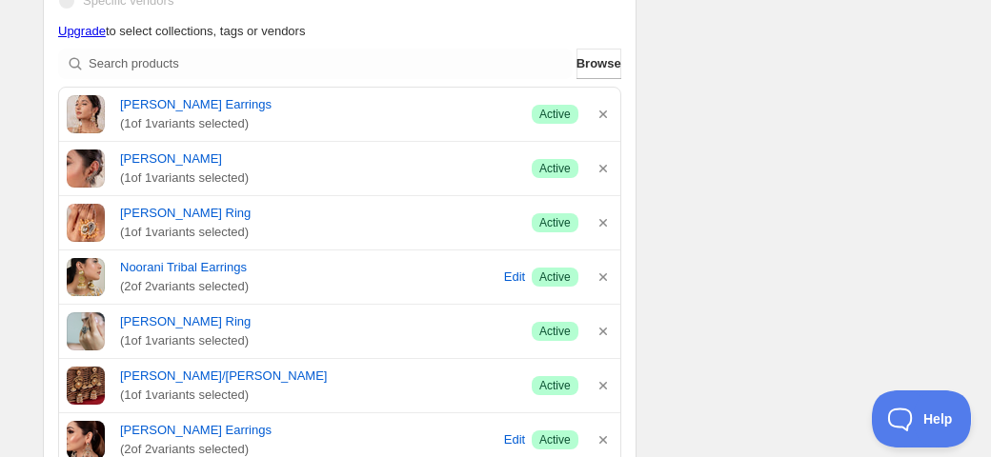
click at [601, 115] on icon "button" at bounding box center [603, 115] width 8 height 8
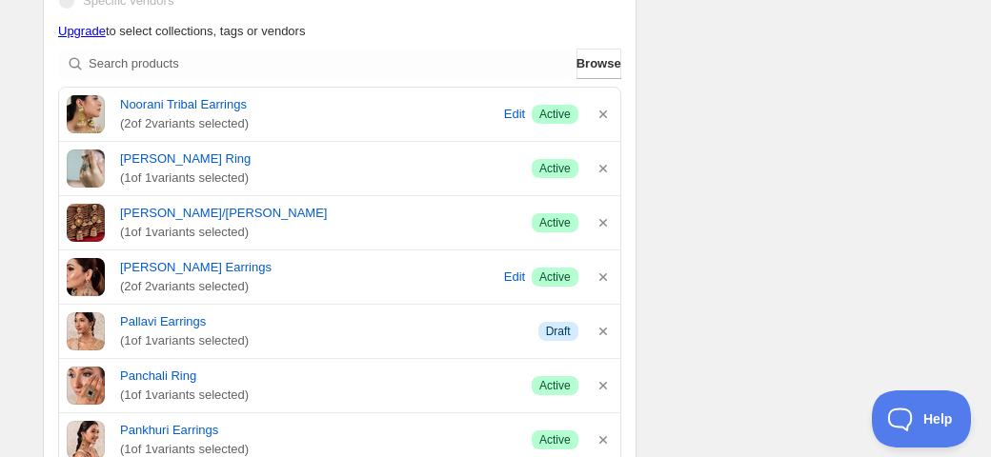
click at [601, 115] on icon "button" at bounding box center [603, 115] width 8 height 8
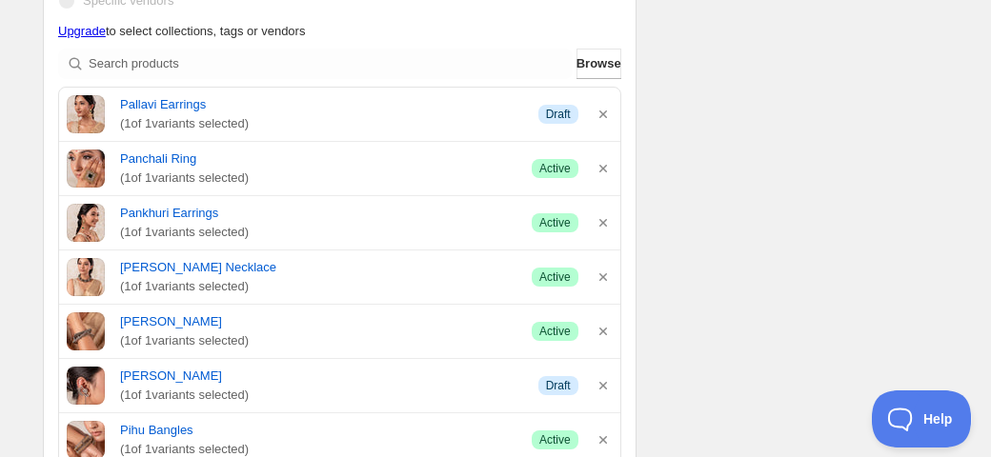
click at [601, 115] on icon "button" at bounding box center [603, 115] width 8 height 8
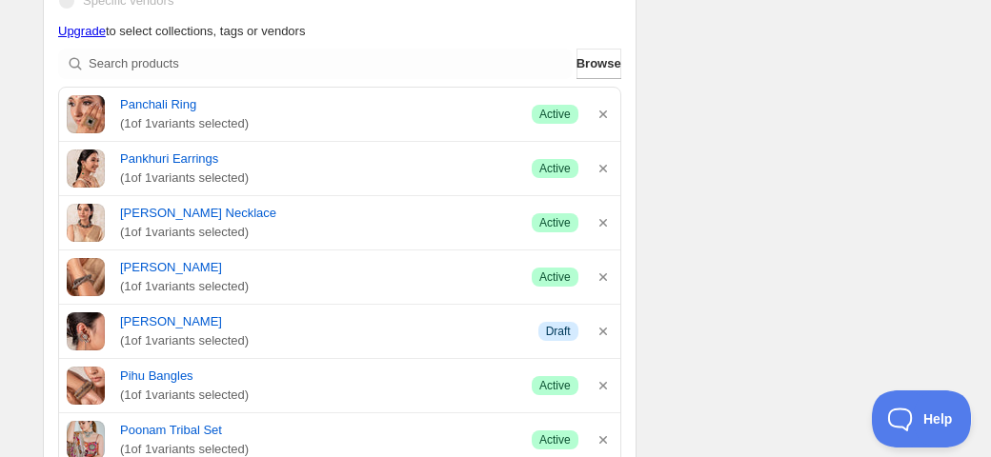
click at [601, 115] on icon "button" at bounding box center [603, 115] width 8 height 8
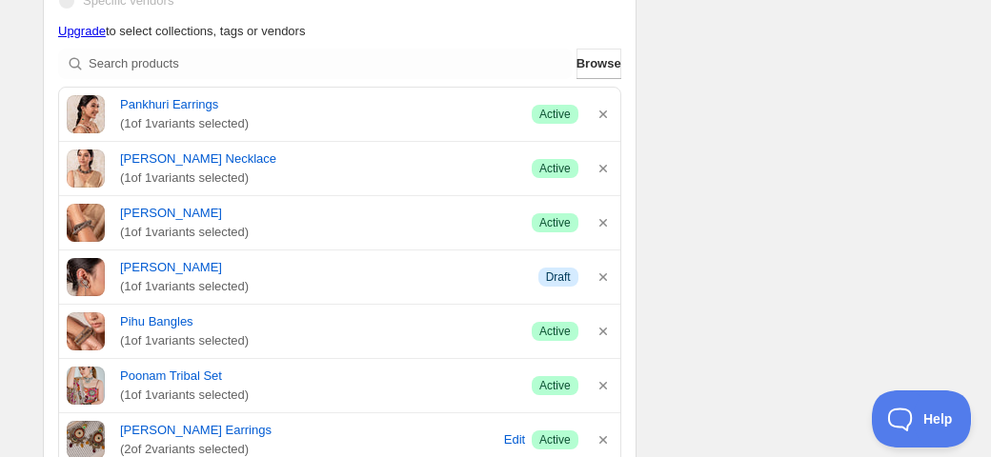
click at [601, 115] on icon "button" at bounding box center [603, 115] width 8 height 8
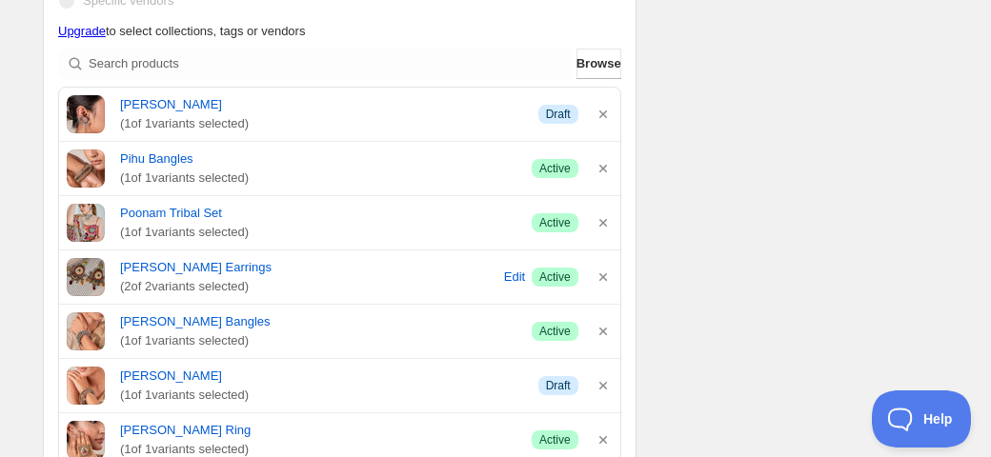
click at [601, 115] on icon "button" at bounding box center [603, 115] width 8 height 8
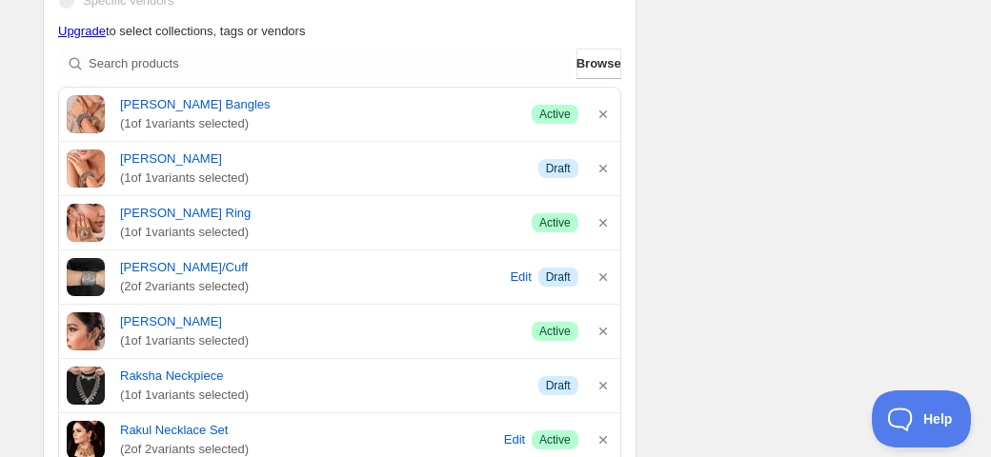
click at [601, 115] on icon "button" at bounding box center [603, 115] width 8 height 8
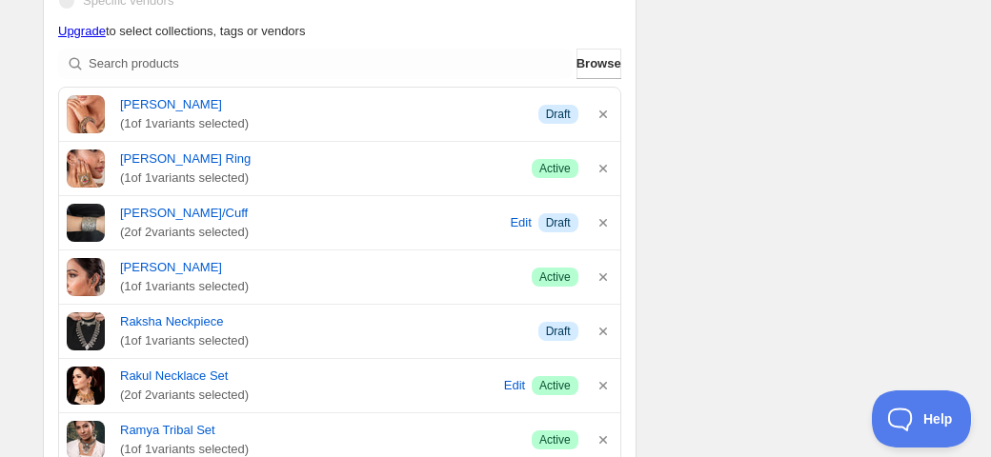
click at [601, 115] on icon "button" at bounding box center [603, 115] width 8 height 8
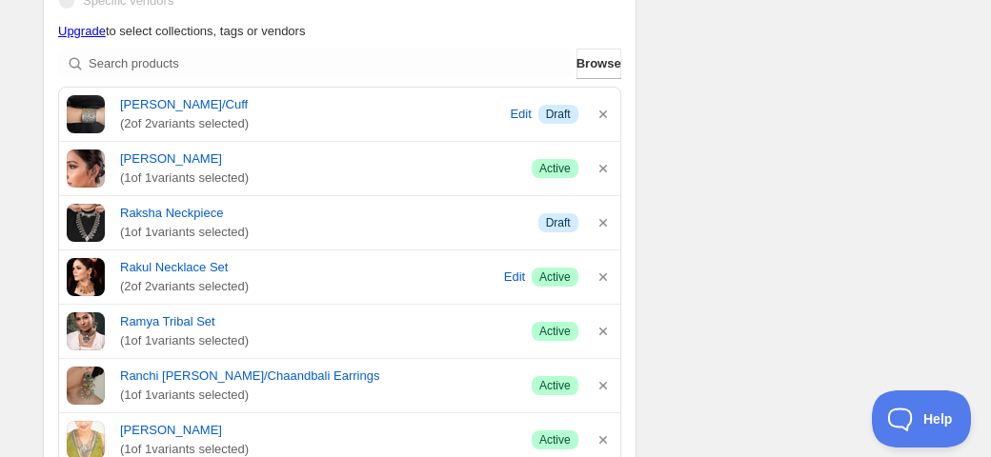
click at [601, 115] on icon "button" at bounding box center [603, 115] width 8 height 8
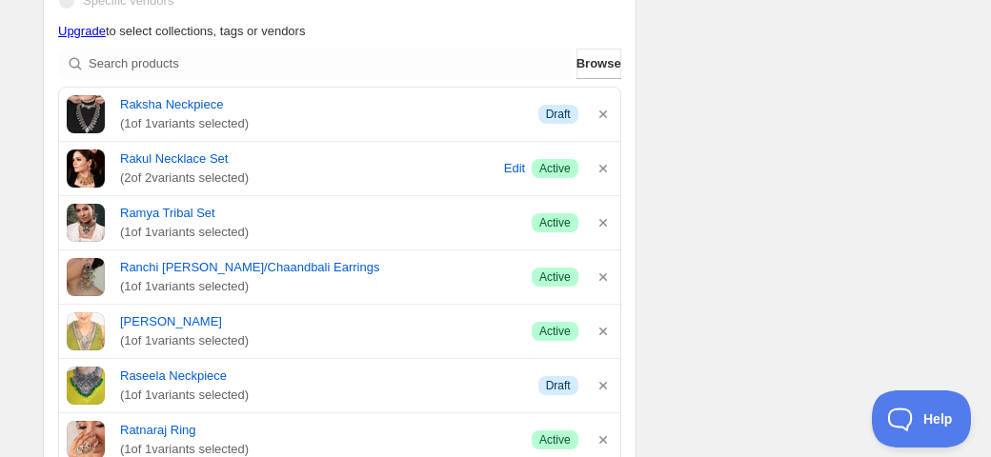
click at [601, 115] on icon "button" at bounding box center [603, 115] width 8 height 8
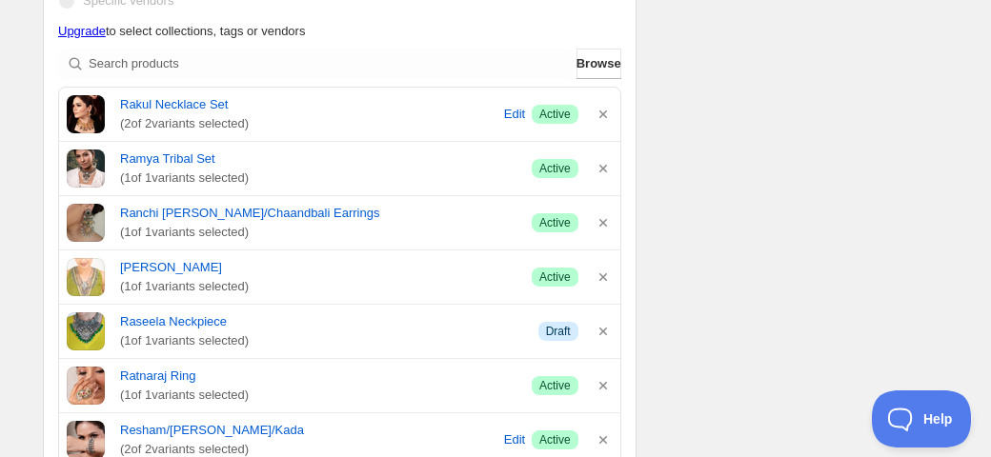
click at [601, 115] on icon "button" at bounding box center [603, 115] width 8 height 8
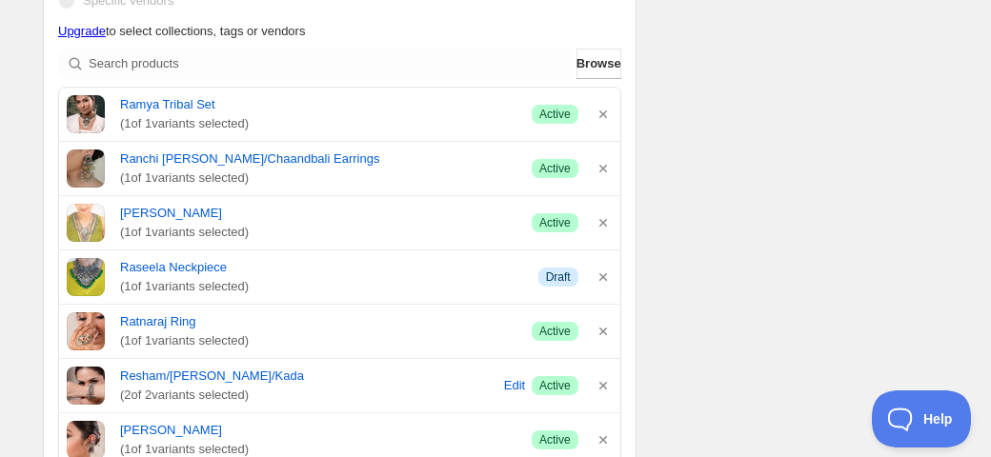
click at [601, 115] on icon "button" at bounding box center [603, 115] width 8 height 8
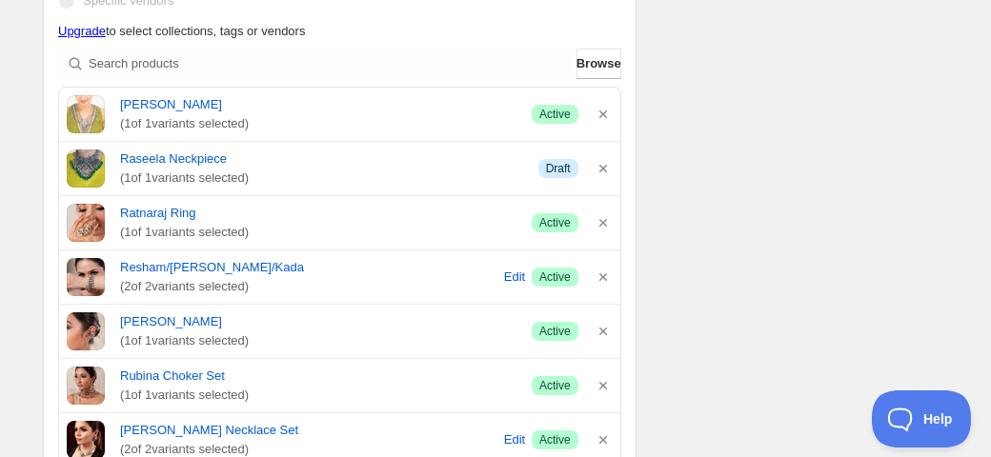
click at [601, 115] on icon "button" at bounding box center [603, 115] width 8 height 8
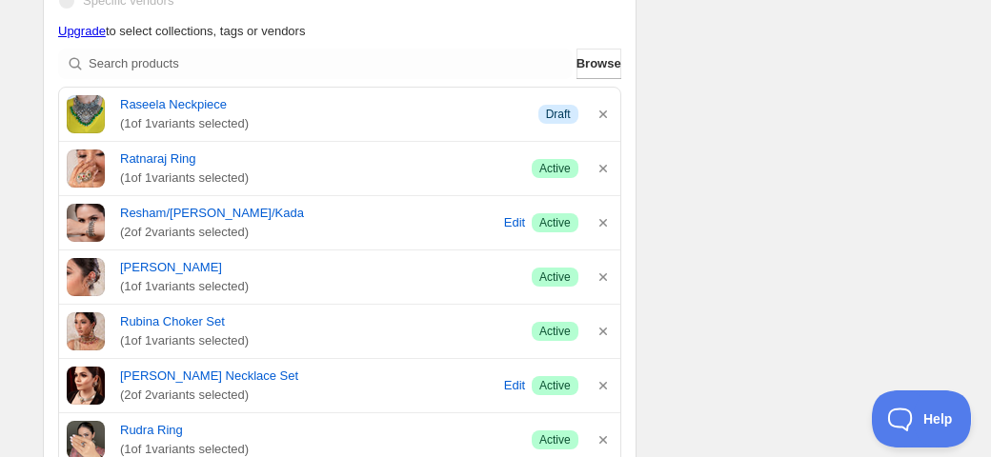
click at [601, 115] on icon "button" at bounding box center [603, 115] width 8 height 8
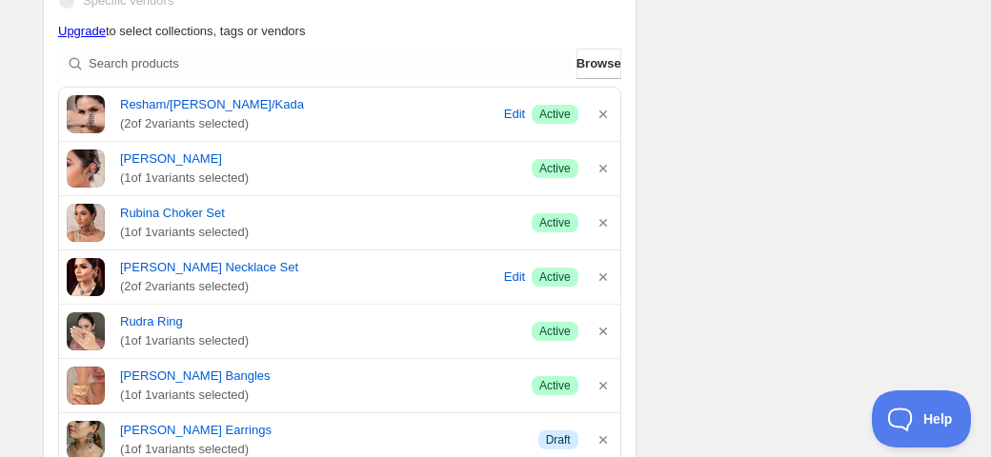
click at [601, 115] on icon "button" at bounding box center [603, 115] width 8 height 8
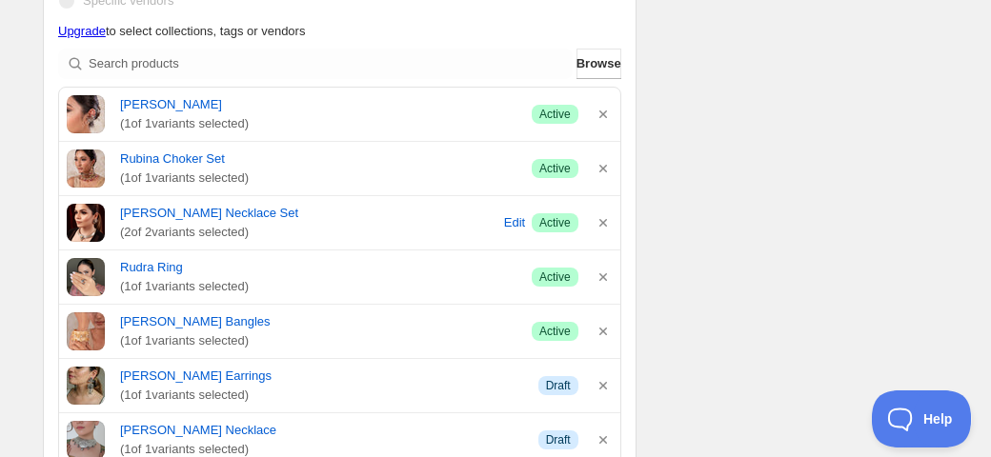
click at [601, 115] on icon "button" at bounding box center [603, 115] width 8 height 8
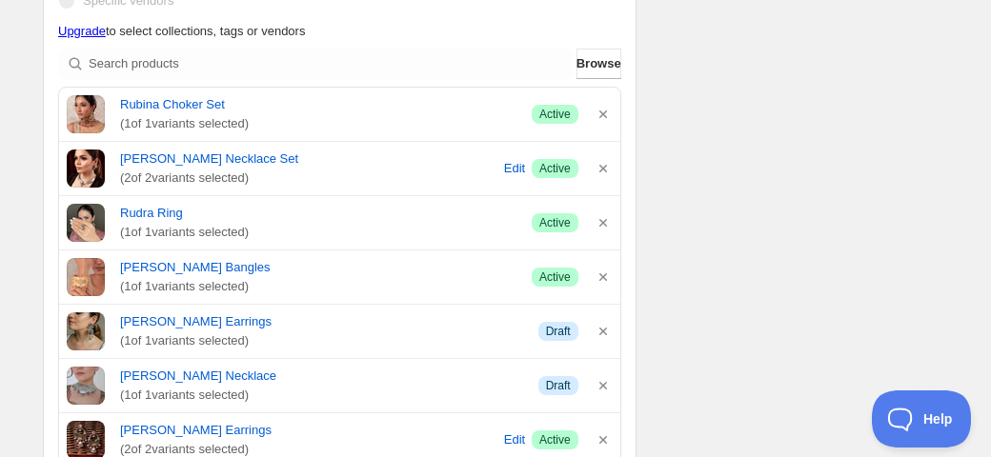
click at [601, 115] on icon "button" at bounding box center [603, 115] width 8 height 8
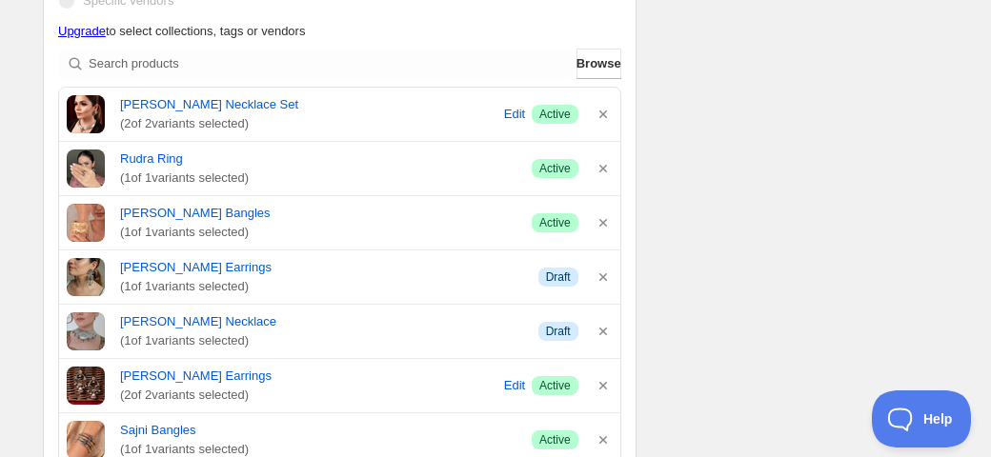
click at [601, 115] on icon "button" at bounding box center [603, 115] width 8 height 8
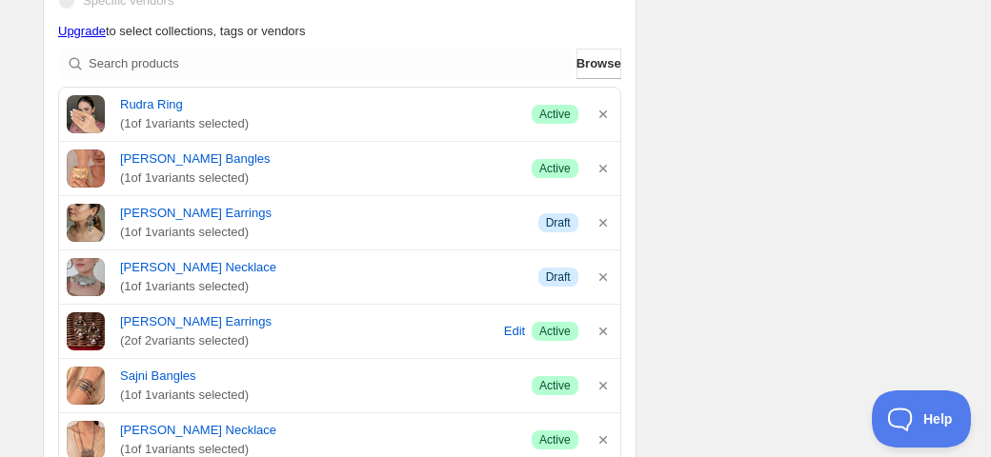
click at [601, 115] on icon "button" at bounding box center [603, 115] width 8 height 8
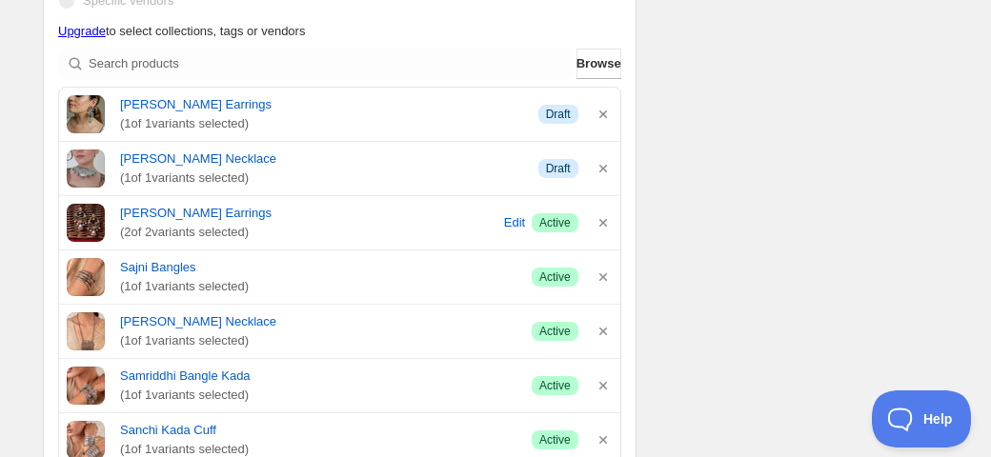
click at [601, 115] on icon "button" at bounding box center [603, 115] width 8 height 8
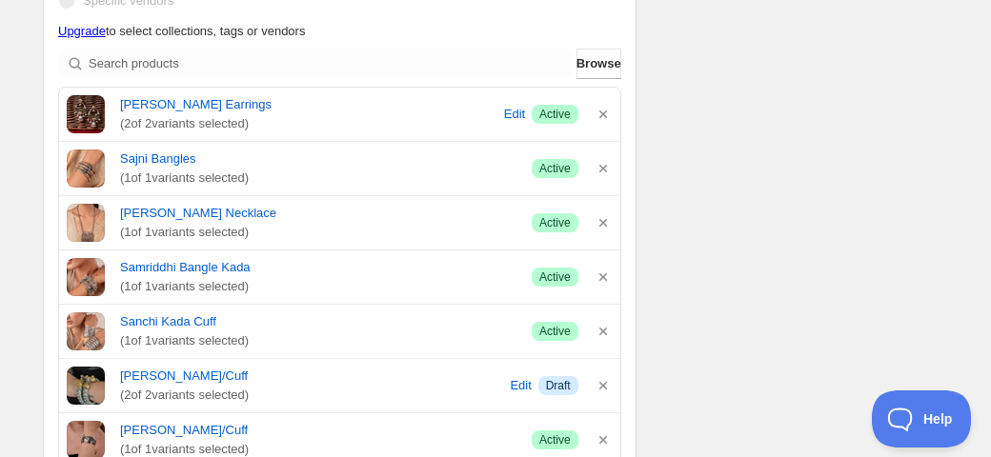
click at [601, 115] on icon "button" at bounding box center [603, 115] width 8 height 8
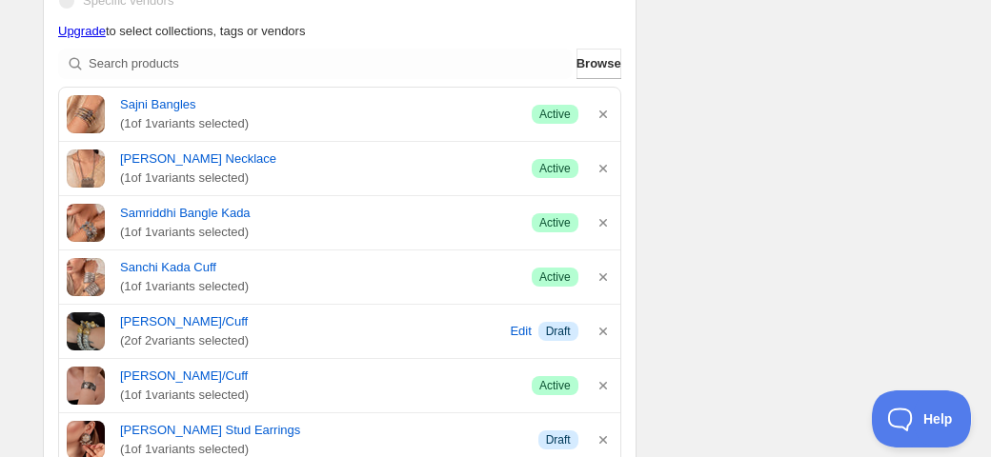
click at [601, 115] on icon "button" at bounding box center [603, 115] width 8 height 8
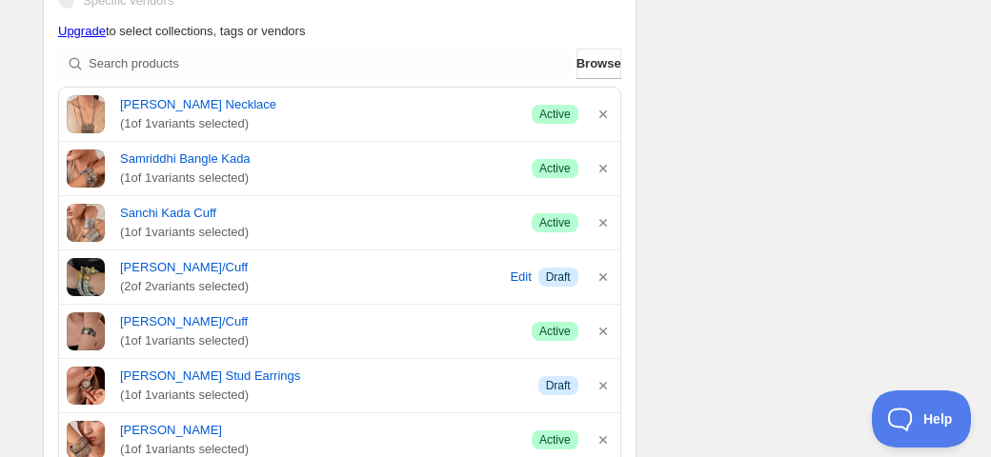
click at [601, 115] on icon "button" at bounding box center [603, 115] width 8 height 8
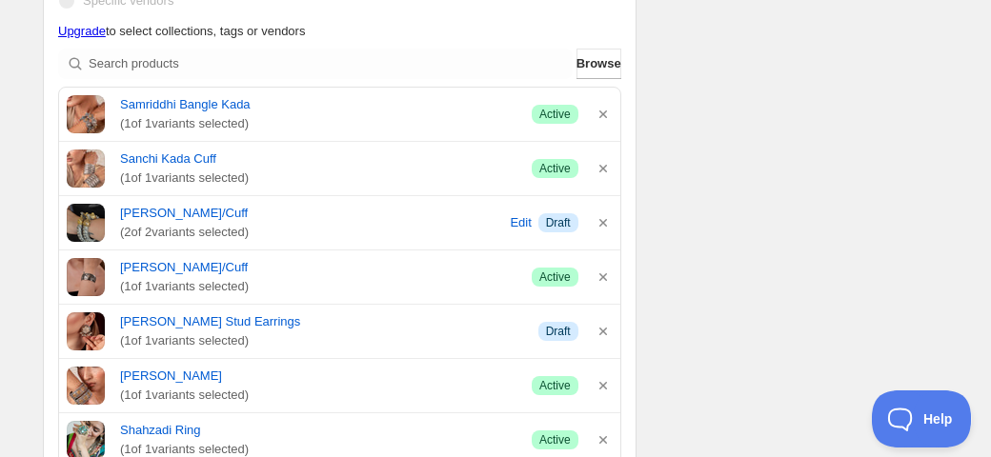
click at [601, 115] on icon "button" at bounding box center [603, 115] width 8 height 8
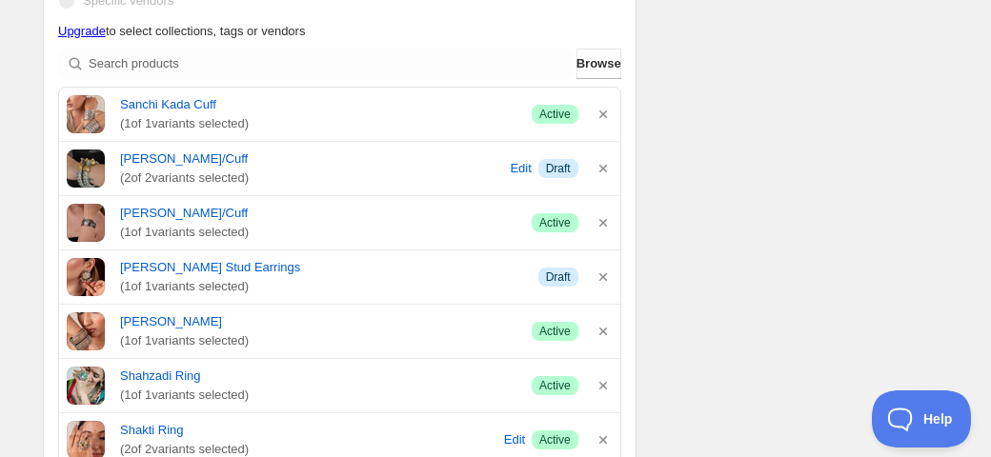
click at [601, 115] on icon "button" at bounding box center [603, 115] width 8 height 8
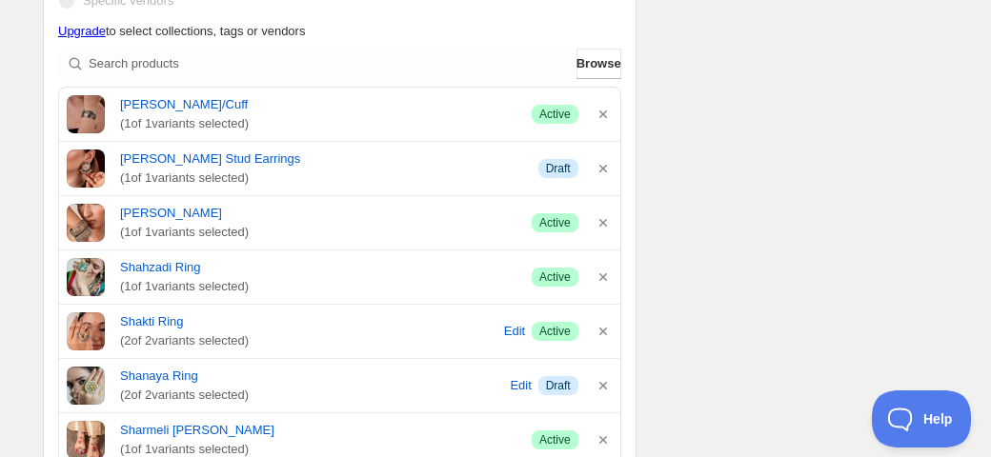
click at [601, 115] on icon "button" at bounding box center [603, 115] width 8 height 8
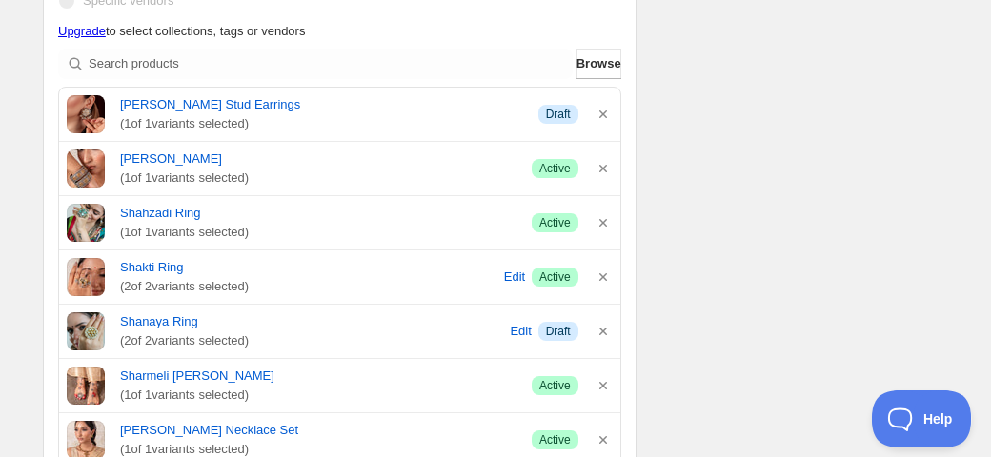
click at [601, 115] on icon "button" at bounding box center [603, 115] width 8 height 8
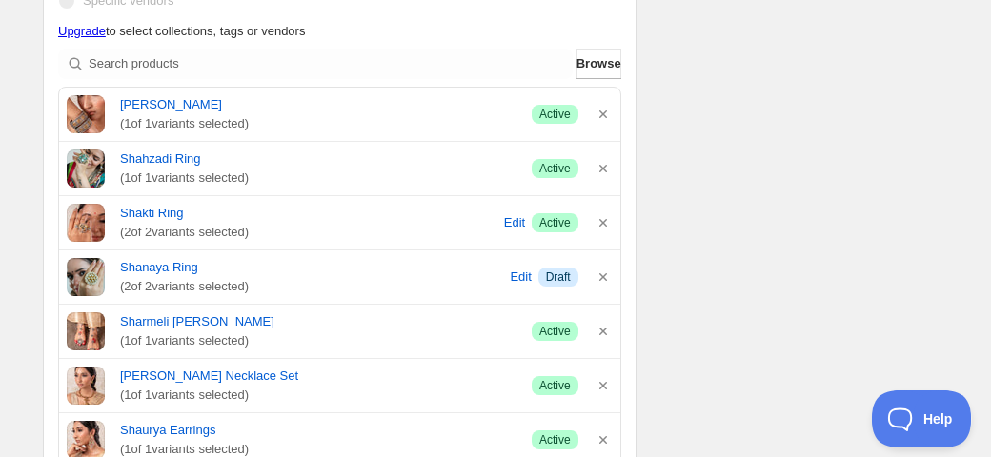
click at [601, 115] on icon "button" at bounding box center [603, 115] width 8 height 8
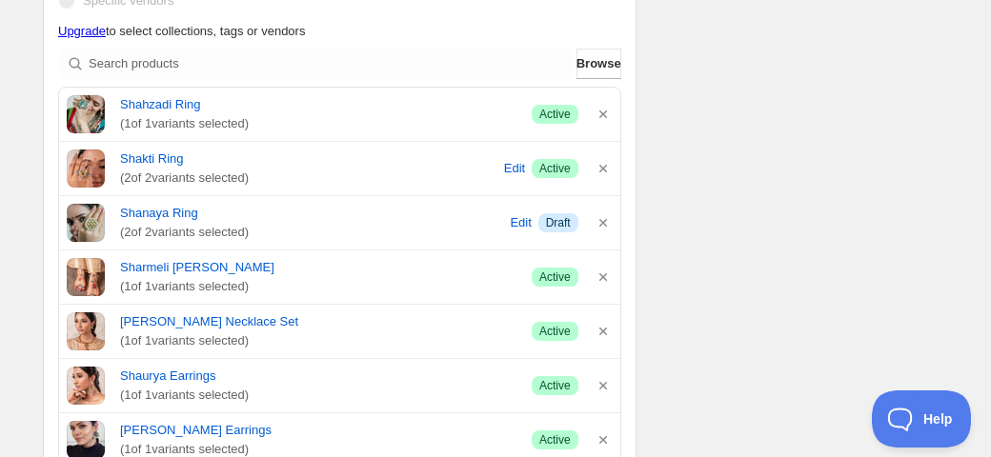
click at [601, 115] on icon "button" at bounding box center [603, 115] width 8 height 8
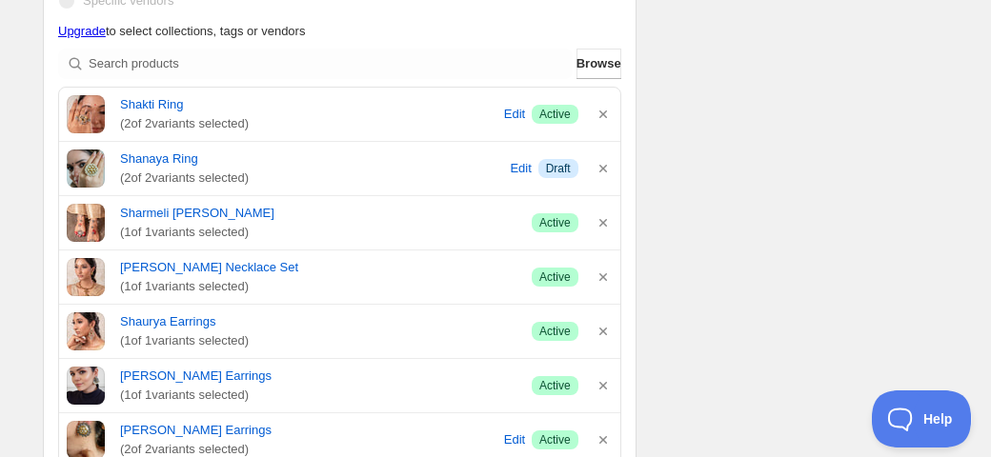
click at [601, 115] on icon "button" at bounding box center [603, 115] width 8 height 8
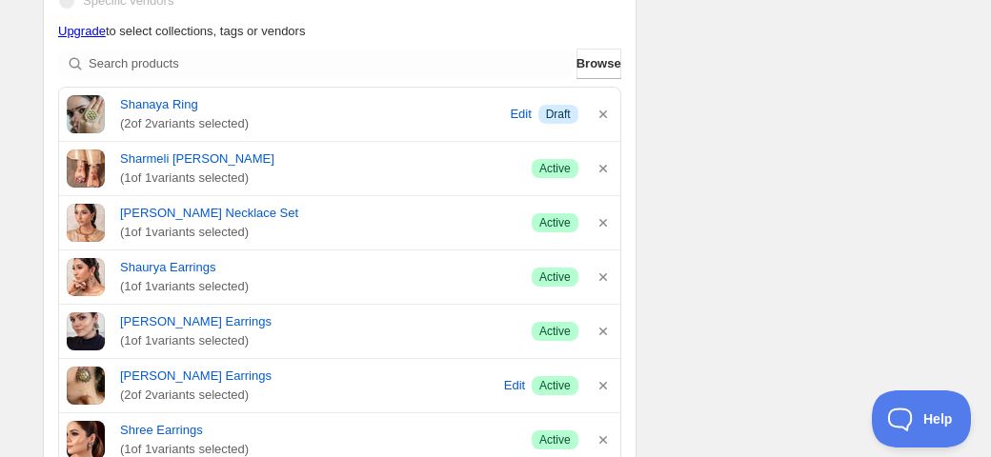
click at [601, 115] on icon "button" at bounding box center [603, 115] width 8 height 8
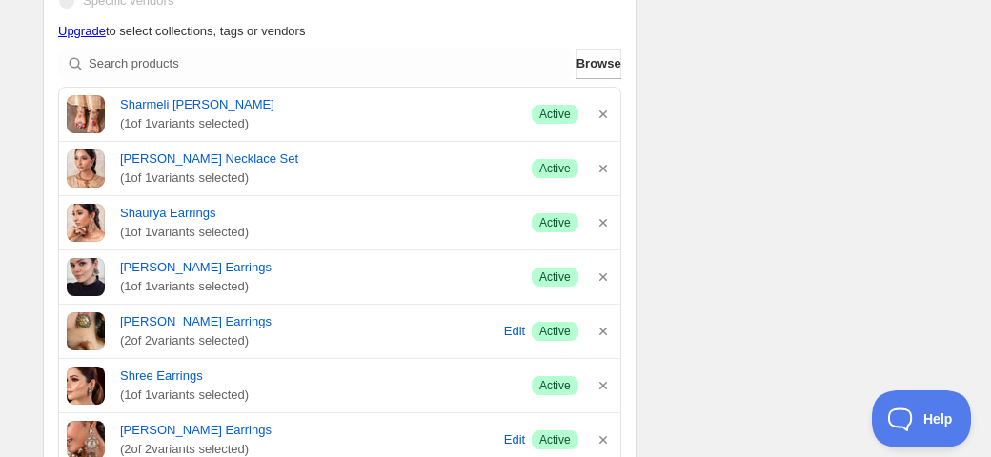
click at [601, 115] on icon "button" at bounding box center [603, 115] width 8 height 8
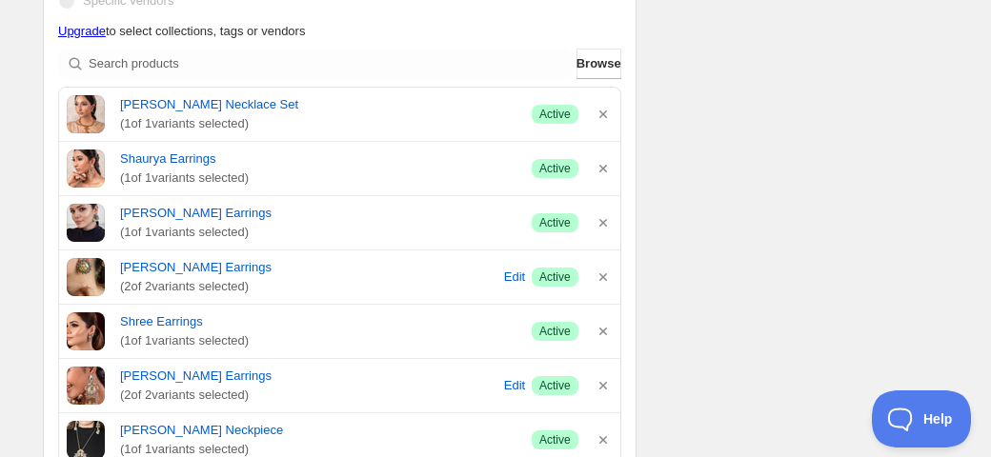
click at [601, 115] on icon "button" at bounding box center [603, 115] width 8 height 8
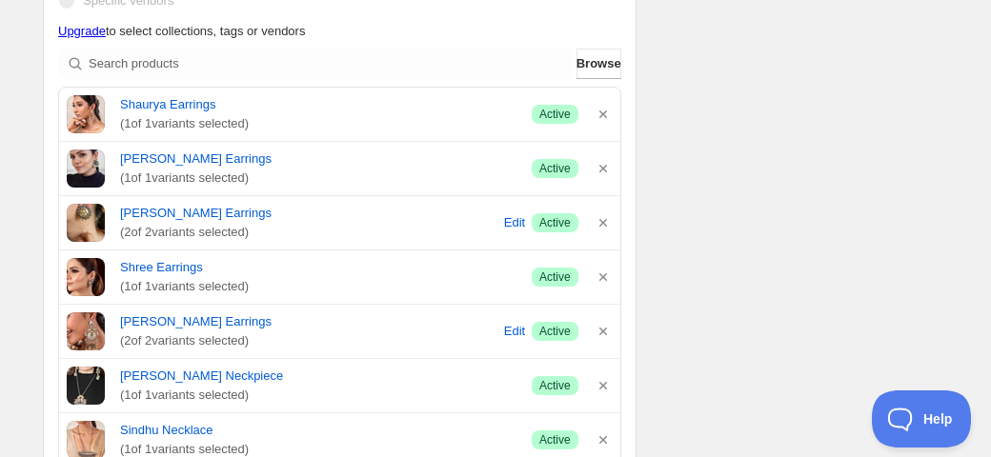
click at [601, 115] on icon "button" at bounding box center [603, 115] width 8 height 8
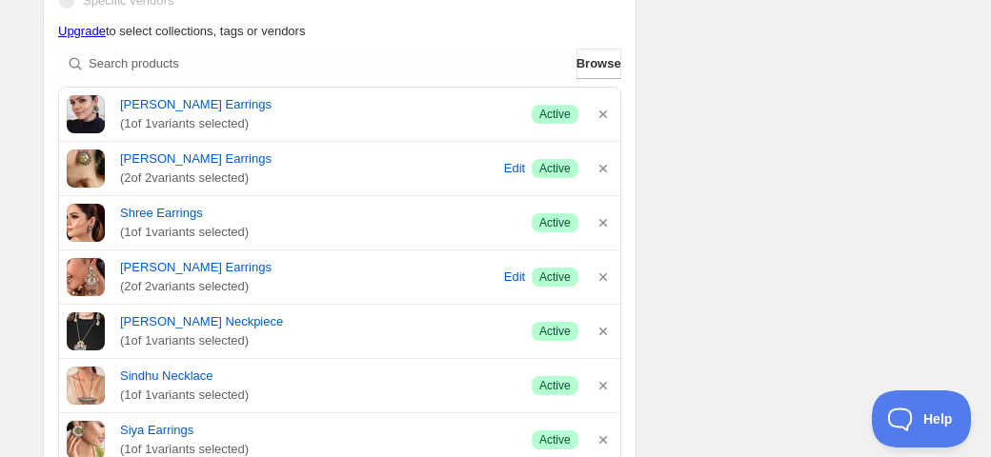
click at [601, 115] on icon "button" at bounding box center [603, 115] width 8 height 8
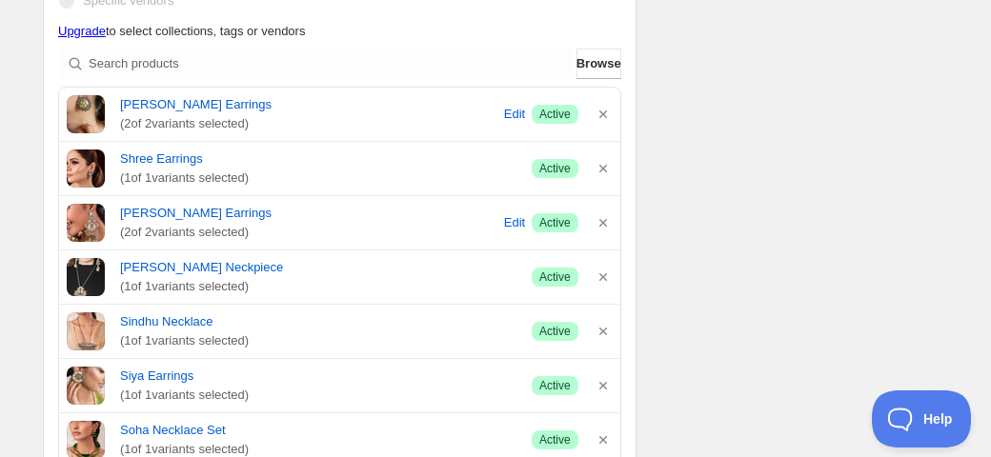
click at [601, 115] on icon "button" at bounding box center [603, 115] width 8 height 8
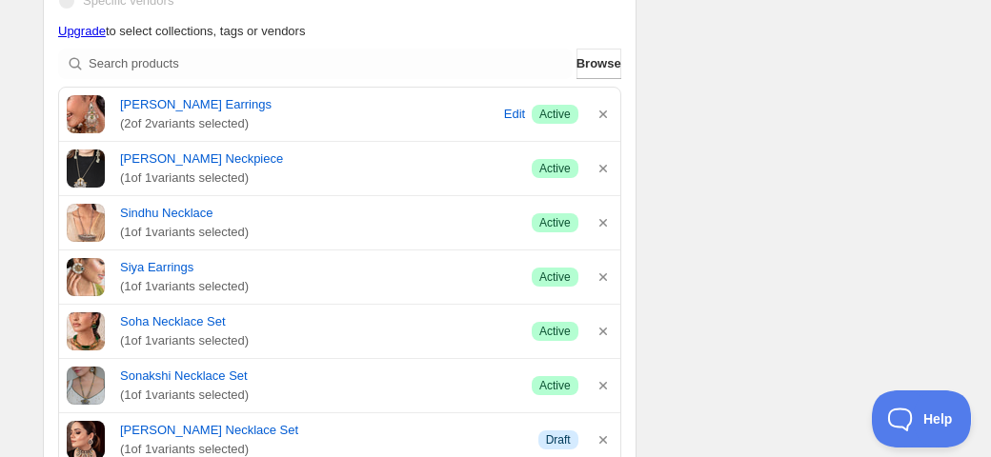
click at [601, 115] on icon "button" at bounding box center [603, 115] width 8 height 8
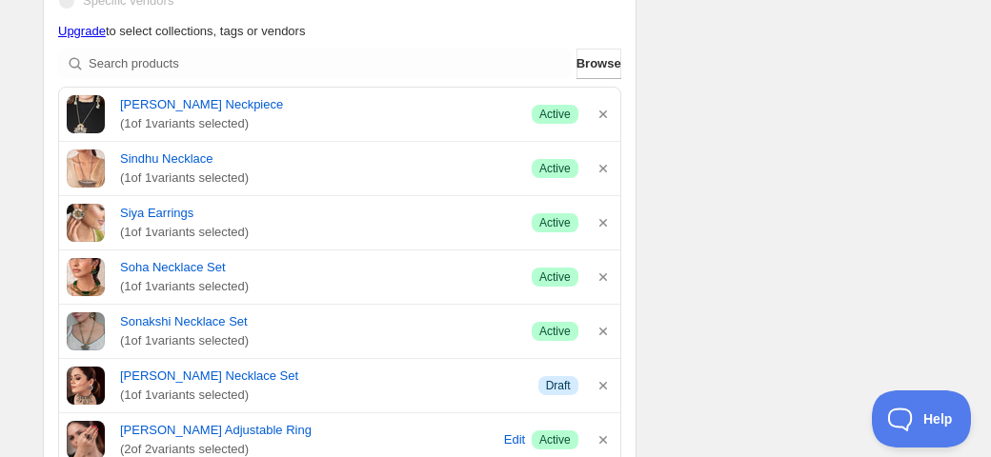
click at [601, 115] on icon "button" at bounding box center [603, 115] width 8 height 8
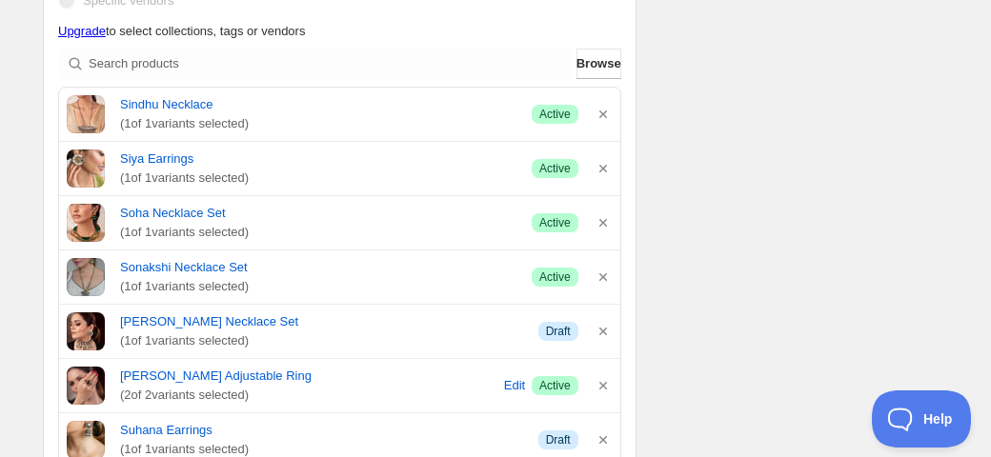
click at [601, 115] on icon "button" at bounding box center [603, 115] width 8 height 8
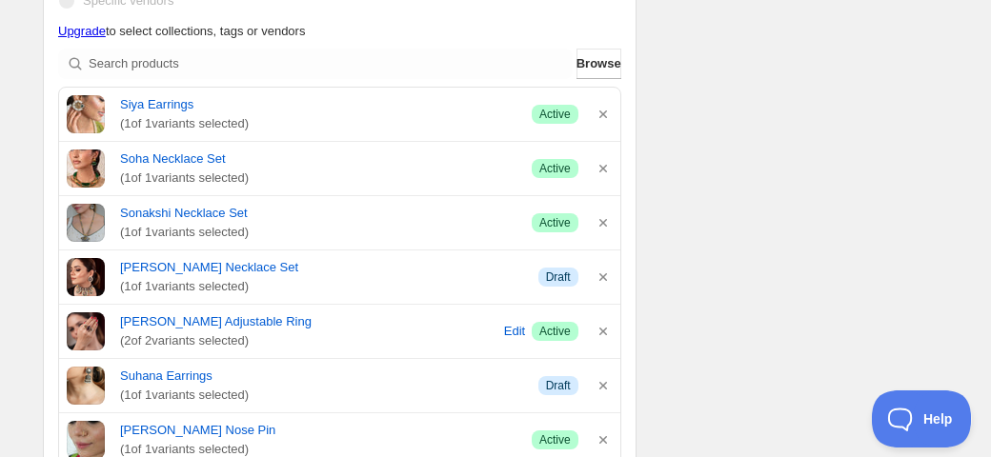
click at [601, 115] on icon "button" at bounding box center [603, 115] width 8 height 8
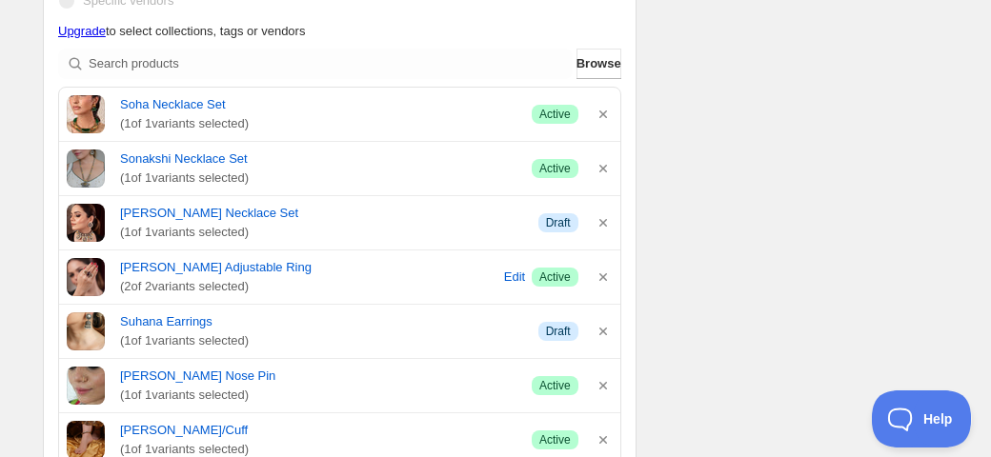
click at [601, 115] on icon "button" at bounding box center [603, 115] width 8 height 8
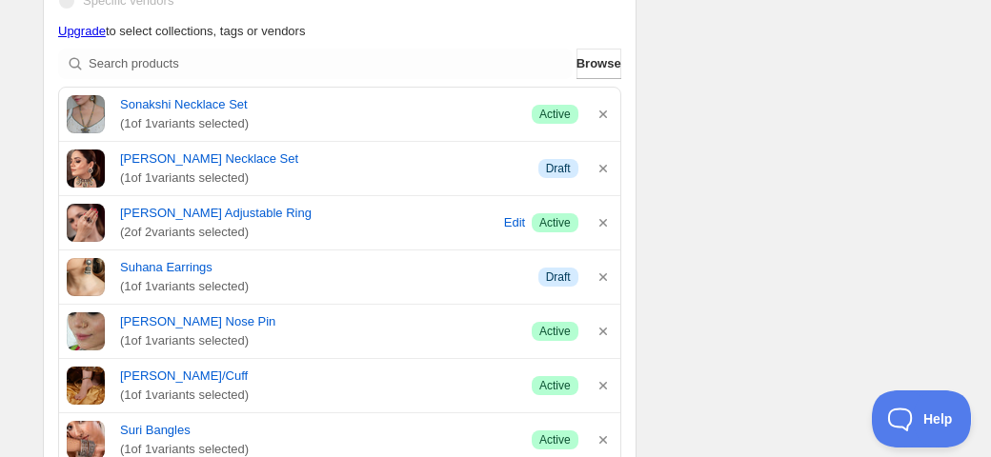
click at [601, 115] on icon "button" at bounding box center [603, 115] width 8 height 8
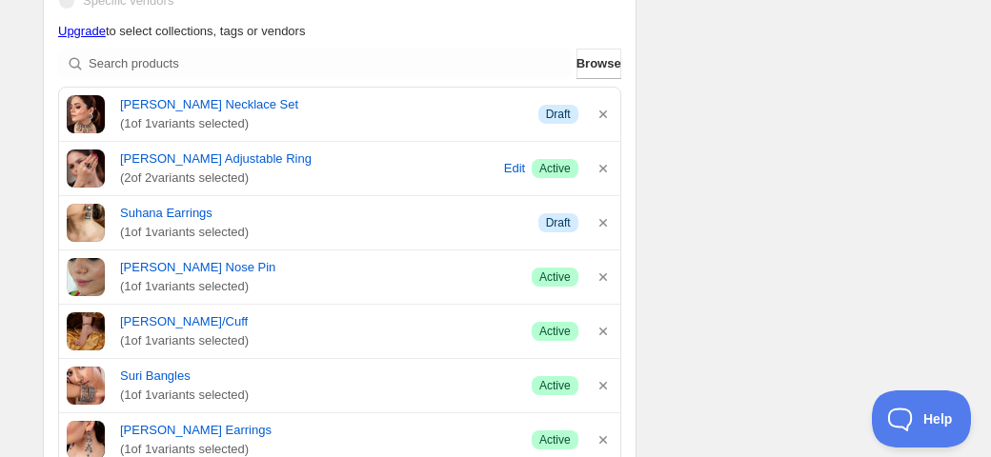
click at [601, 115] on icon "button" at bounding box center [603, 115] width 8 height 8
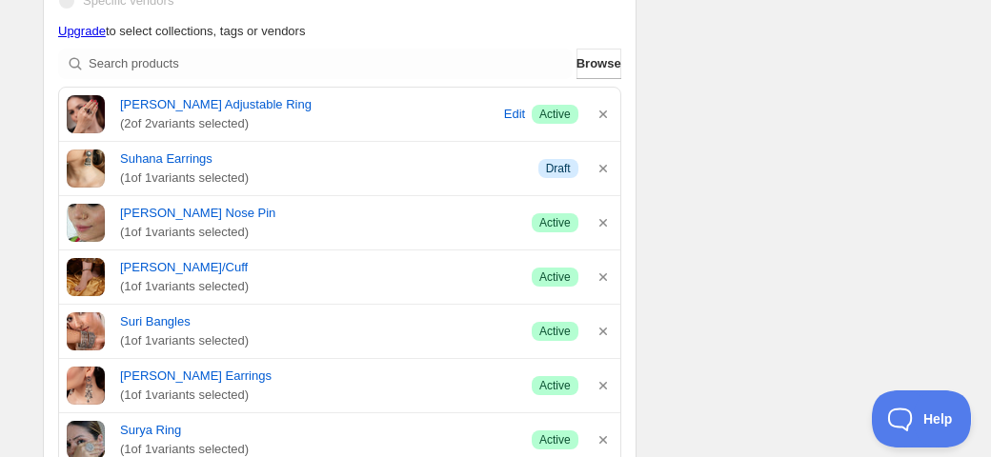
click at [601, 115] on icon "button" at bounding box center [603, 115] width 8 height 8
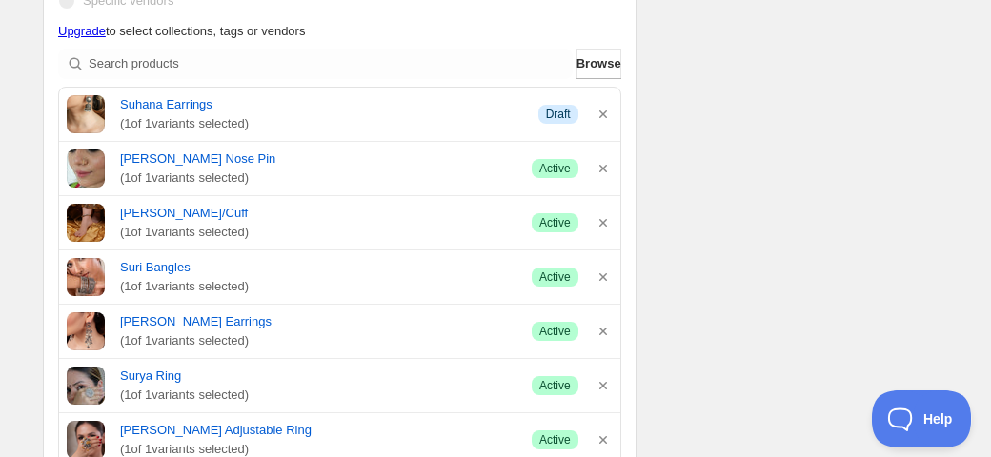
click at [601, 115] on icon "button" at bounding box center [603, 115] width 8 height 8
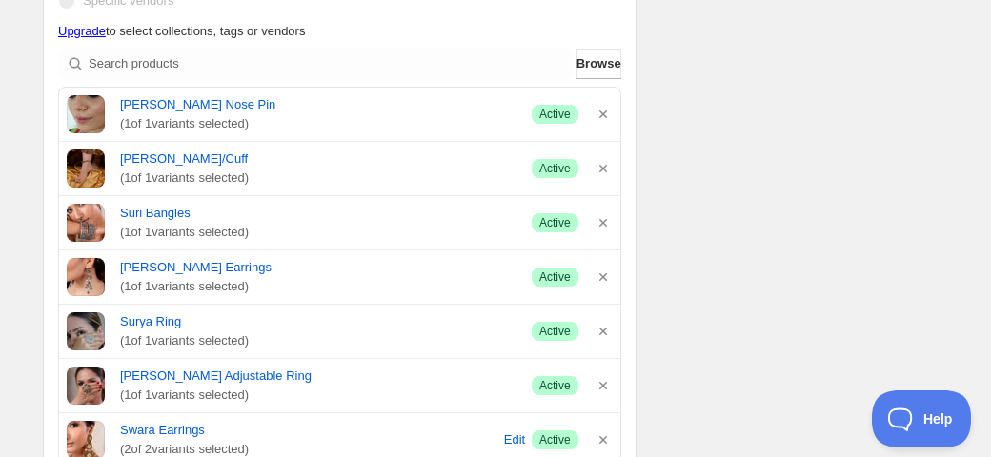
click at [601, 115] on icon "button" at bounding box center [603, 115] width 8 height 8
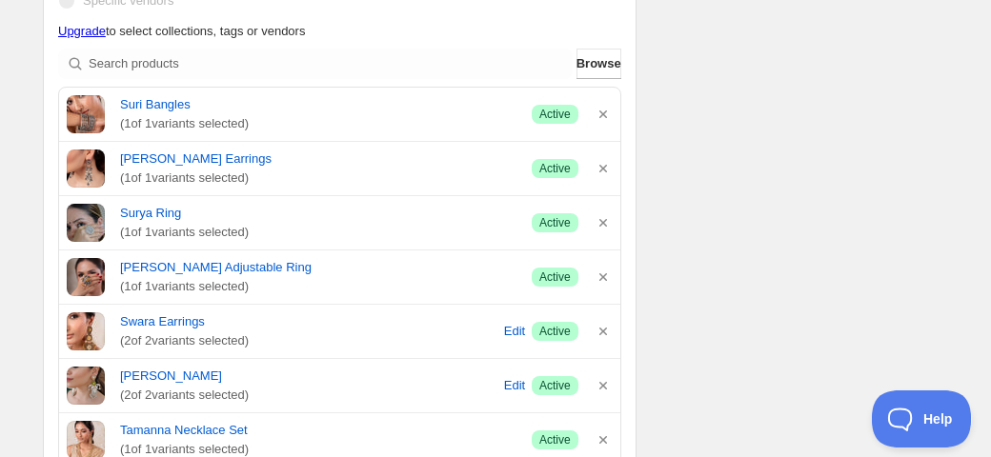
click at [601, 115] on icon "button" at bounding box center [603, 115] width 8 height 8
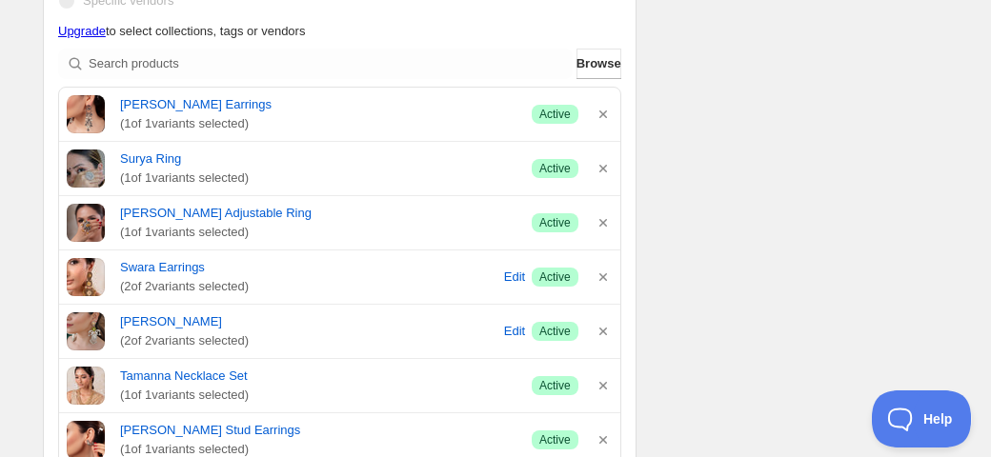
click at [601, 115] on icon "button" at bounding box center [603, 115] width 8 height 8
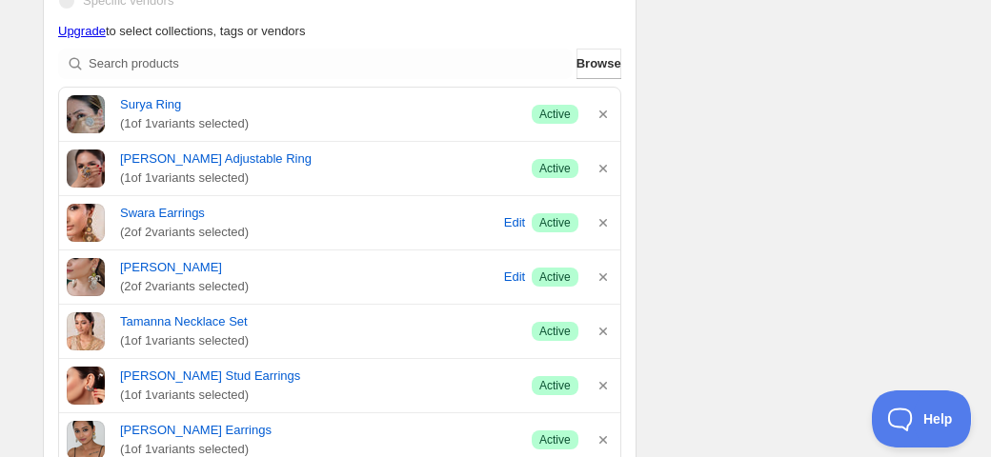
click at [601, 115] on icon "button" at bounding box center [603, 115] width 8 height 8
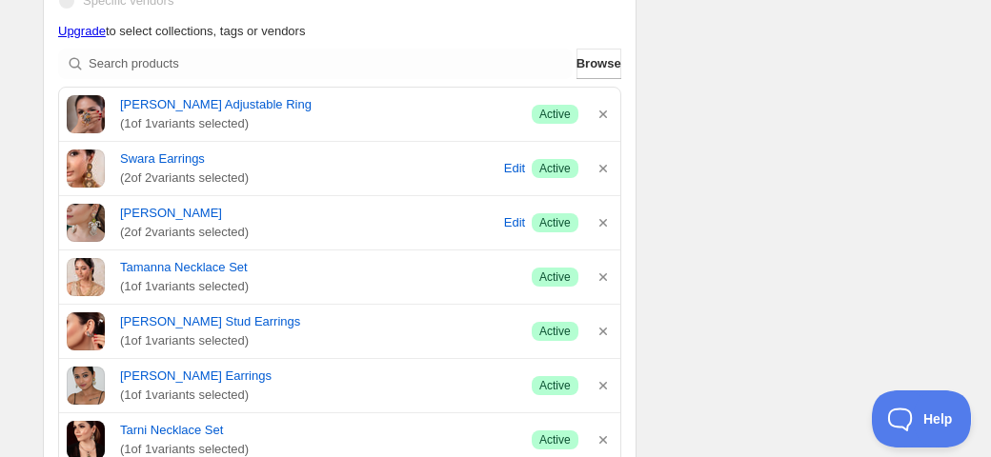
click at [601, 115] on icon "button" at bounding box center [603, 115] width 8 height 8
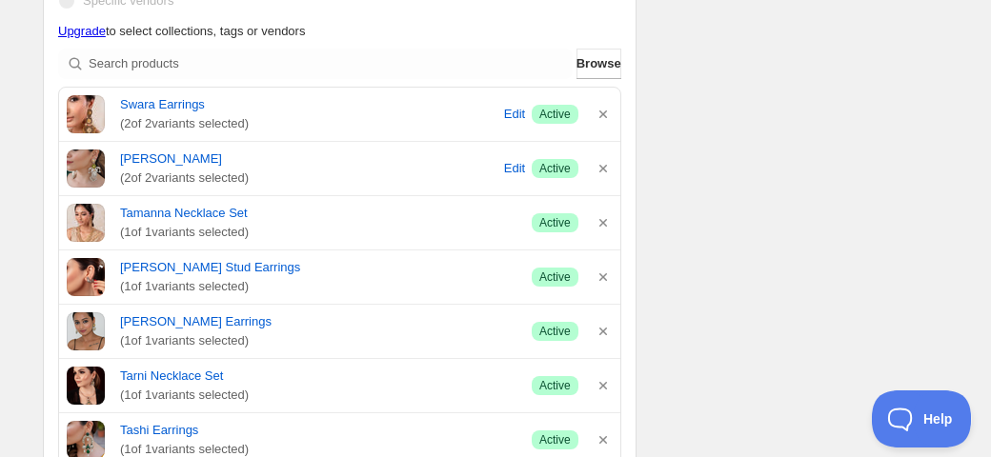
click at [601, 115] on icon "button" at bounding box center [603, 115] width 8 height 8
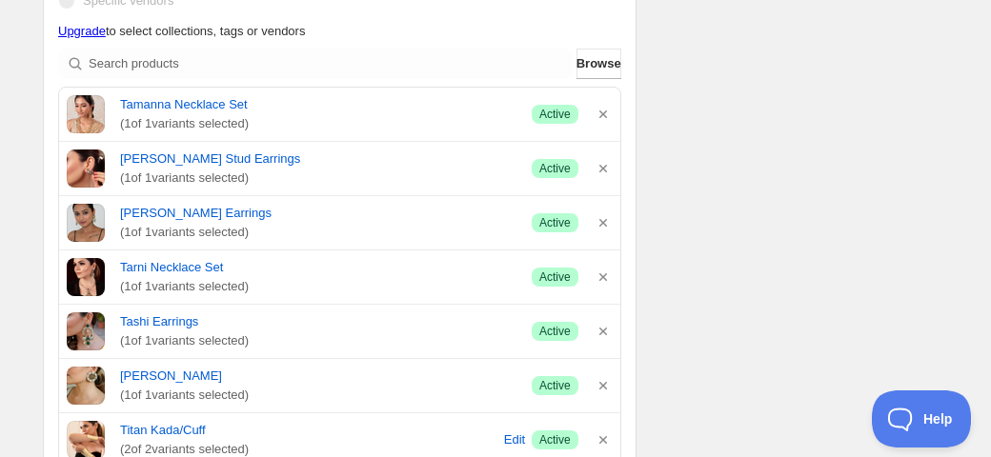
click at [601, 115] on icon "button" at bounding box center [603, 115] width 8 height 8
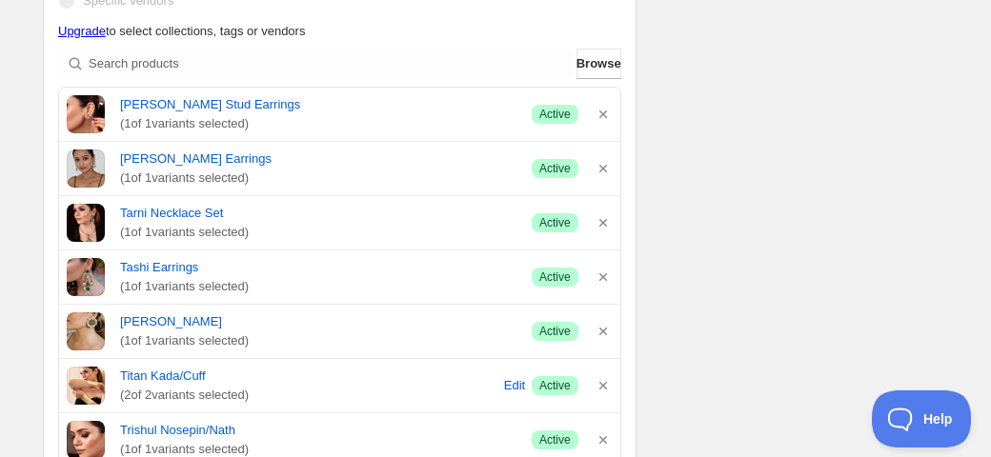
click at [601, 115] on icon "button" at bounding box center [603, 115] width 8 height 8
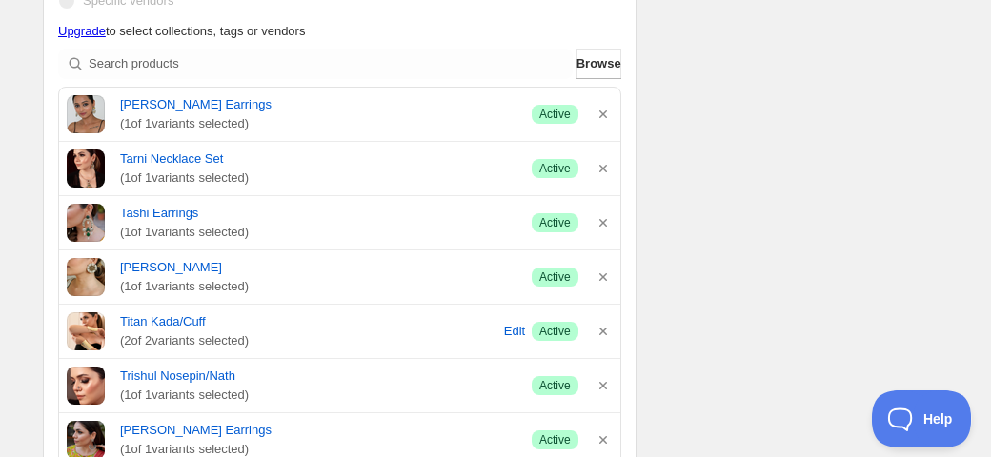
click at [601, 115] on icon "button" at bounding box center [603, 115] width 8 height 8
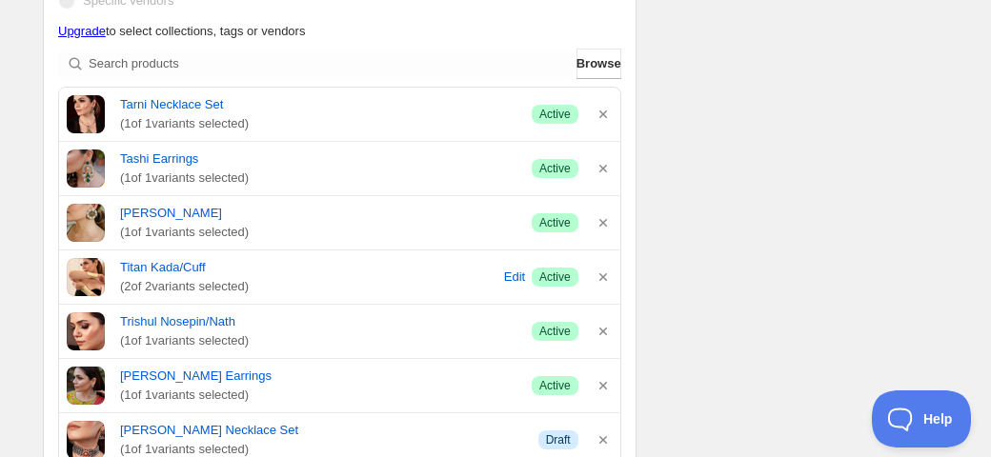
click at [601, 115] on icon "button" at bounding box center [603, 115] width 8 height 8
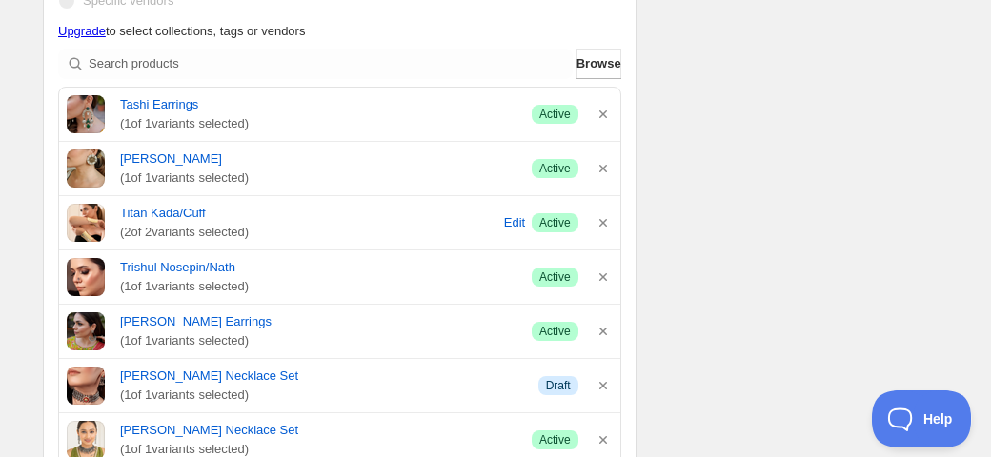
click at [601, 115] on icon "button" at bounding box center [603, 115] width 8 height 8
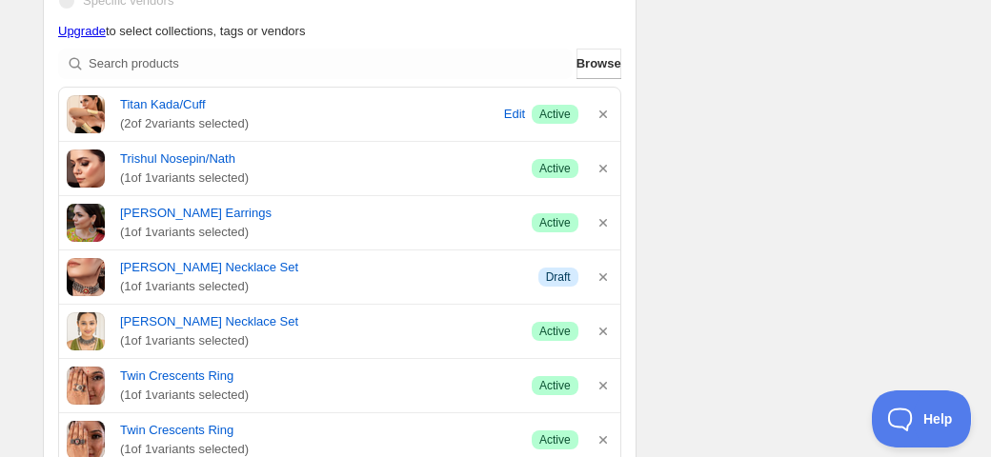
click at [601, 115] on icon "button" at bounding box center [603, 115] width 8 height 8
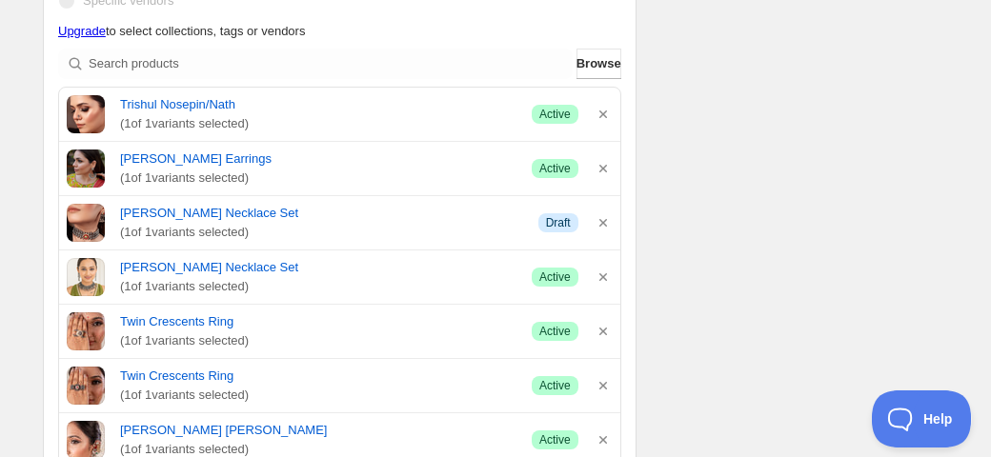
click at [601, 115] on icon "button" at bounding box center [603, 115] width 8 height 8
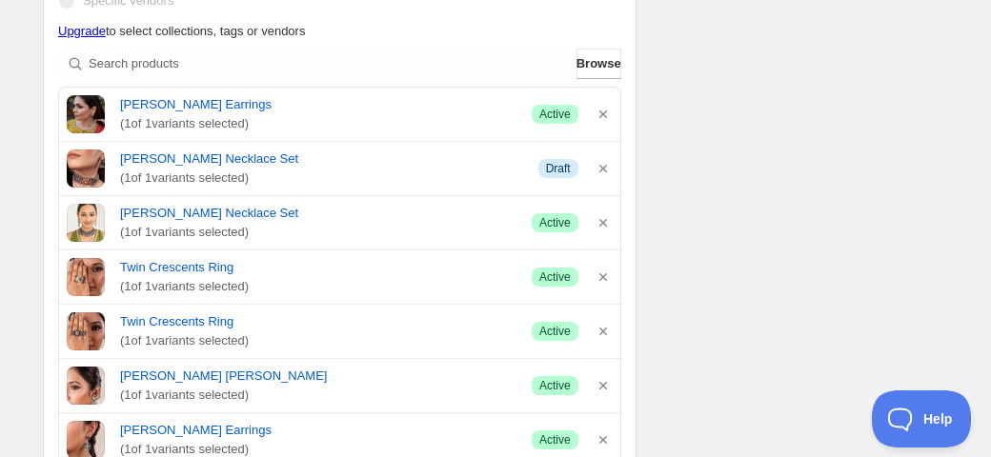
click at [601, 115] on icon "button" at bounding box center [603, 115] width 8 height 8
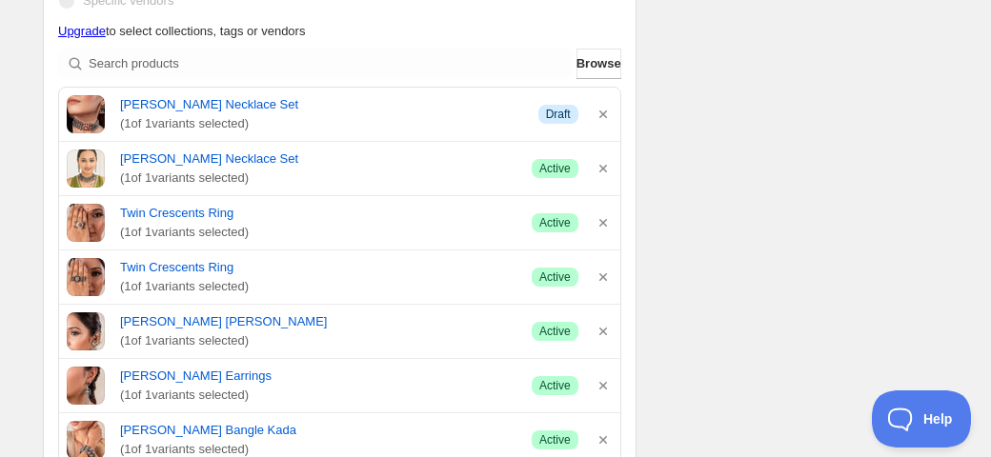
click at [601, 115] on icon "button" at bounding box center [603, 115] width 8 height 8
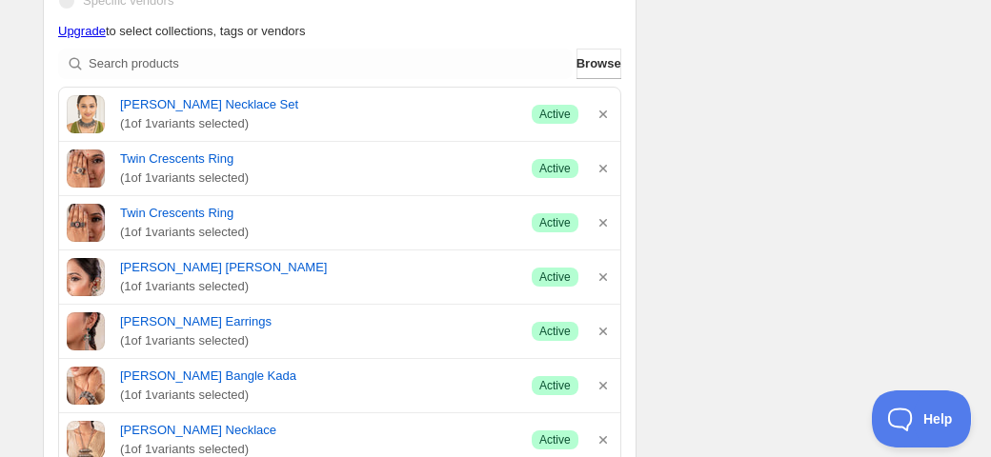
click at [601, 115] on icon "button" at bounding box center [603, 115] width 8 height 8
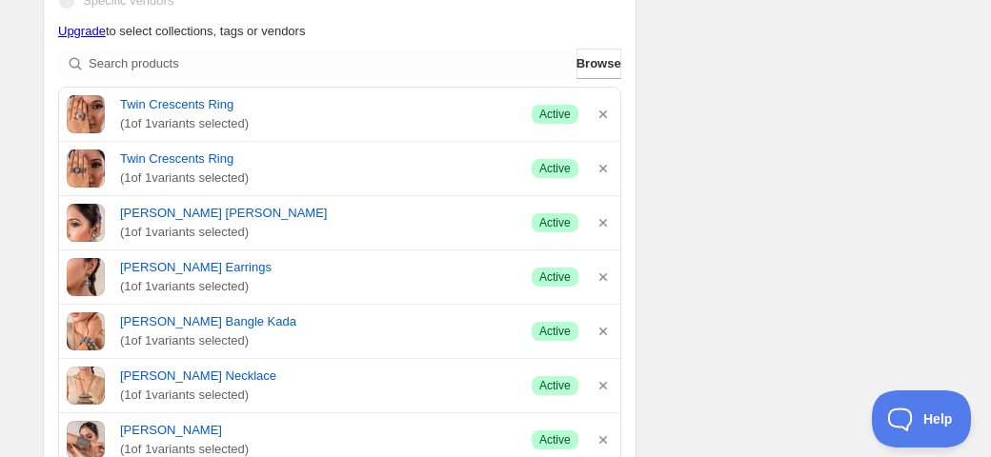
click at [601, 115] on icon "button" at bounding box center [603, 115] width 8 height 8
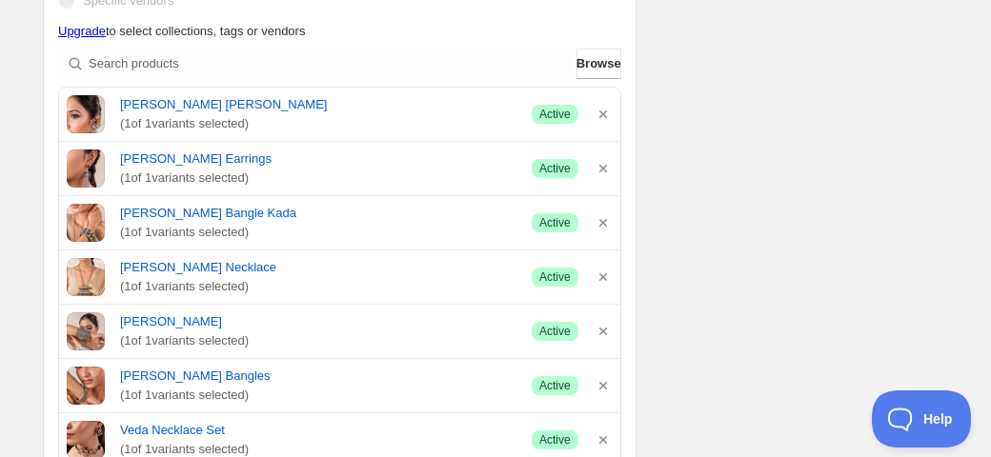
click at [601, 115] on icon "button" at bounding box center [603, 115] width 8 height 8
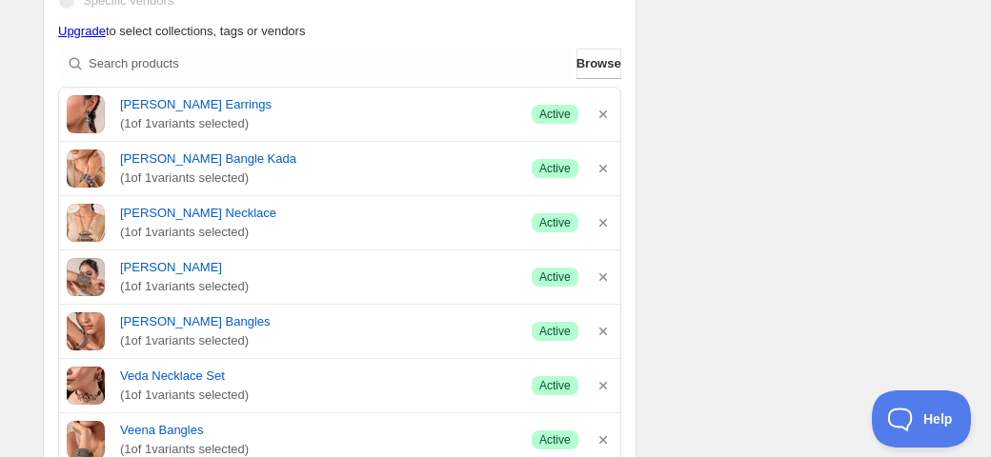
click at [601, 115] on icon "button" at bounding box center [603, 115] width 8 height 8
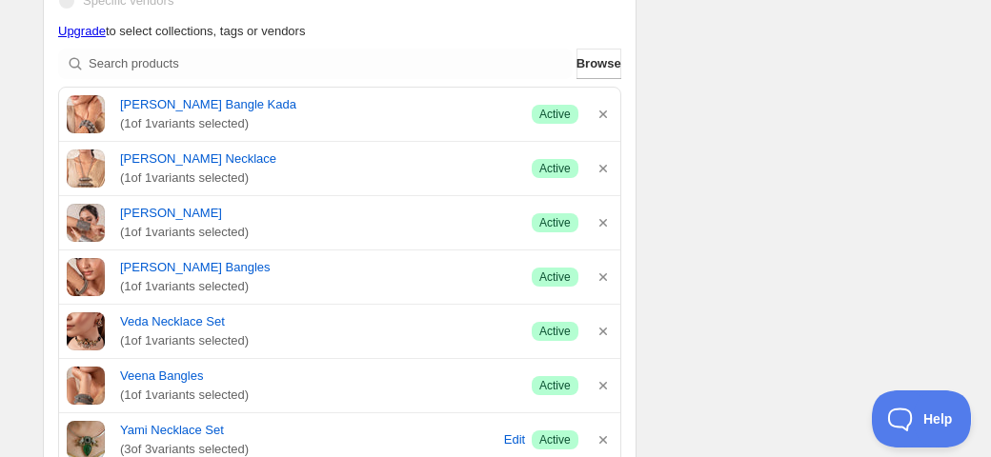
click at [601, 115] on icon "button" at bounding box center [603, 115] width 8 height 8
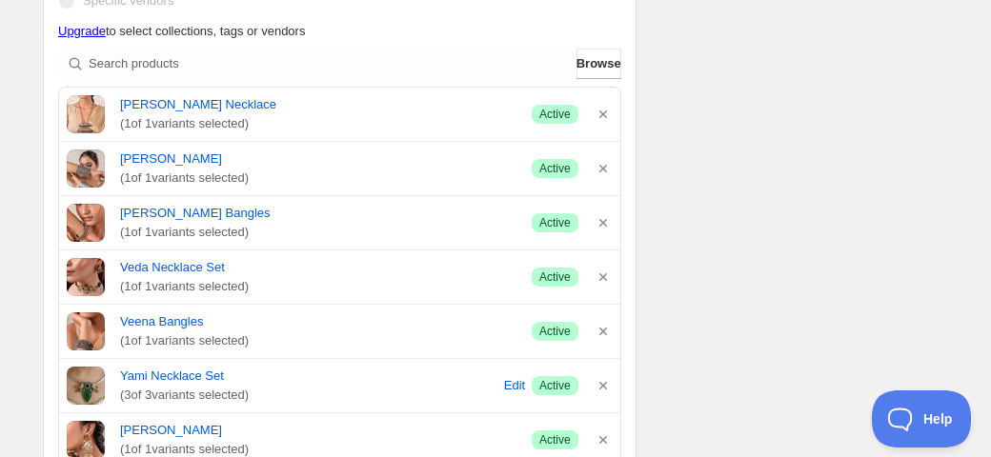
click at [601, 115] on icon "button" at bounding box center [603, 115] width 8 height 8
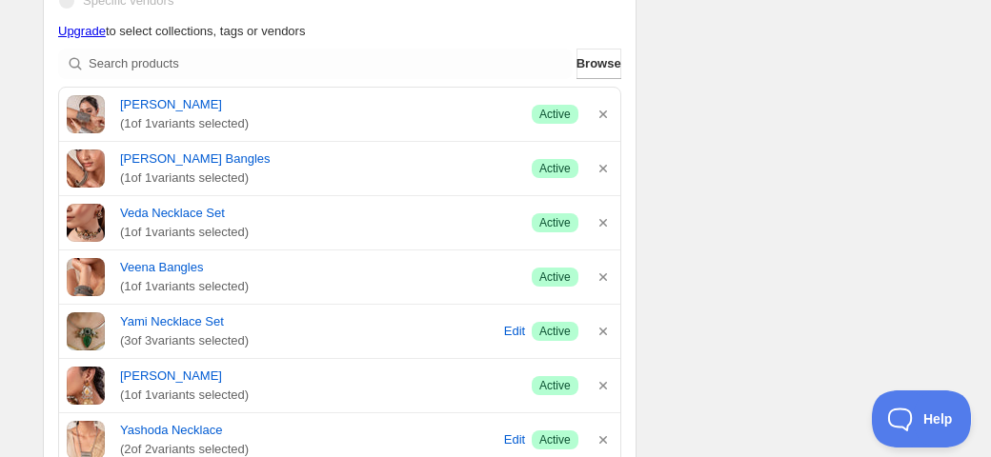
click at [601, 115] on icon "button" at bounding box center [603, 115] width 8 height 8
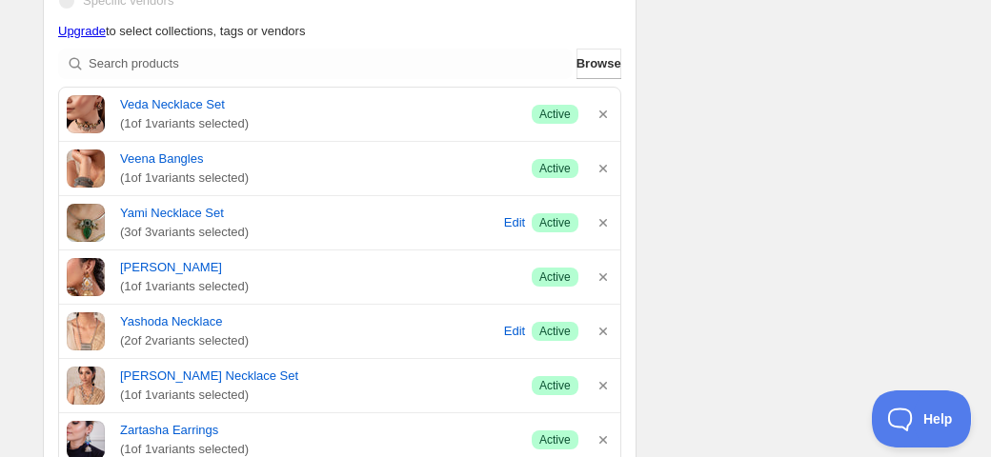
click at [601, 115] on icon "button" at bounding box center [603, 115] width 8 height 8
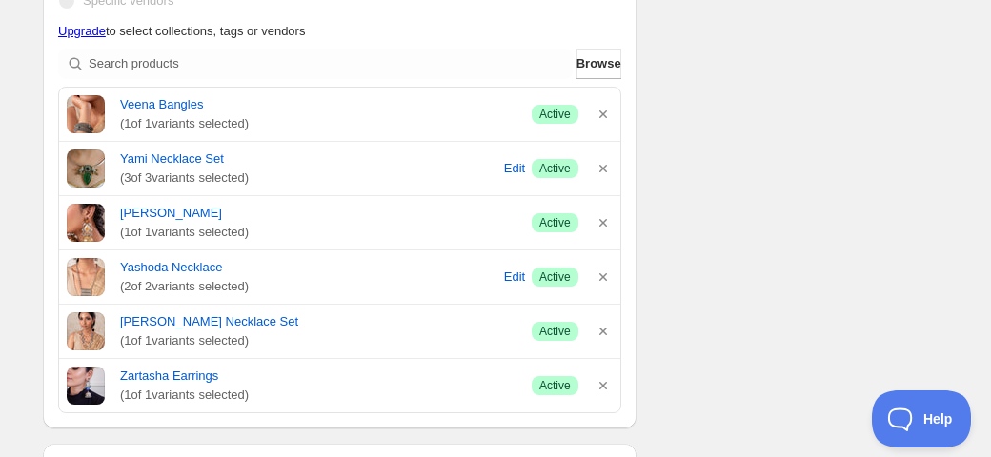
click at [601, 115] on icon "button" at bounding box center [603, 115] width 8 height 8
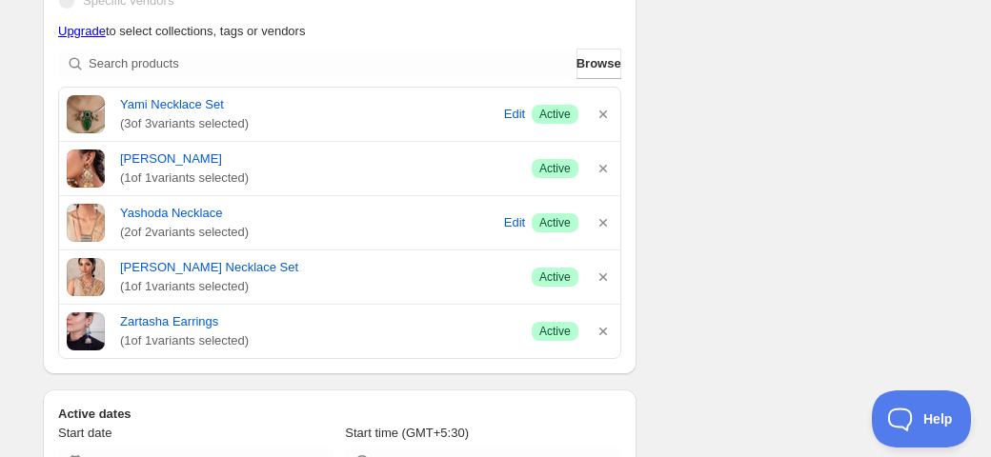
click at [601, 115] on icon "button" at bounding box center [603, 115] width 8 height 8
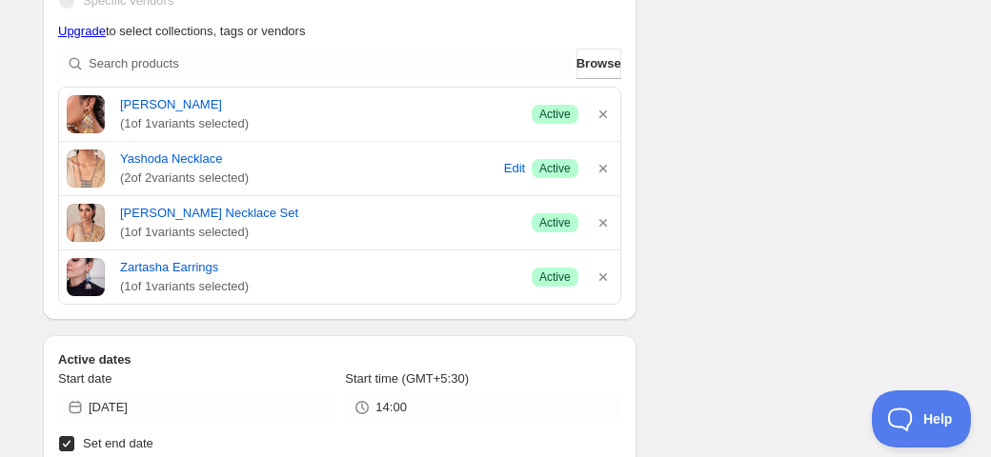
click at [601, 115] on icon "button" at bounding box center [603, 115] width 8 height 8
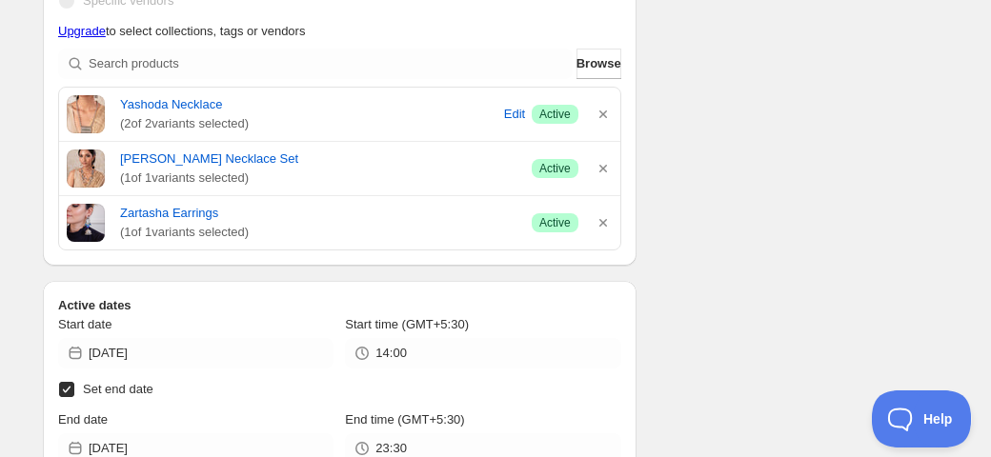
click at [601, 115] on icon "button" at bounding box center [603, 115] width 8 height 8
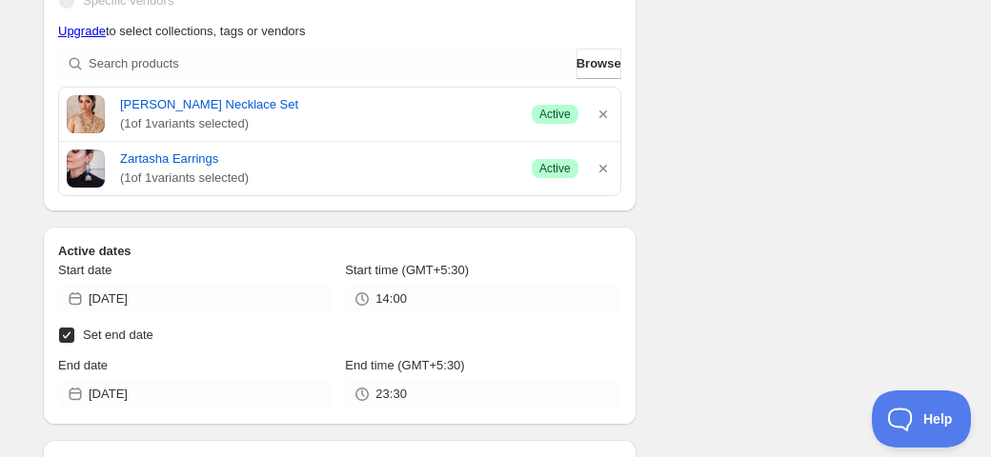
click at [601, 115] on icon "button" at bounding box center [603, 115] width 8 height 8
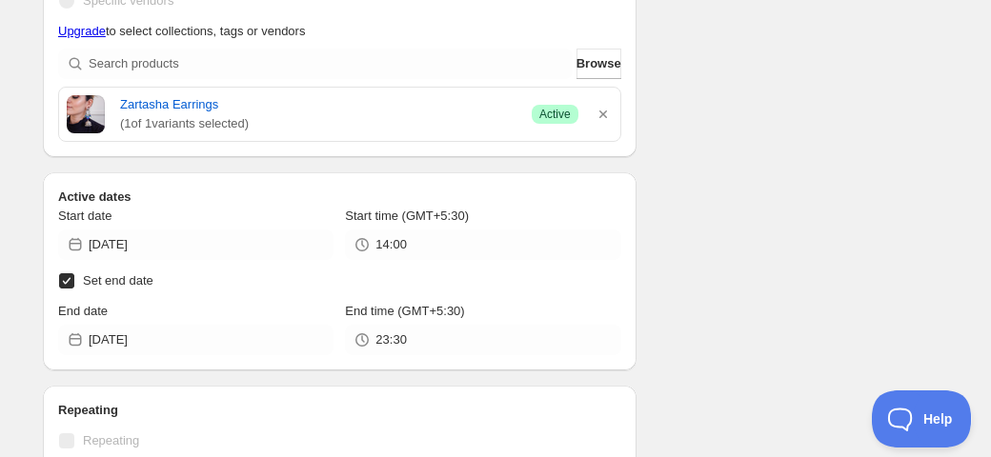
click at [601, 115] on icon "button" at bounding box center [603, 115] width 8 height 8
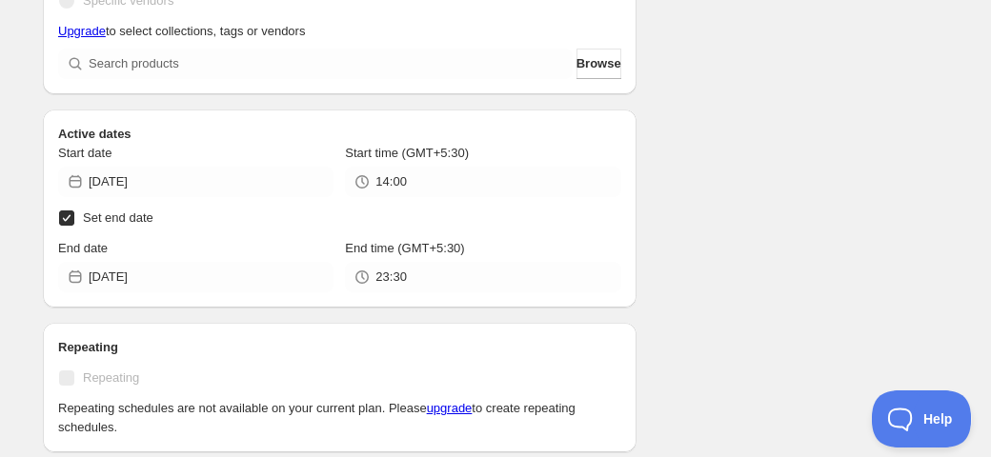
scroll to position [837, 0]
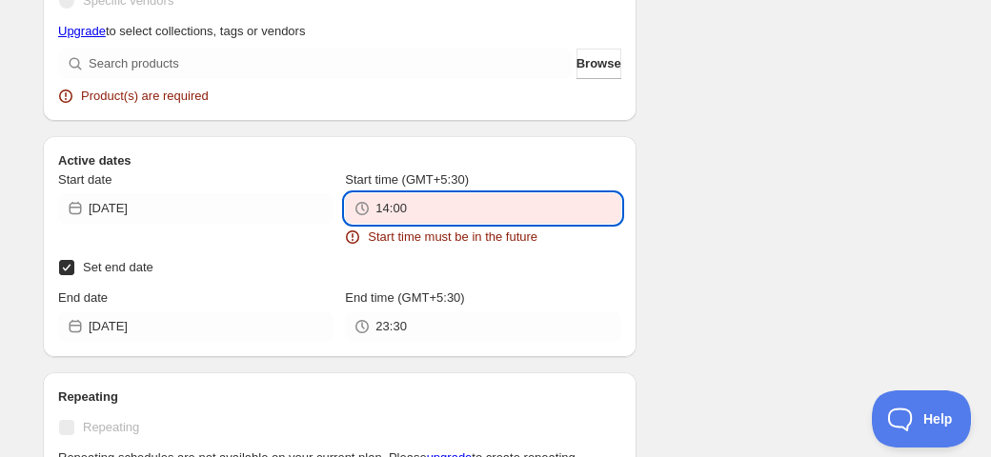
click at [400, 208] on input "14:00" at bounding box center [497, 208] width 245 height 30
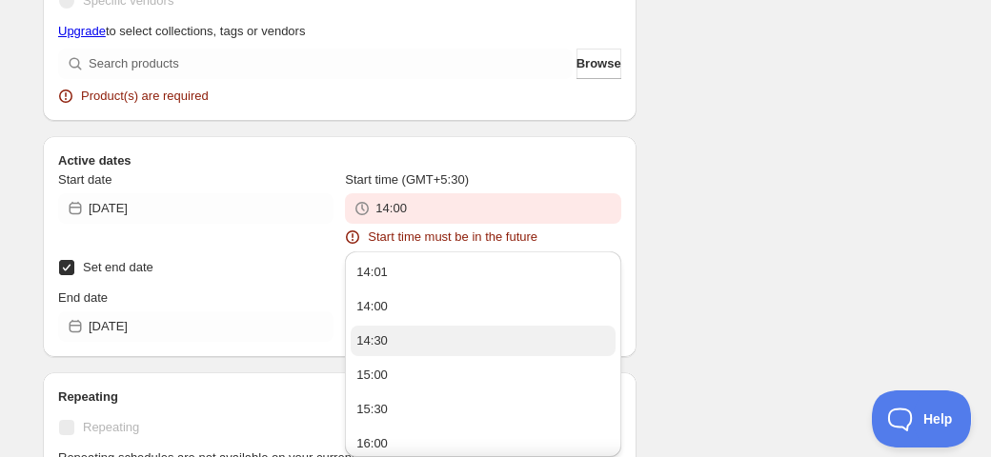
click at [386, 342] on div "14:30" at bounding box center [371, 341] width 31 height 19
type input "14:30"
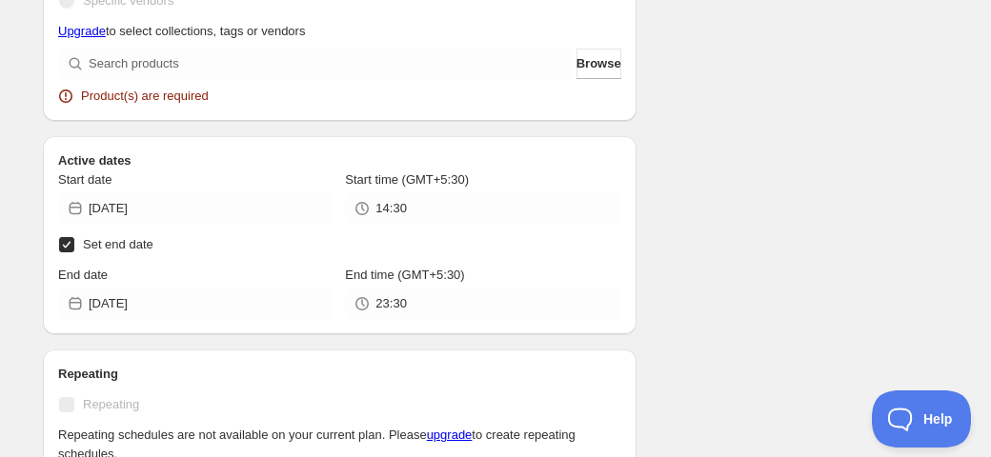
scroll to position [818, 0]
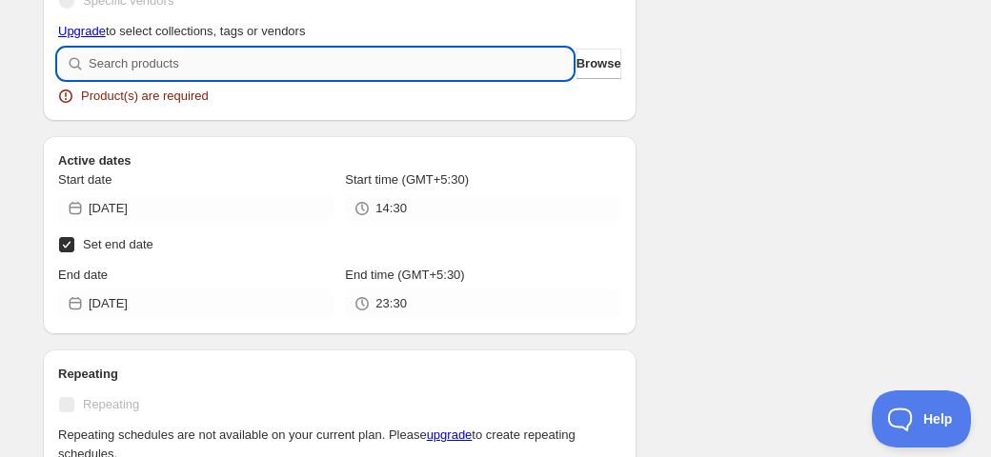
click at [423, 64] on input "search" at bounding box center [331, 64] width 484 height 30
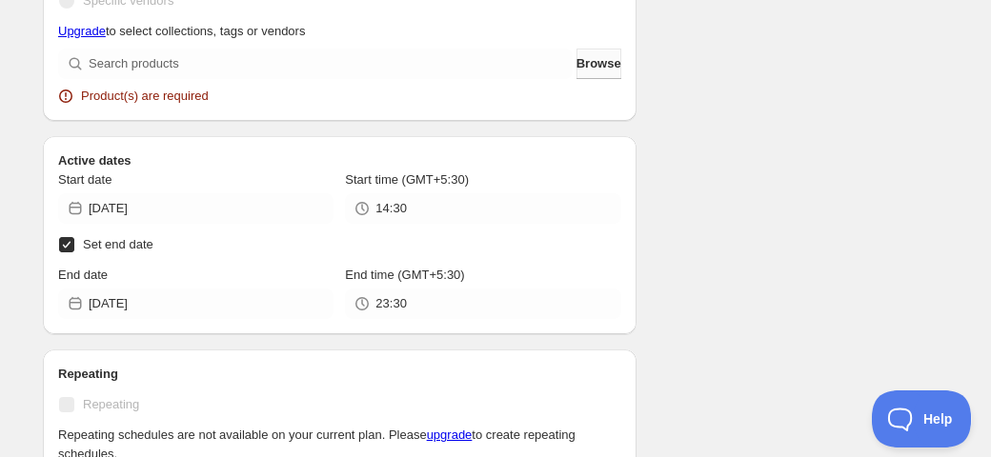
click at [597, 74] on button "Browse" at bounding box center [598, 64] width 45 height 30
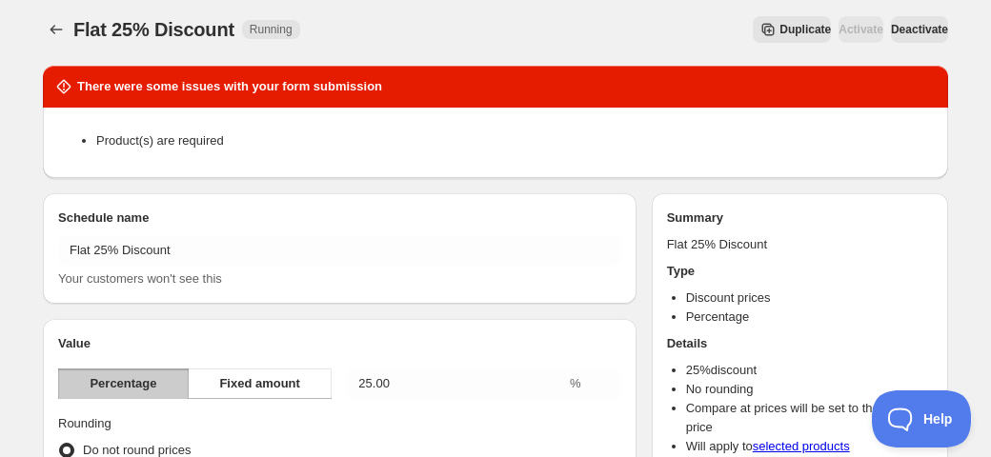
scroll to position [0, 0]
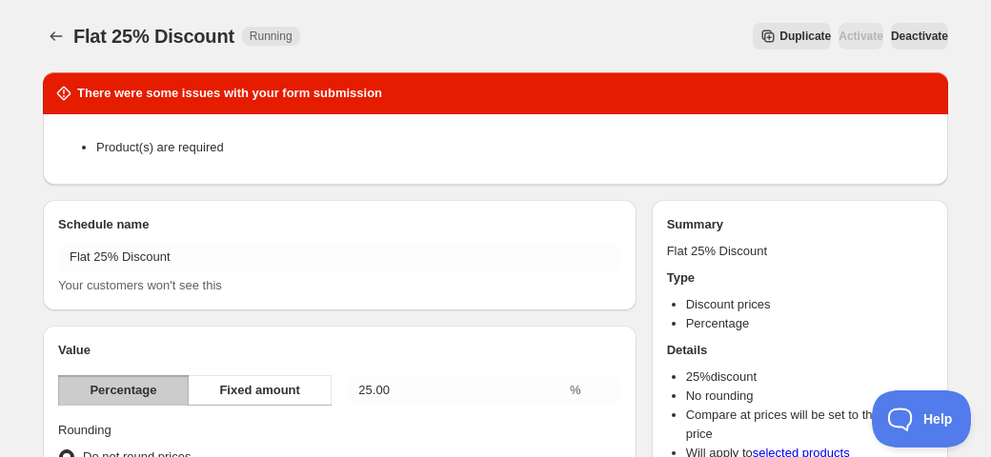
click at [891, 39] on span "Deactivate" at bounding box center [919, 36] width 57 height 15
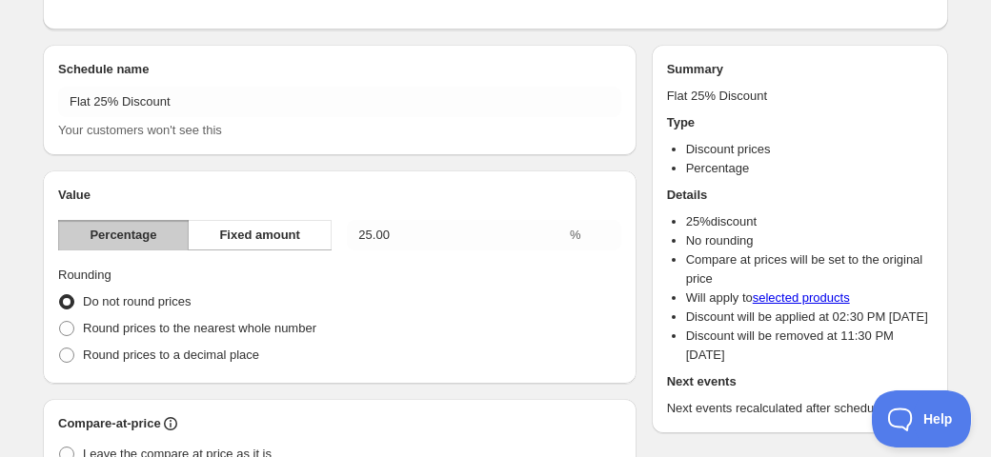
scroll to position [172, 0]
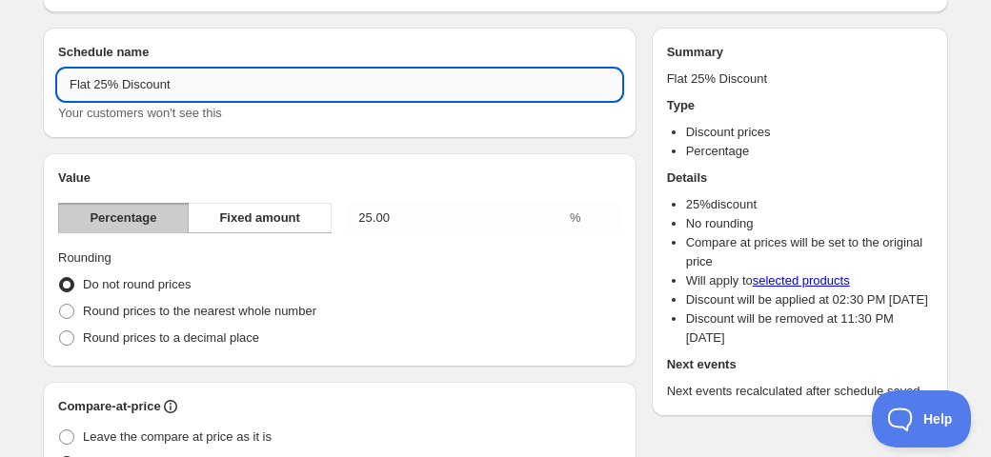
click at [214, 91] on input "Flat 25% Discount" at bounding box center [339, 85] width 563 height 30
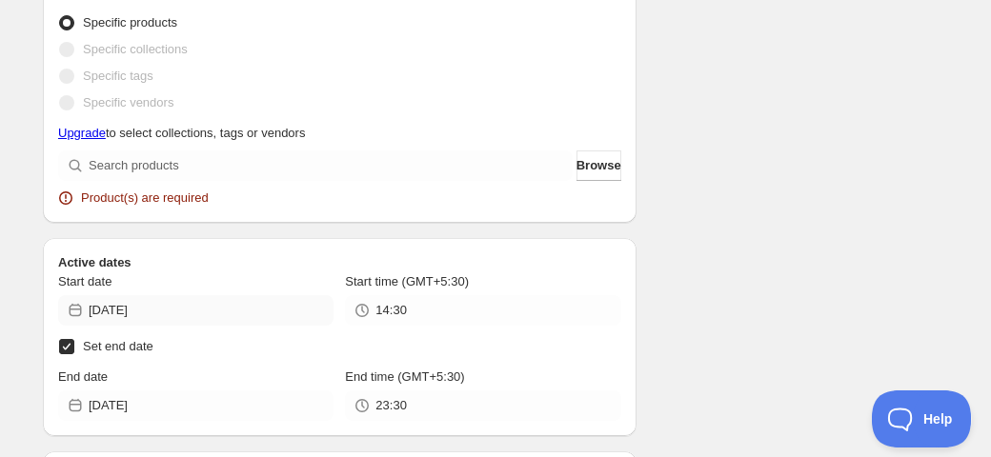
scroll to position [723, 0]
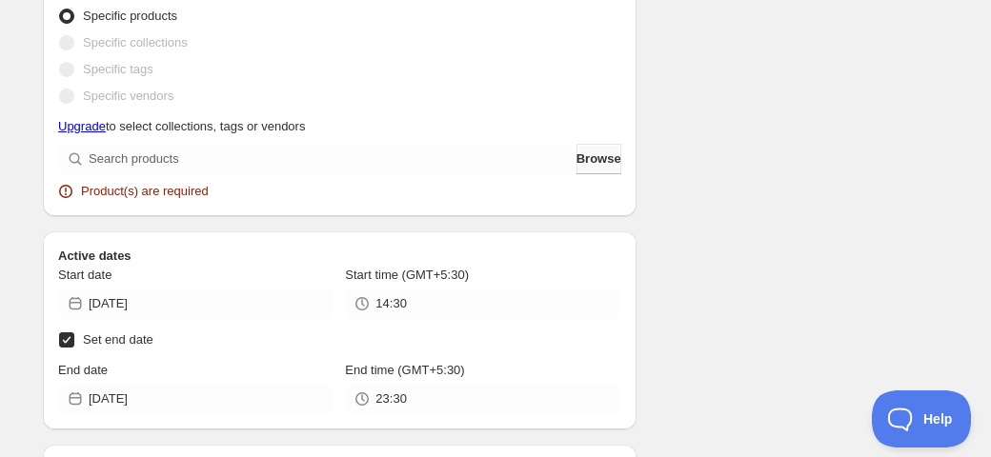
click at [578, 159] on span "Browse" at bounding box center [598, 159] width 45 height 19
click at [84, 124] on link "Upgrade" at bounding box center [82, 126] width 48 height 14
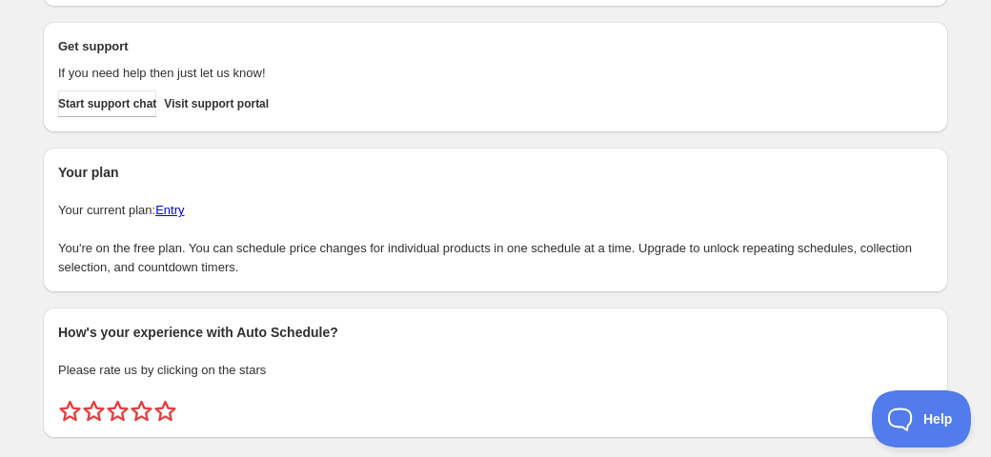
scroll to position [180, 0]
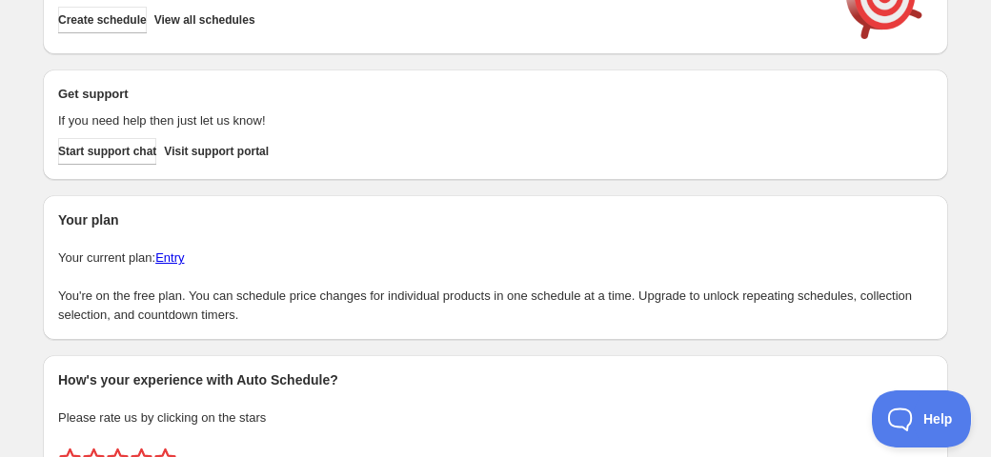
scroll to position [84, 0]
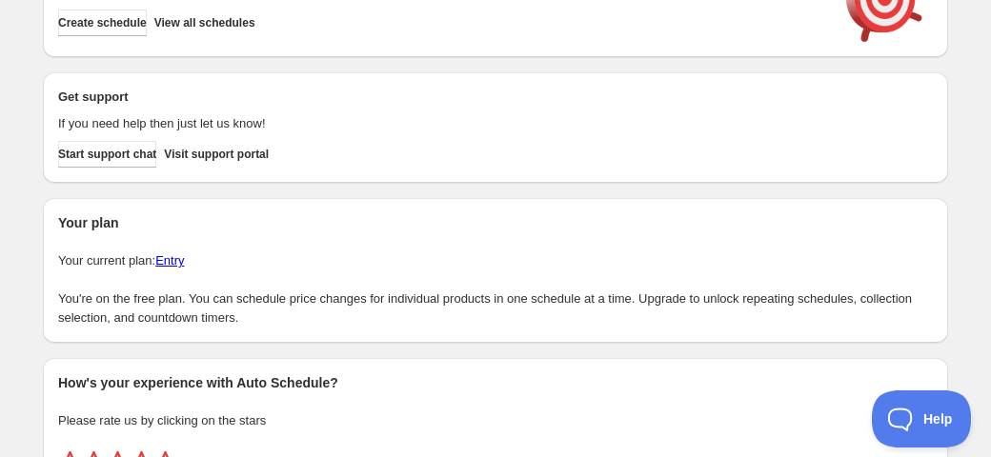
click at [184, 265] on link "Entry" at bounding box center [169, 260] width 29 height 14
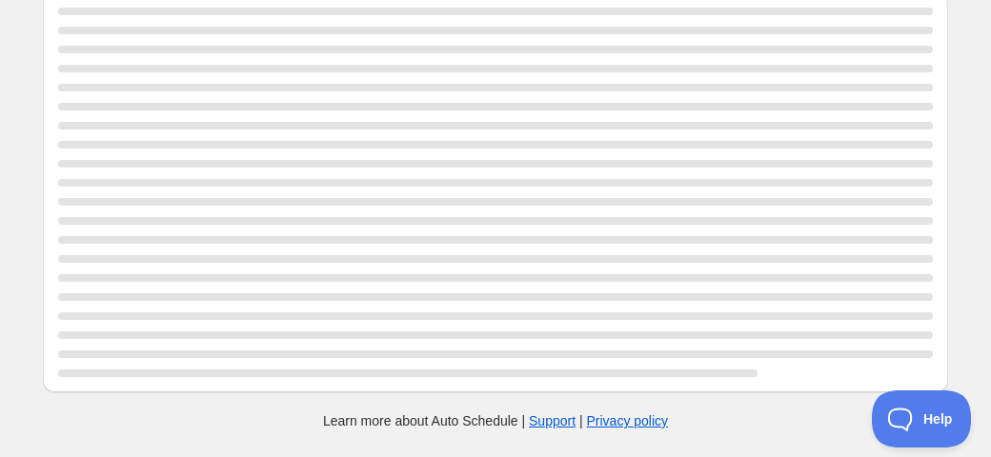
scroll to position [84, 0]
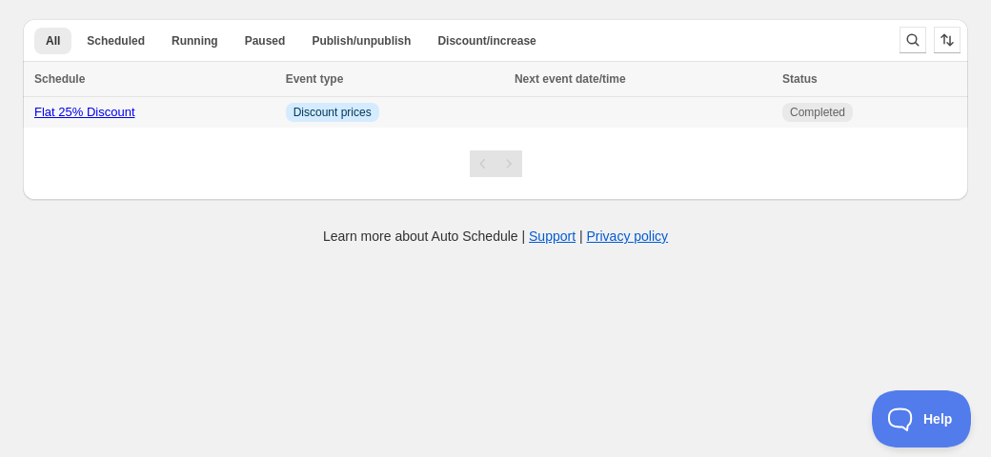
click at [92, 111] on link "Flat 25% Discount" at bounding box center [84, 112] width 101 height 14
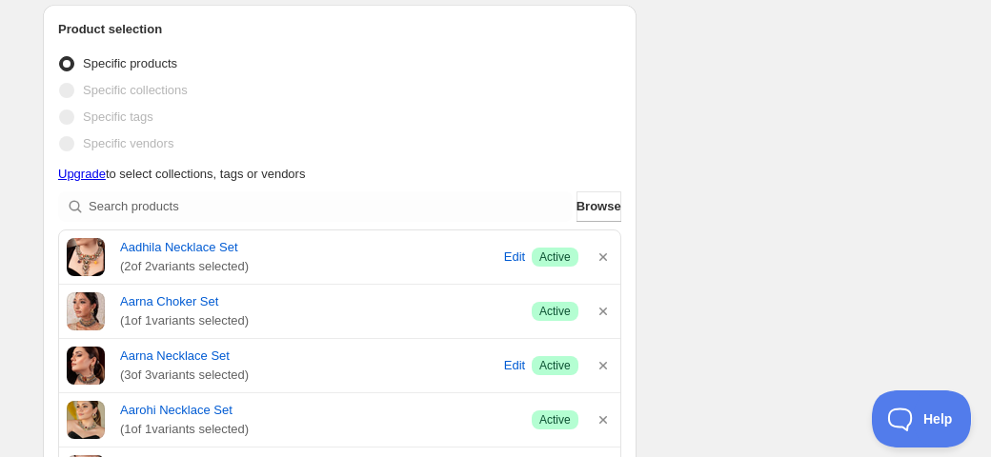
scroll to position [564, 0]
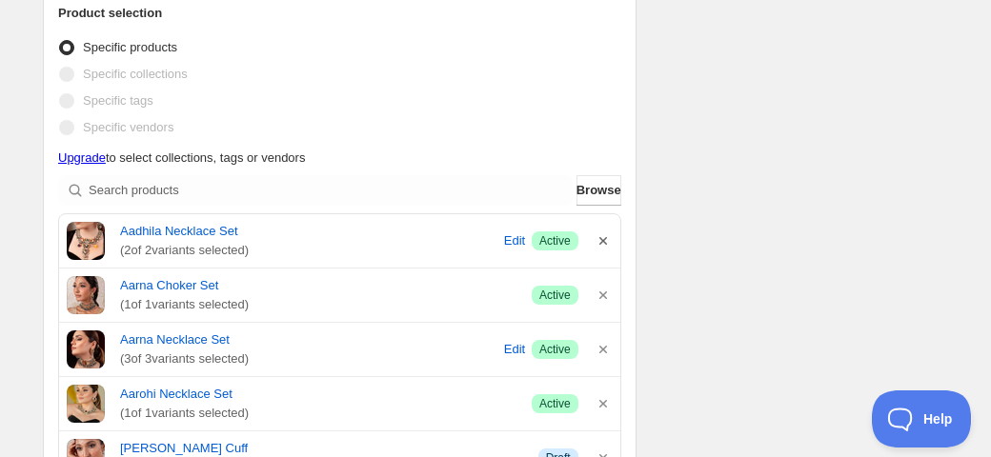
click at [603, 244] on icon "button" at bounding box center [603, 241] width 19 height 19
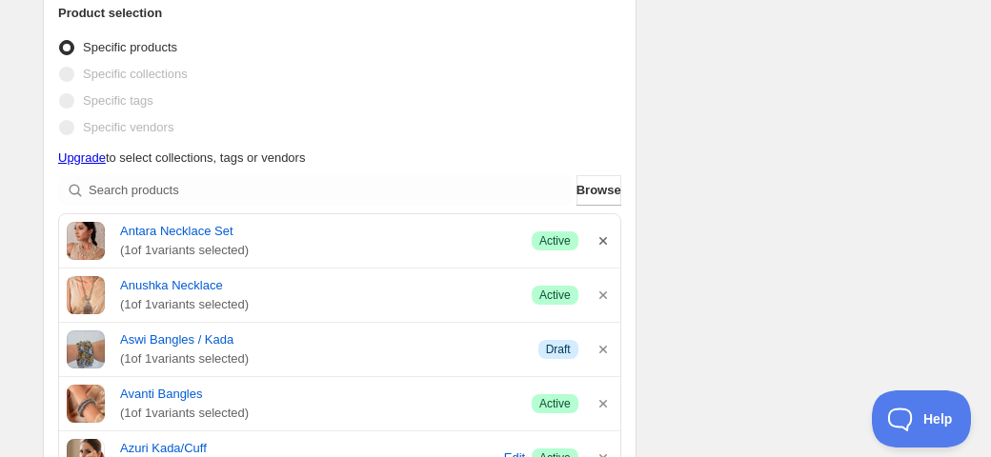
scroll to position [740, 0]
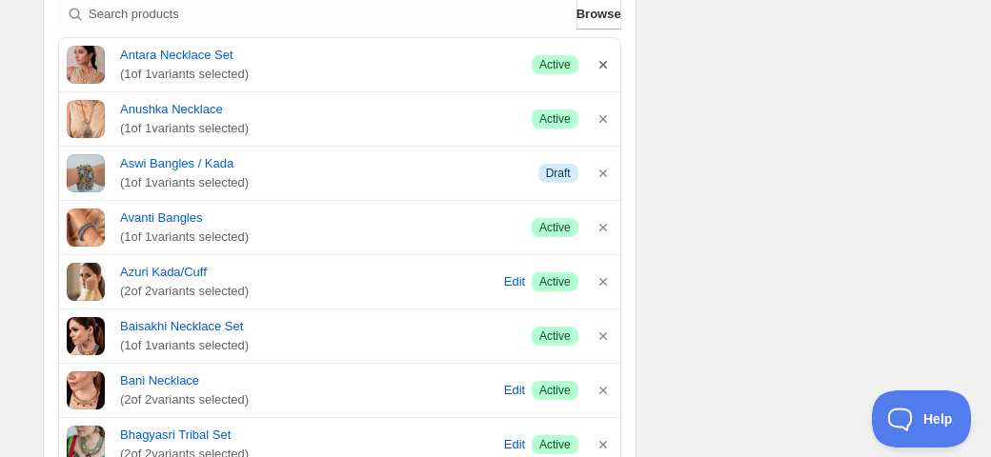
click at [599, 61] on icon "button" at bounding box center [603, 65] width 8 height 8
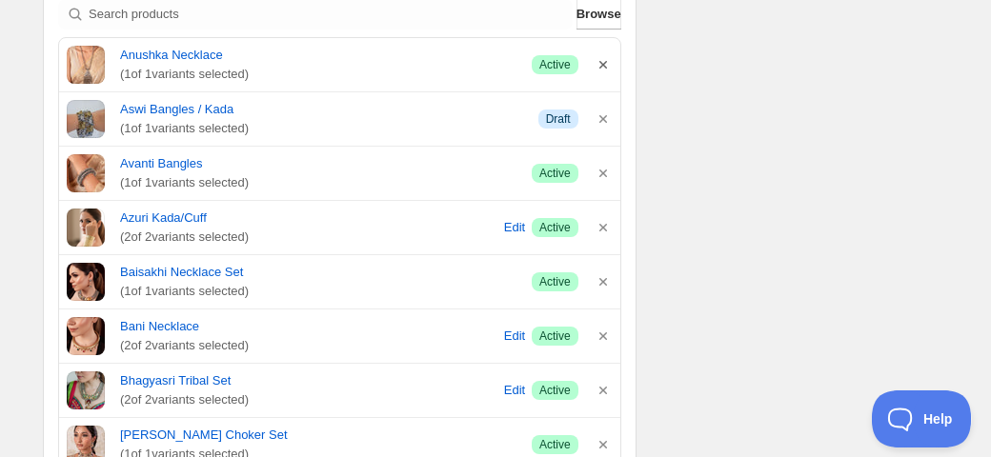
click at [601, 64] on icon "button" at bounding box center [603, 65] width 8 height 8
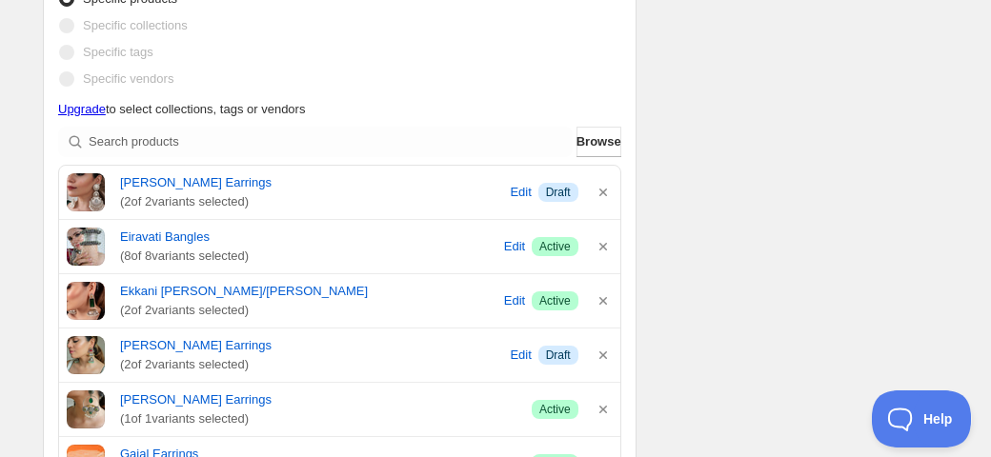
scroll to position [868, 0]
